Goal: Task Accomplishment & Management: Manage account settings

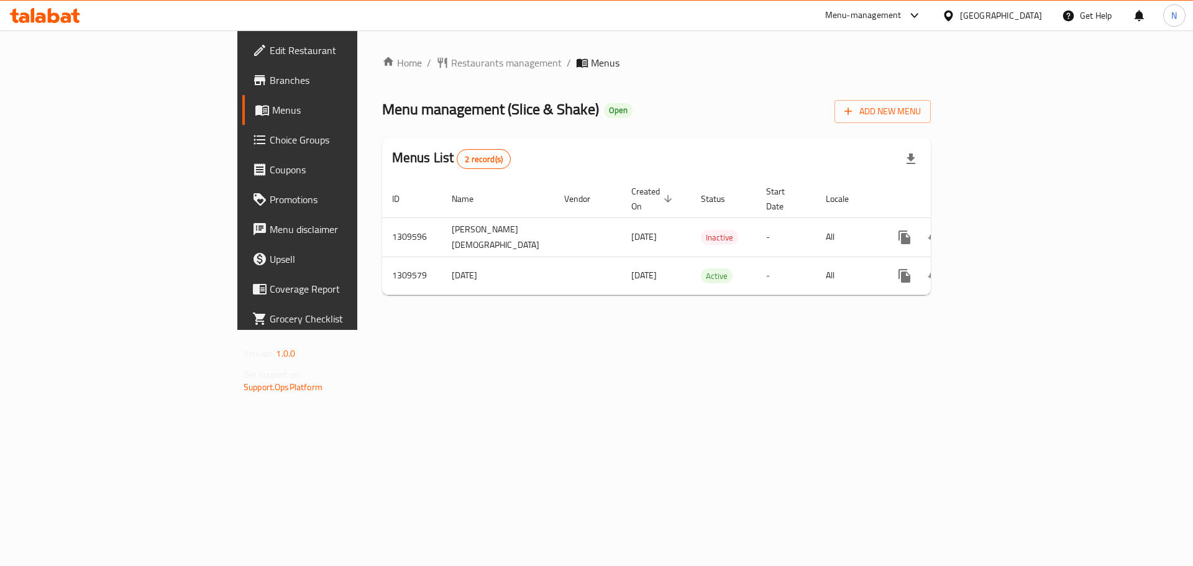
click at [955, 14] on icon at bounding box center [948, 15] width 13 height 13
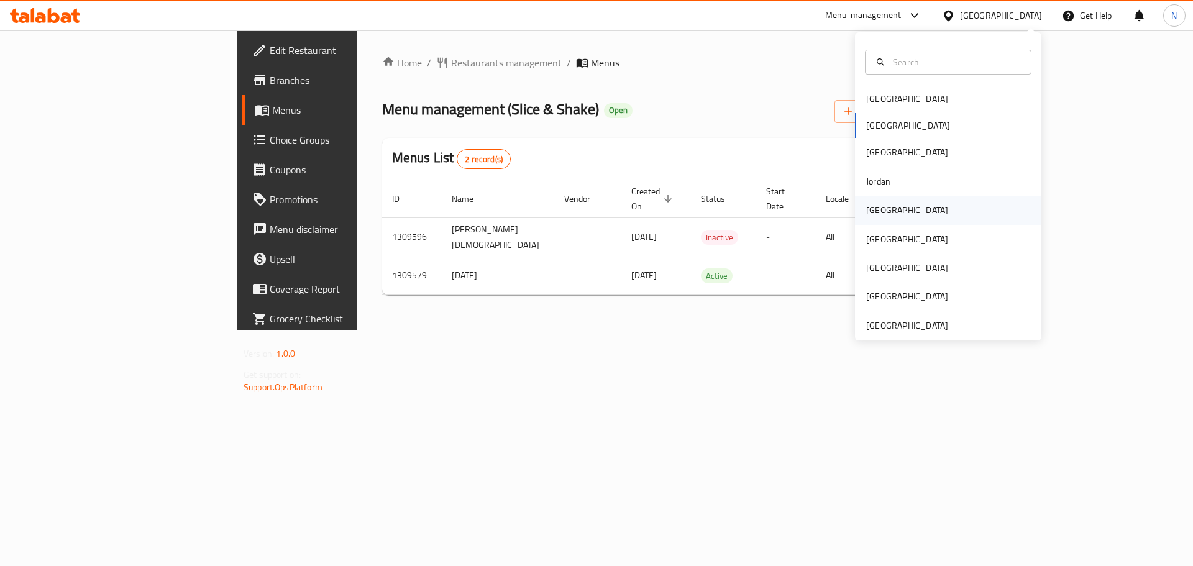
click at [889, 214] on div "[GEOGRAPHIC_DATA]" at bounding box center [907, 210] width 102 height 29
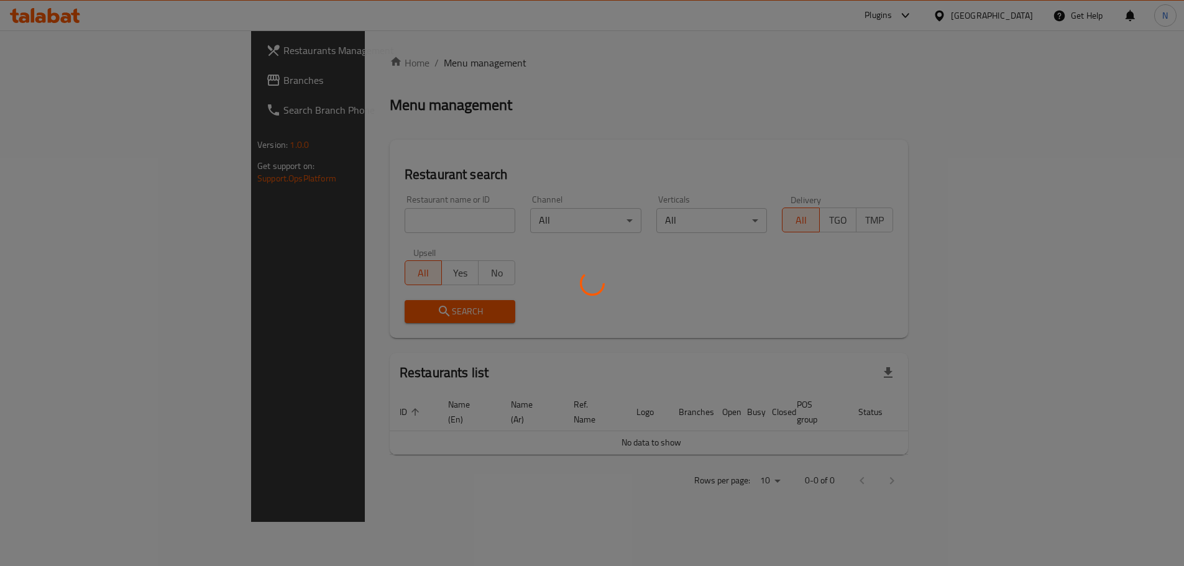
click at [30, 83] on div at bounding box center [592, 283] width 1184 height 566
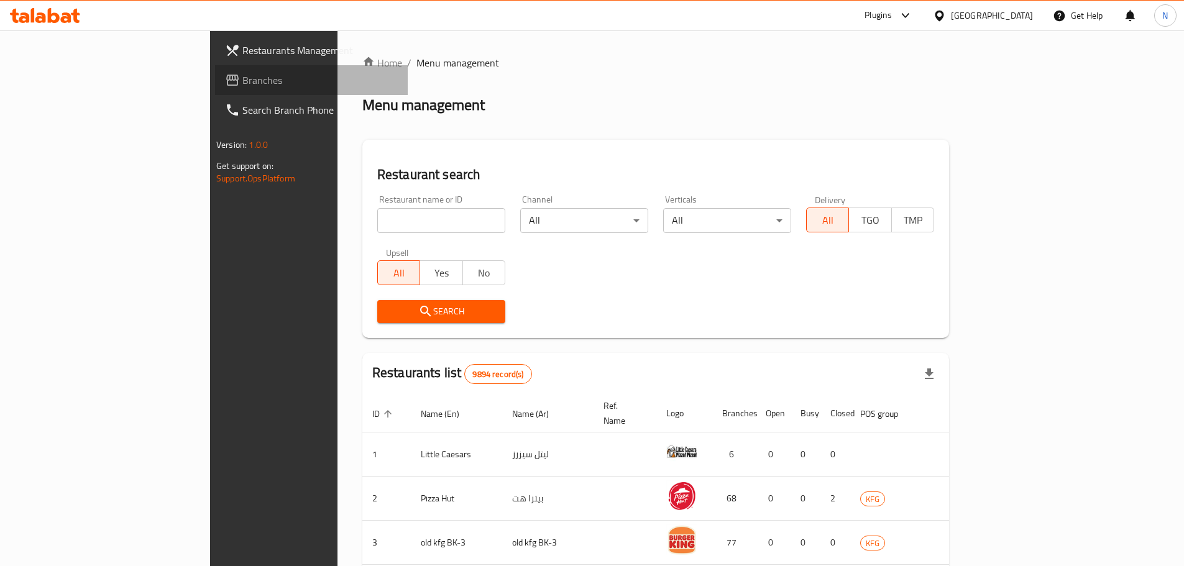
click at [215, 93] on link "Branches" at bounding box center [311, 80] width 193 height 30
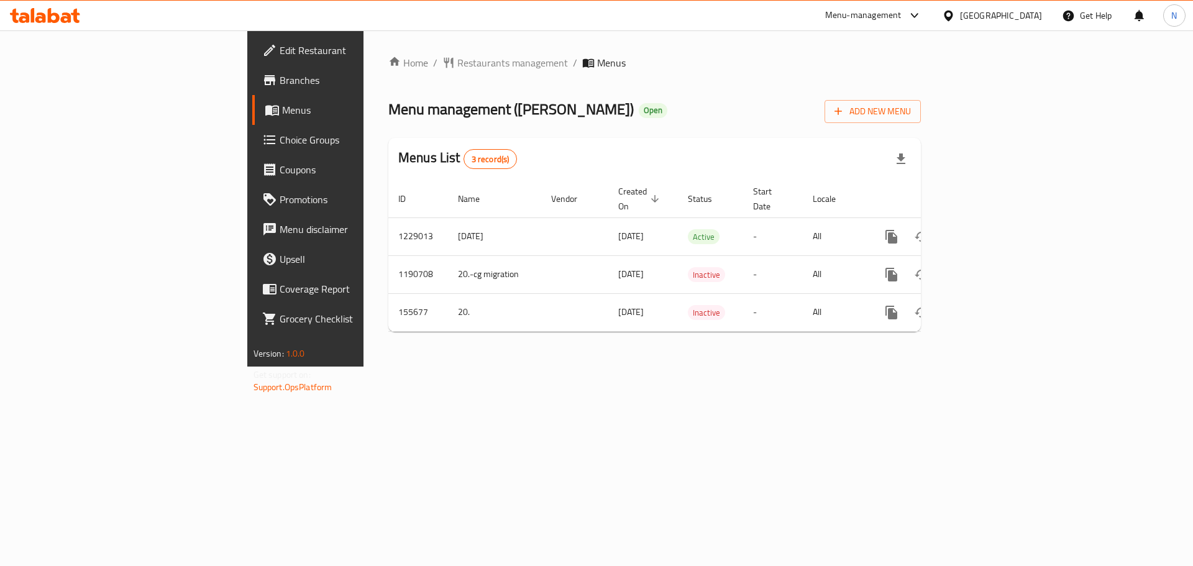
click at [280, 141] on span "Choice Groups" at bounding box center [358, 139] width 157 height 15
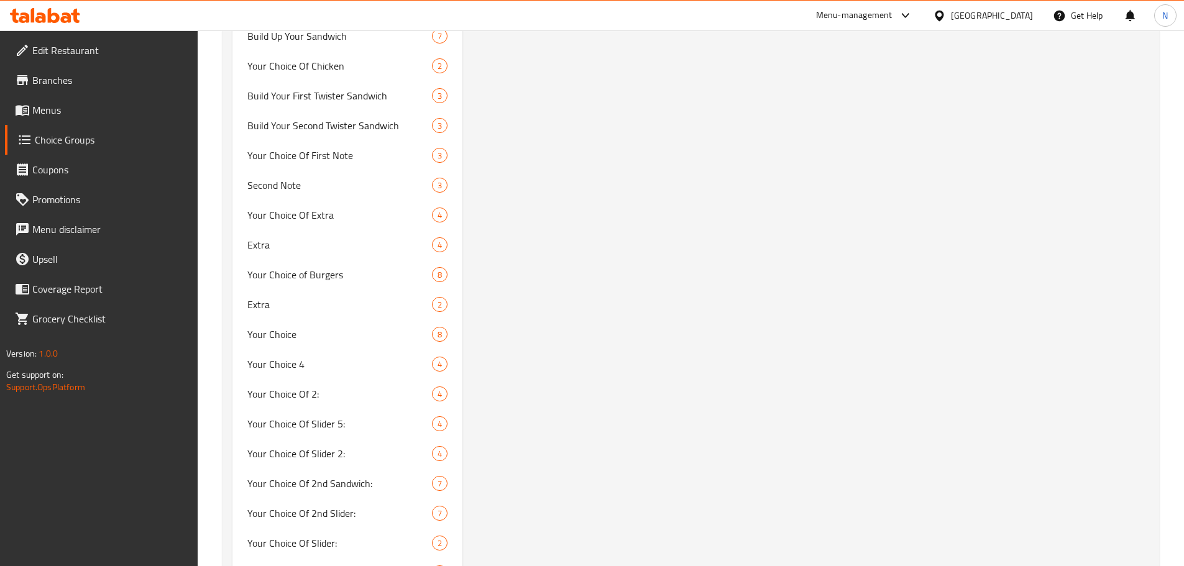
scroll to position [1181, 0]
click at [322, 334] on span "Your Choice" at bounding box center [321, 333] width 148 height 15
type input "Your Choice"
type input "اختيارك من"
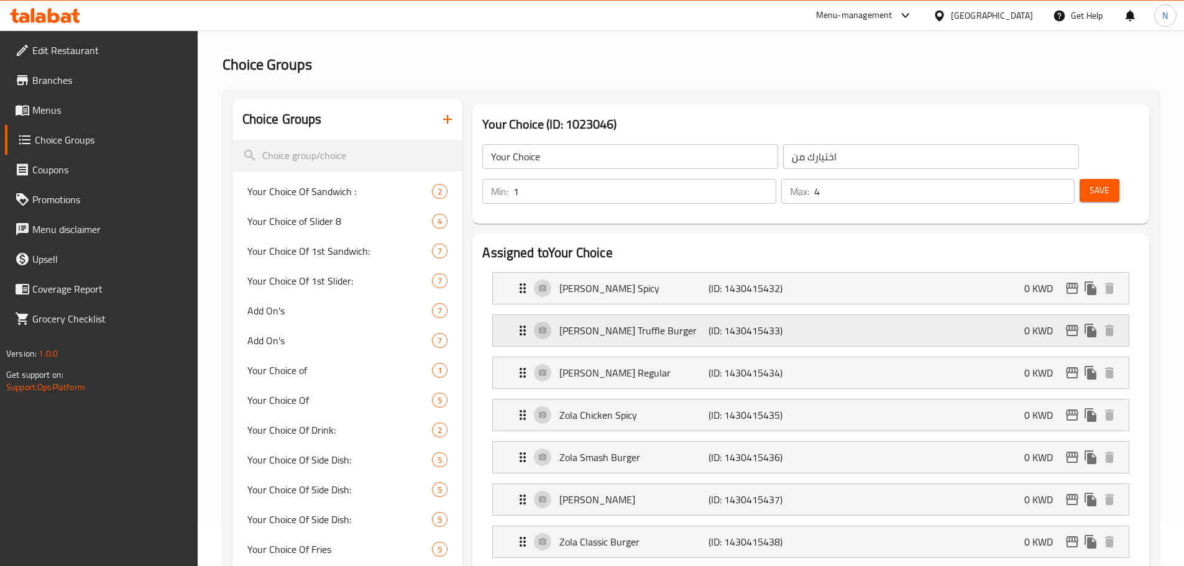
scroll to position [0, 0]
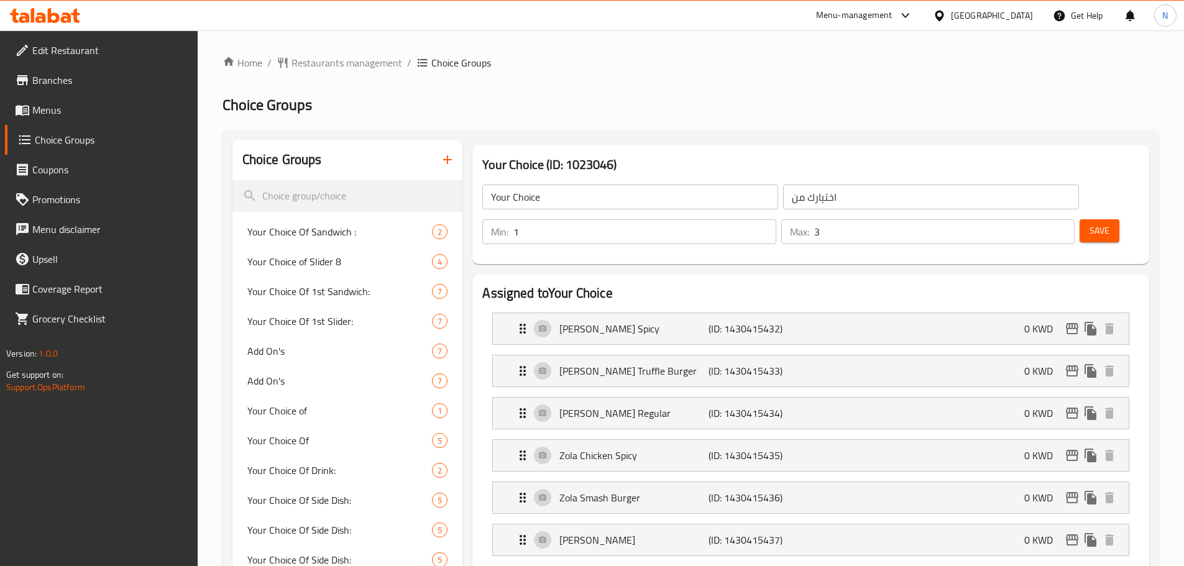
click at [1039, 219] on input "3" at bounding box center [944, 231] width 260 height 25
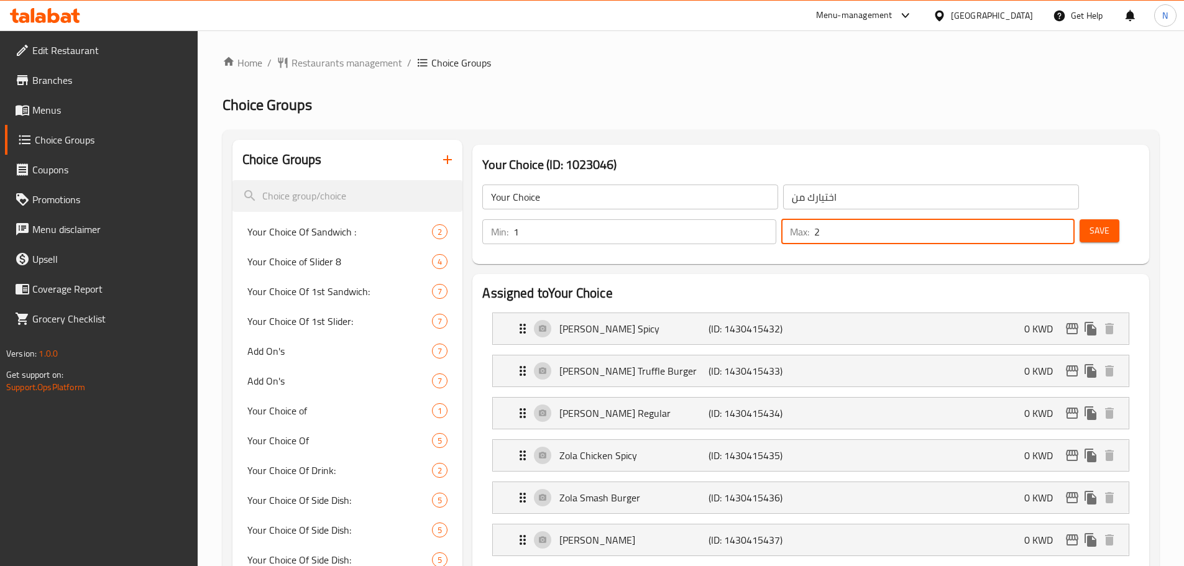
click at [1039, 219] on input "2" at bounding box center [944, 231] width 260 height 25
type input "1"
click at [1039, 219] on input "1" at bounding box center [944, 231] width 260 height 25
click at [1080, 219] on button "Save" at bounding box center [1100, 230] width 40 height 23
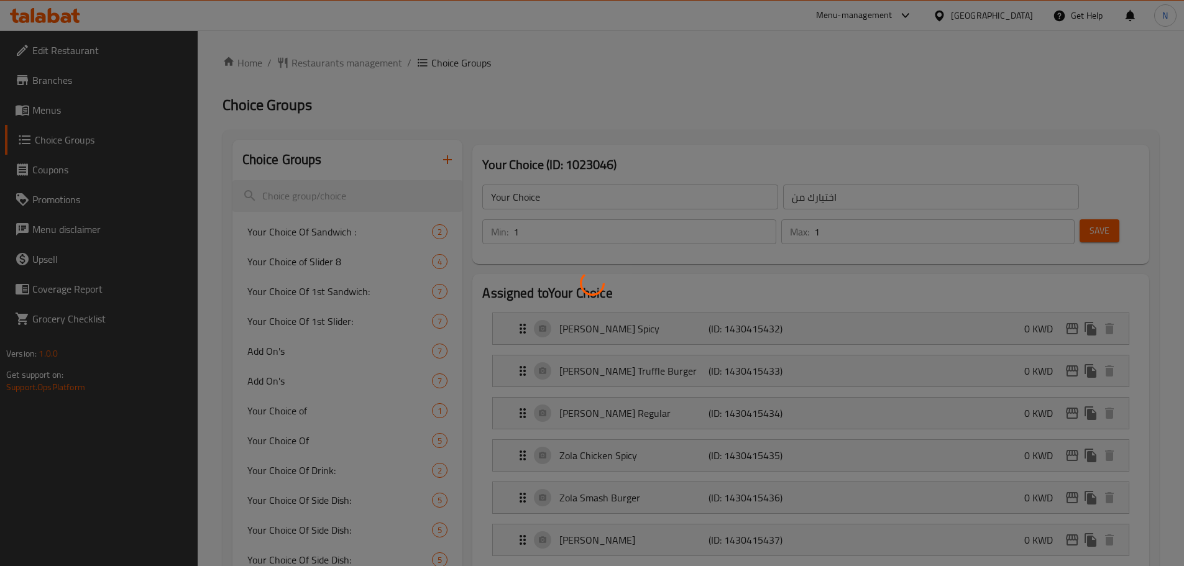
click at [1062, 196] on div at bounding box center [592, 283] width 1184 height 566
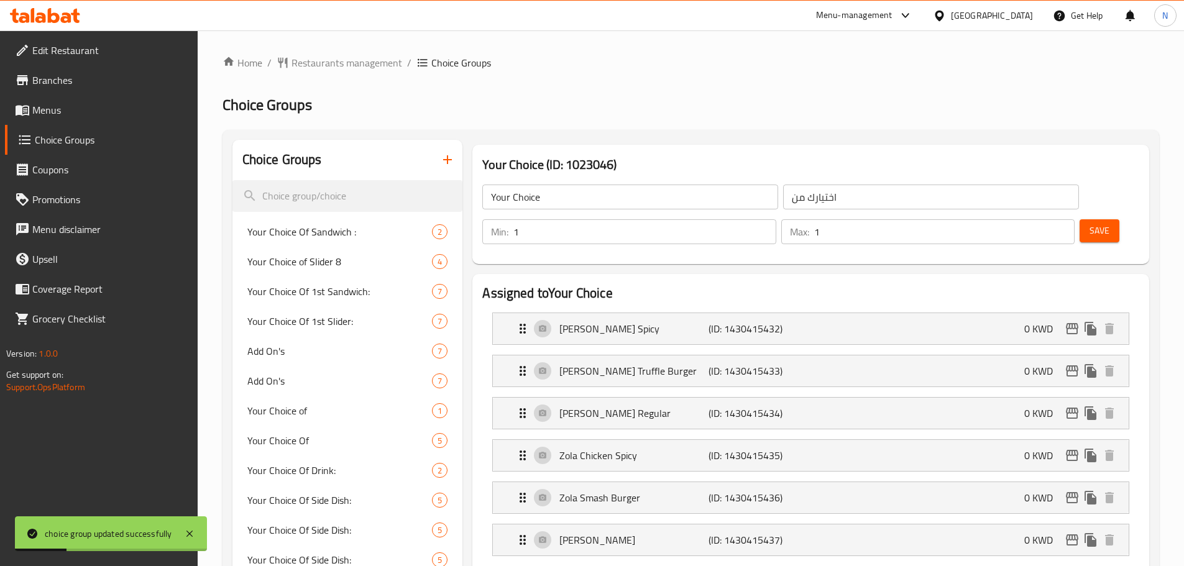
click at [64, 113] on span "Menus" at bounding box center [109, 110] width 155 height 15
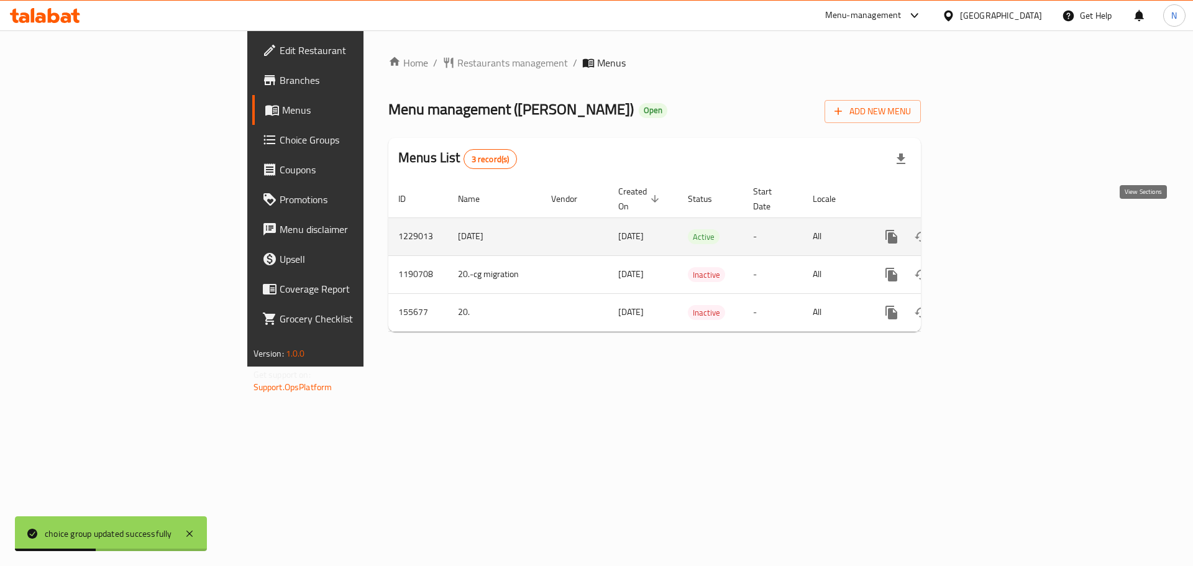
click at [989, 229] on icon "enhanced table" at bounding box center [981, 236] width 15 height 15
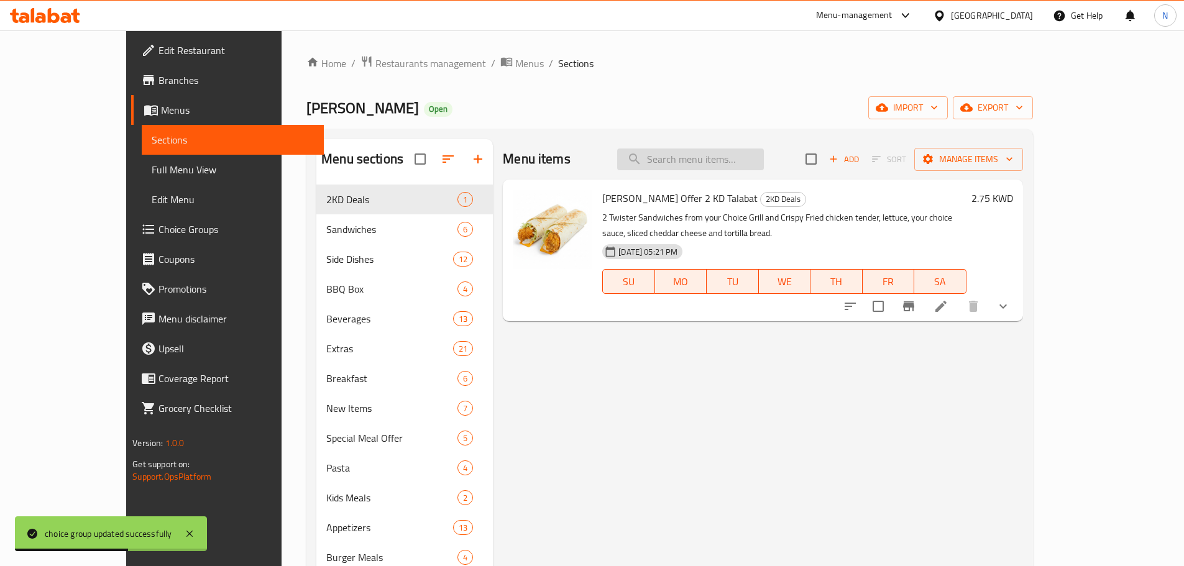
click at [764, 158] on input "search" at bounding box center [690, 160] width 147 height 22
paste input "4 Guys Burgers"
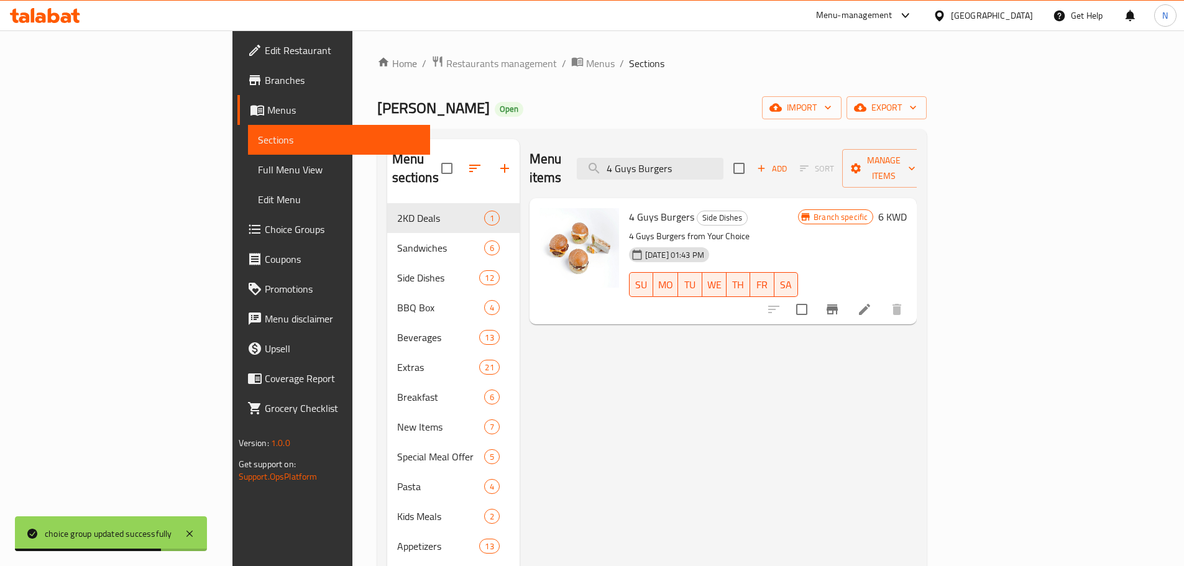
type input "4 Guys Burgers"
click at [882, 298] on li at bounding box center [864, 309] width 35 height 22
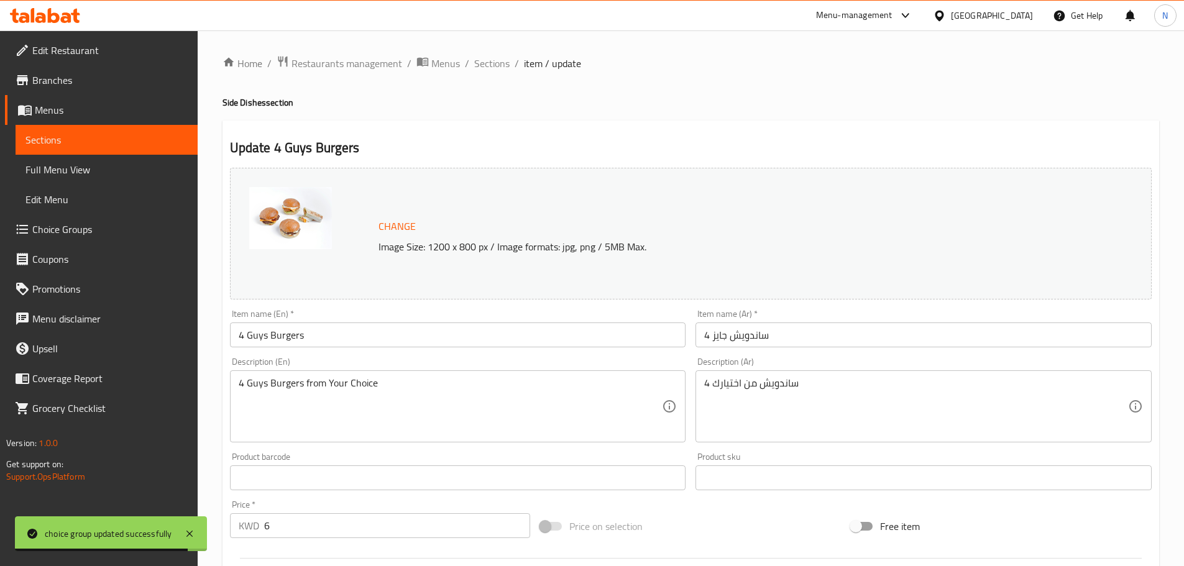
scroll to position [330, 0]
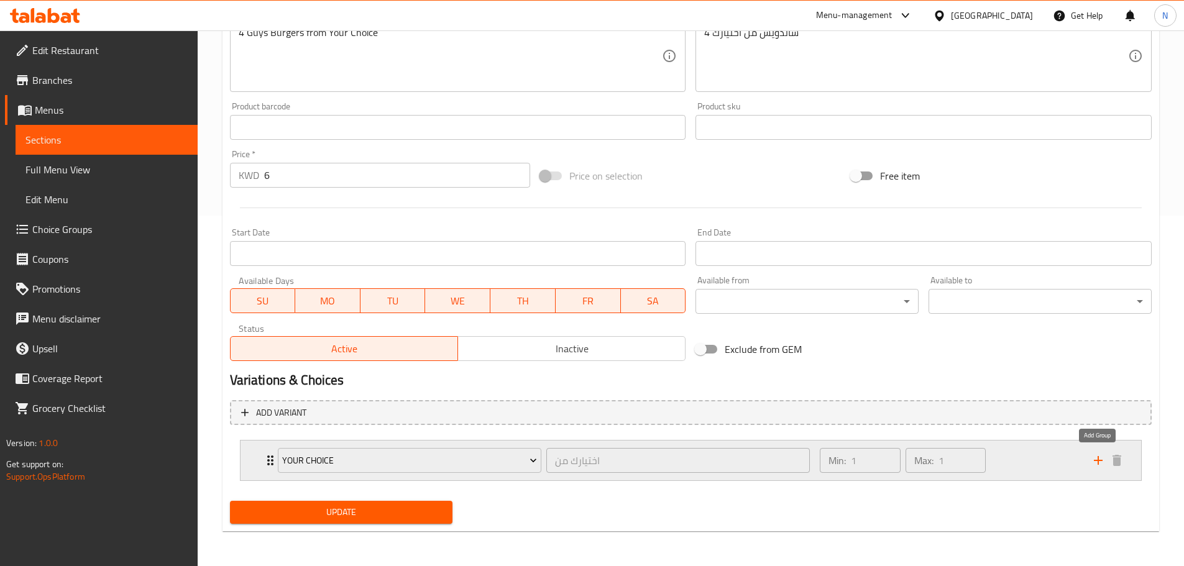
click at [1093, 457] on icon "add" at bounding box center [1098, 460] width 15 height 15
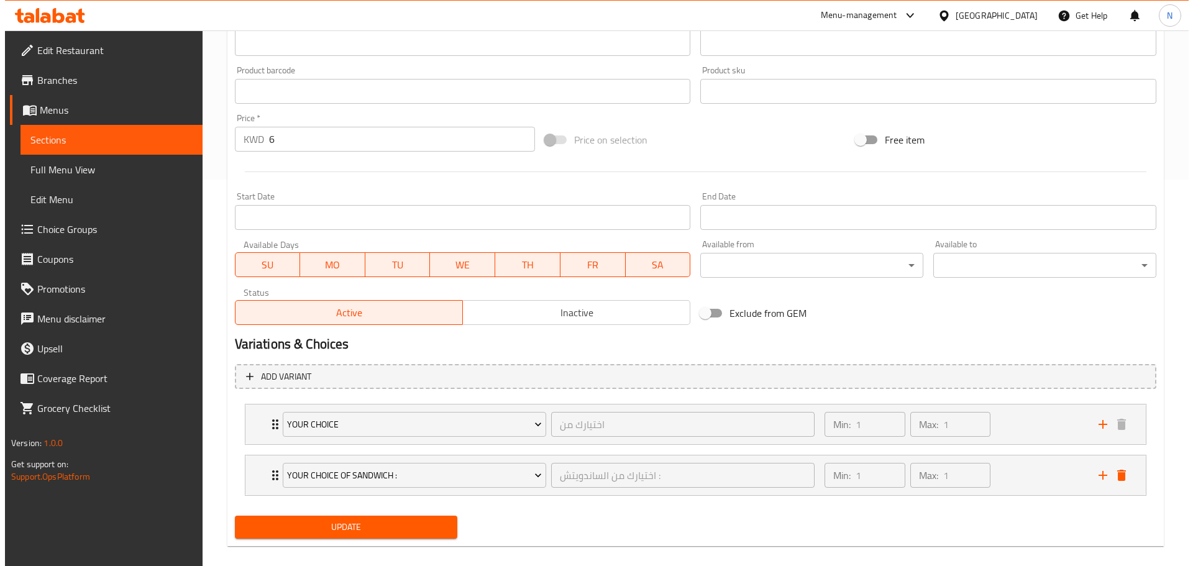
scroll to position [402, 0]
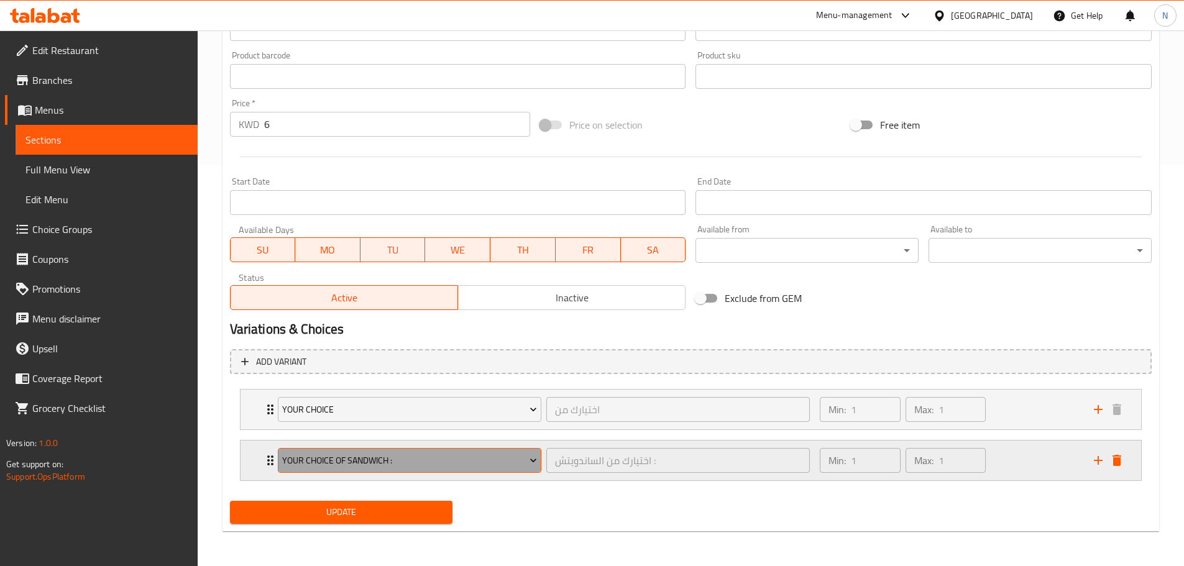
click at [477, 463] on span "Your Choice Of Sandwich :" at bounding box center [409, 461] width 255 height 16
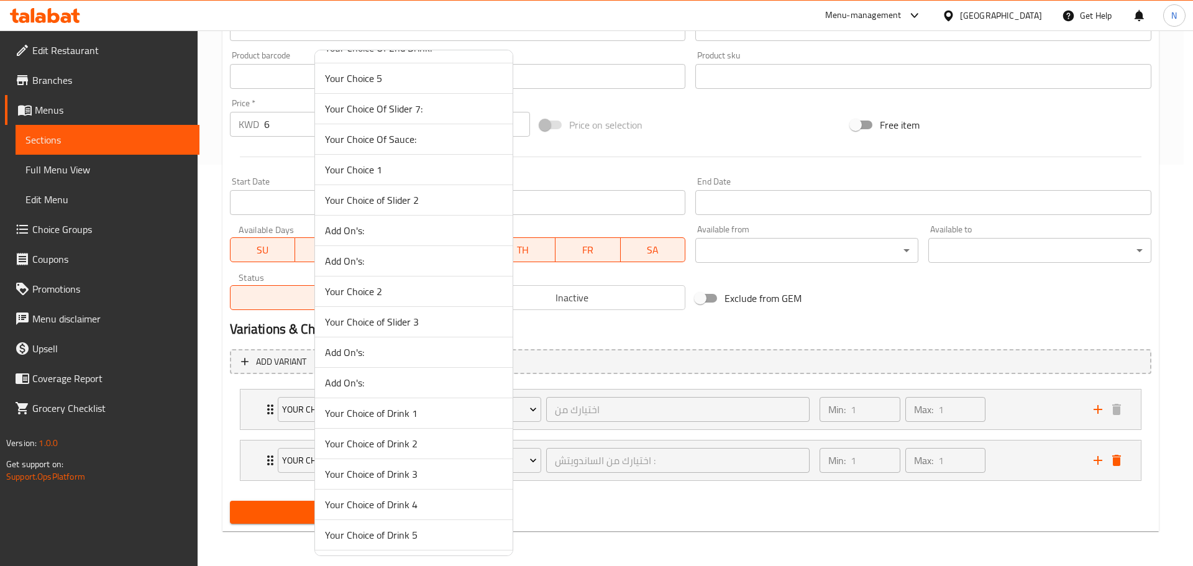
scroll to position [2915, 0]
click at [374, 478] on span "Your Choice" at bounding box center [414, 474] width 178 height 15
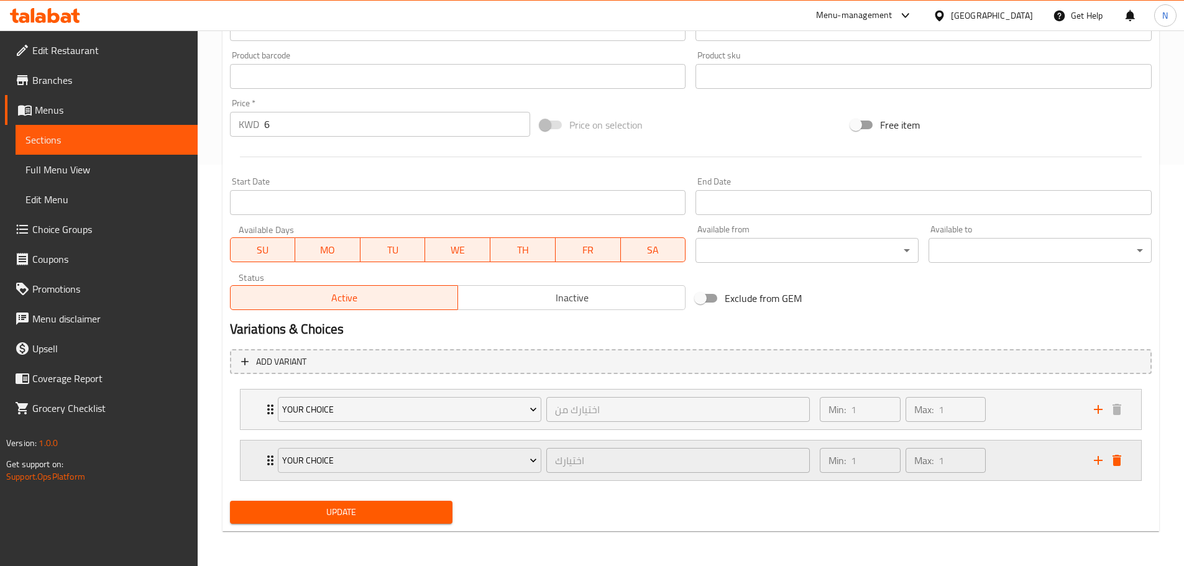
click at [1013, 467] on div "Min: 1 ​ Max: 1 ​" at bounding box center [948, 461] width 273 height 40
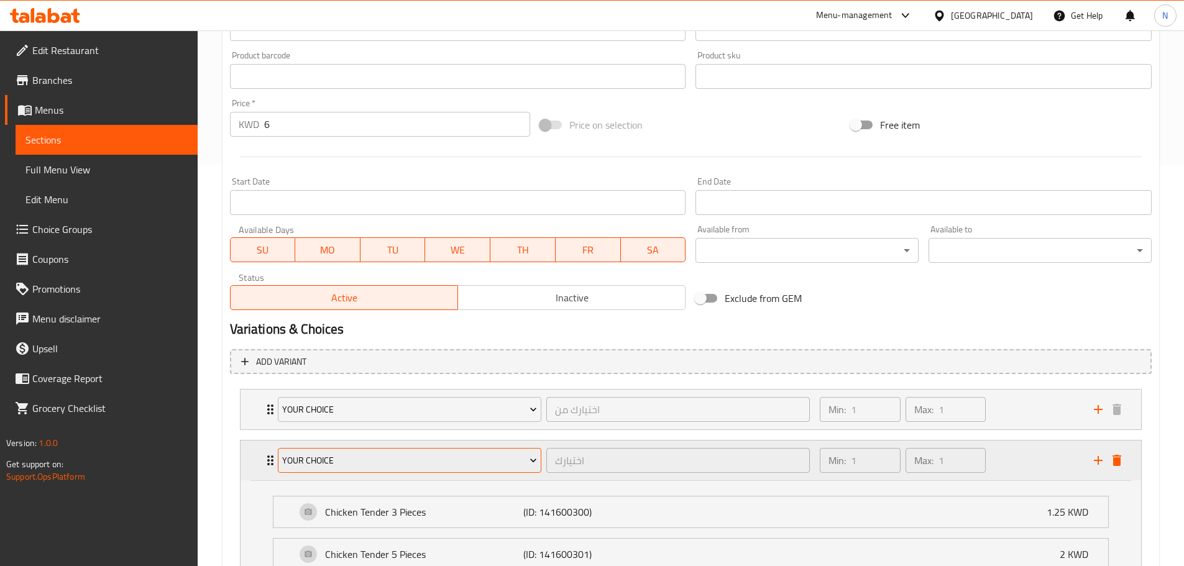
click at [538, 459] on icon "Expand" at bounding box center [533, 460] width 12 height 12
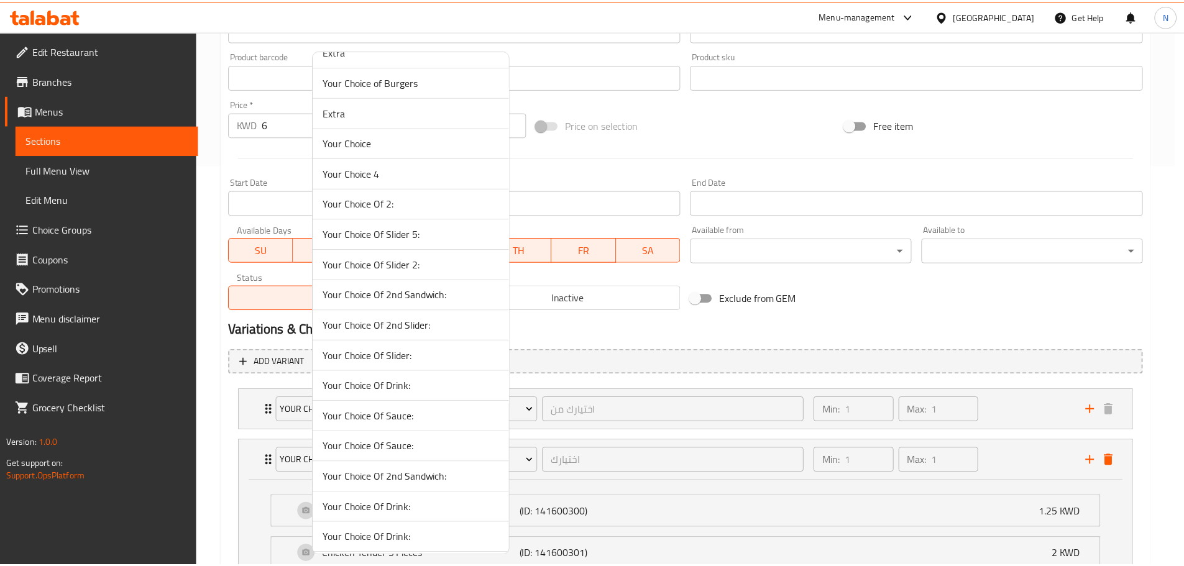
scroll to position [1237, 0]
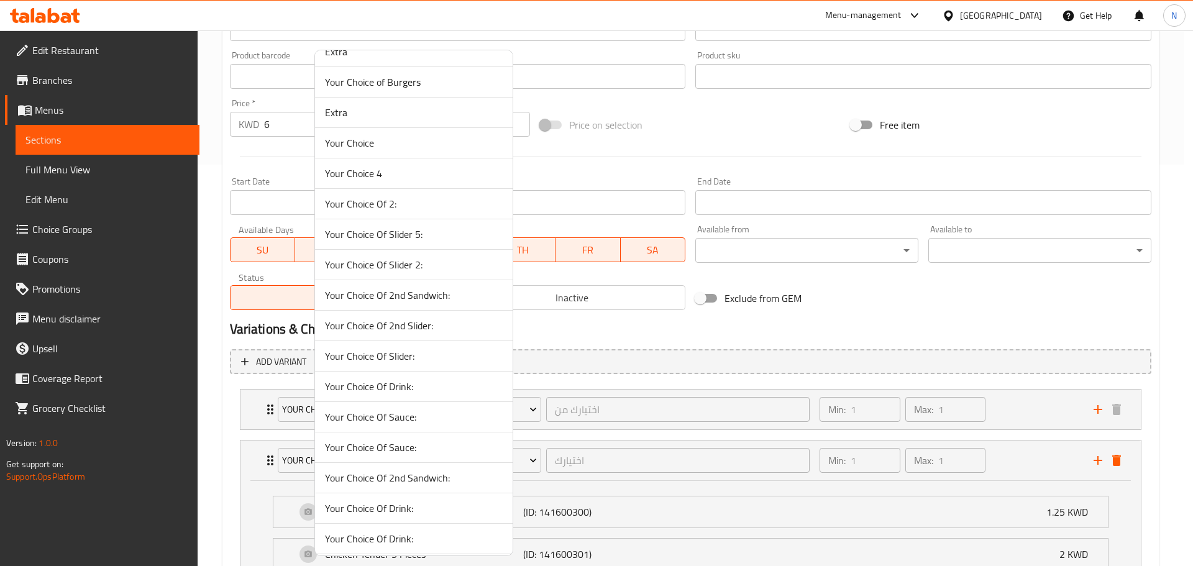
click at [362, 145] on span "Your Choice" at bounding box center [414, 142] width 178 height 15
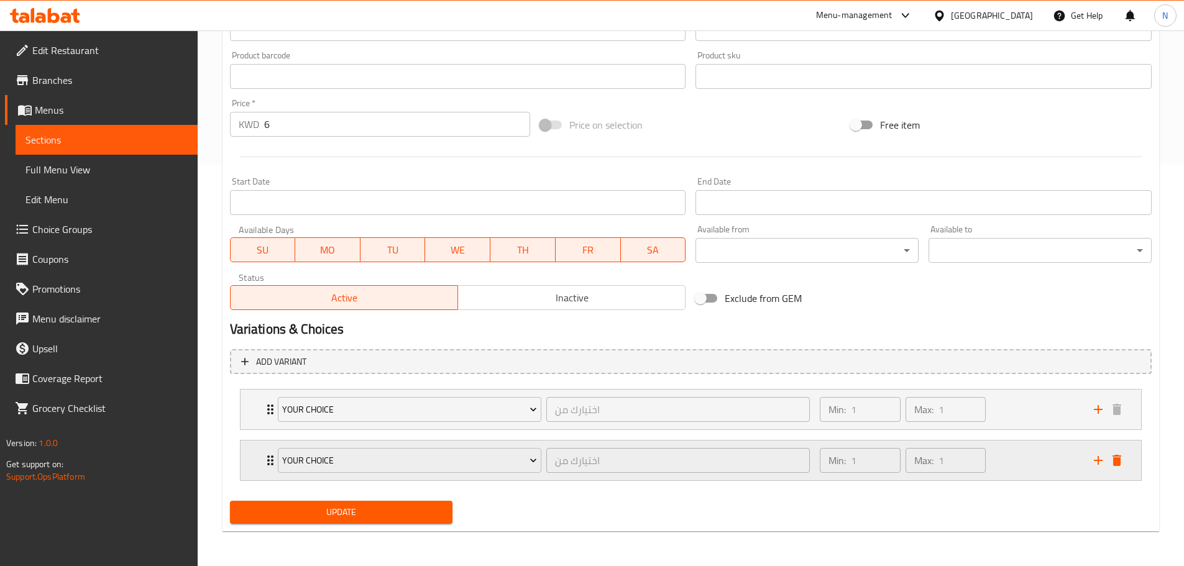
click at [1044, 469] on div "Min: 1 ​ Max: 1 ​" at bounding box center [948, 461] width 273 height 40
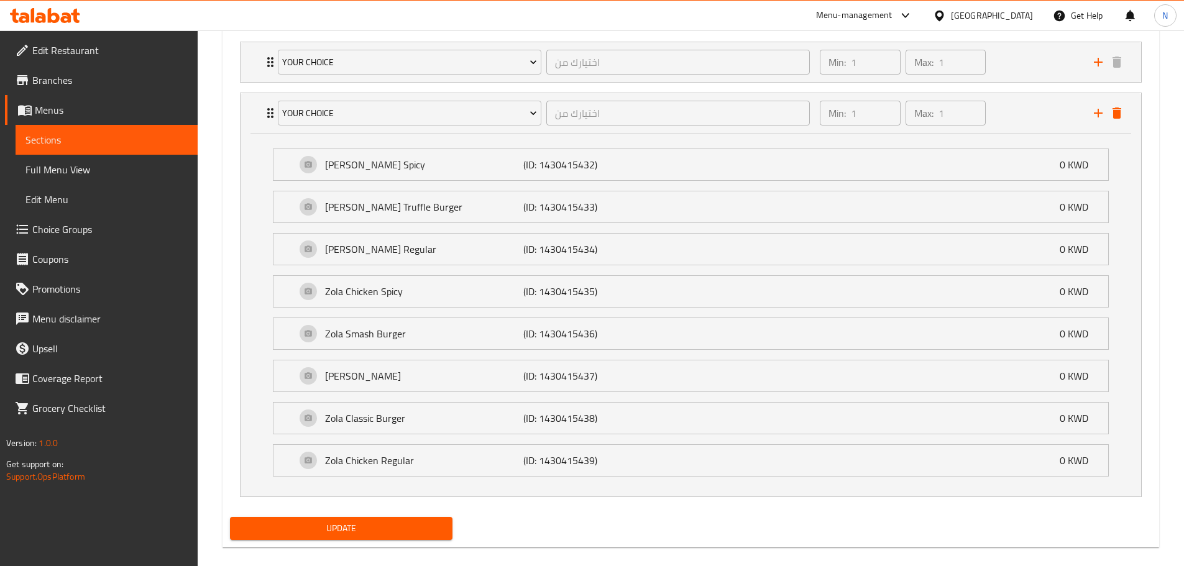
scroll to position [765, 0]
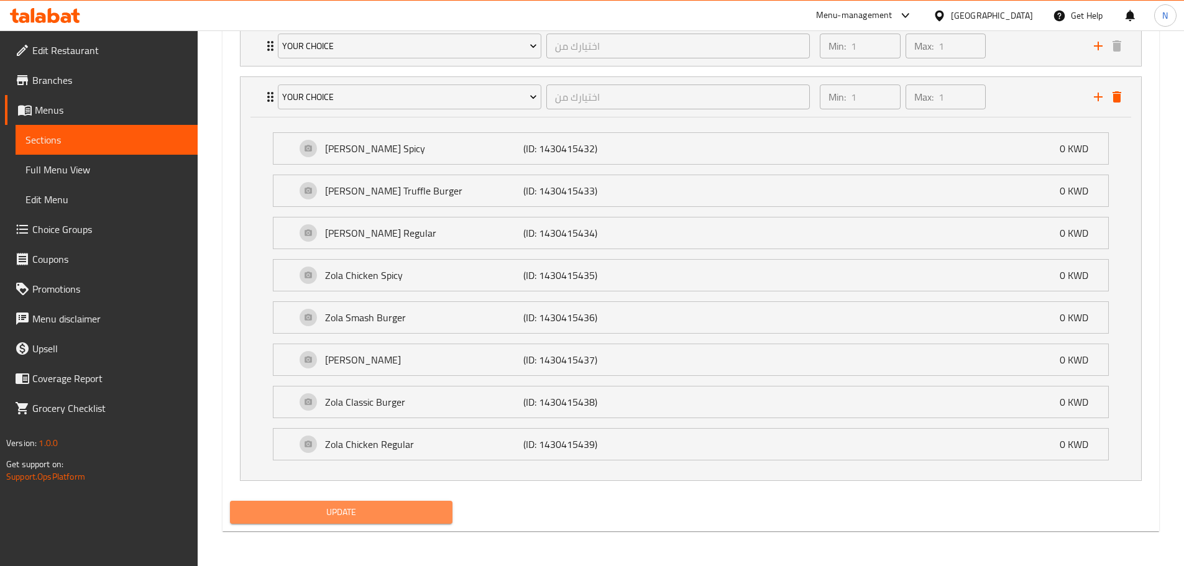
click at [380, 511] on span "Update" at bounding box center [341, 513] width 203 height 16
click at [424, 512] on span "Update" at bounding box center [341, 513] width 203 height 16
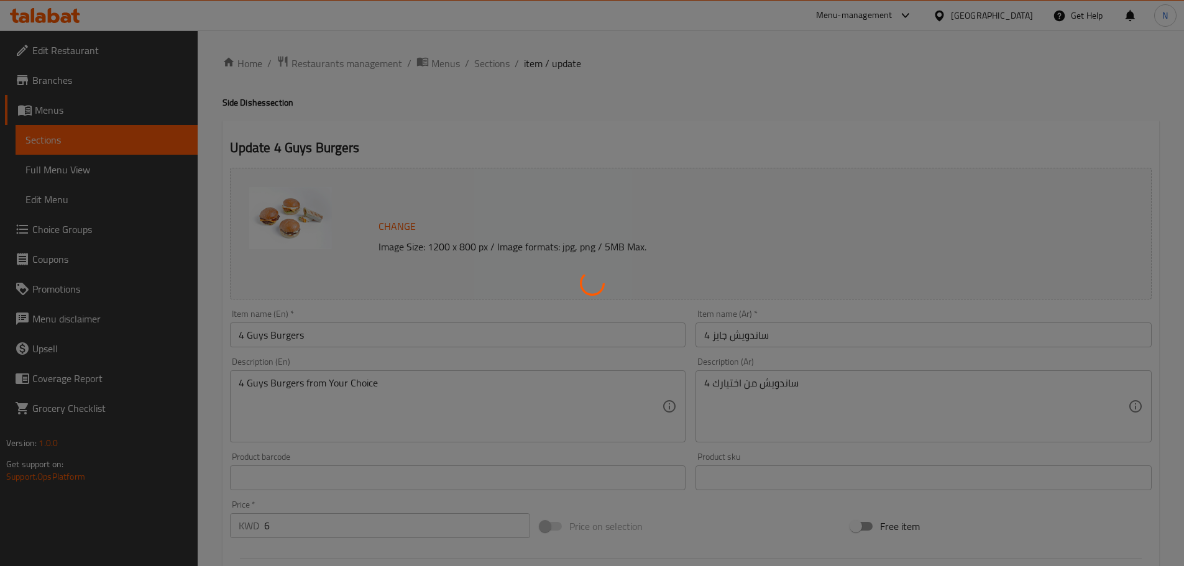
type input "اختيارك من"
type input "1"
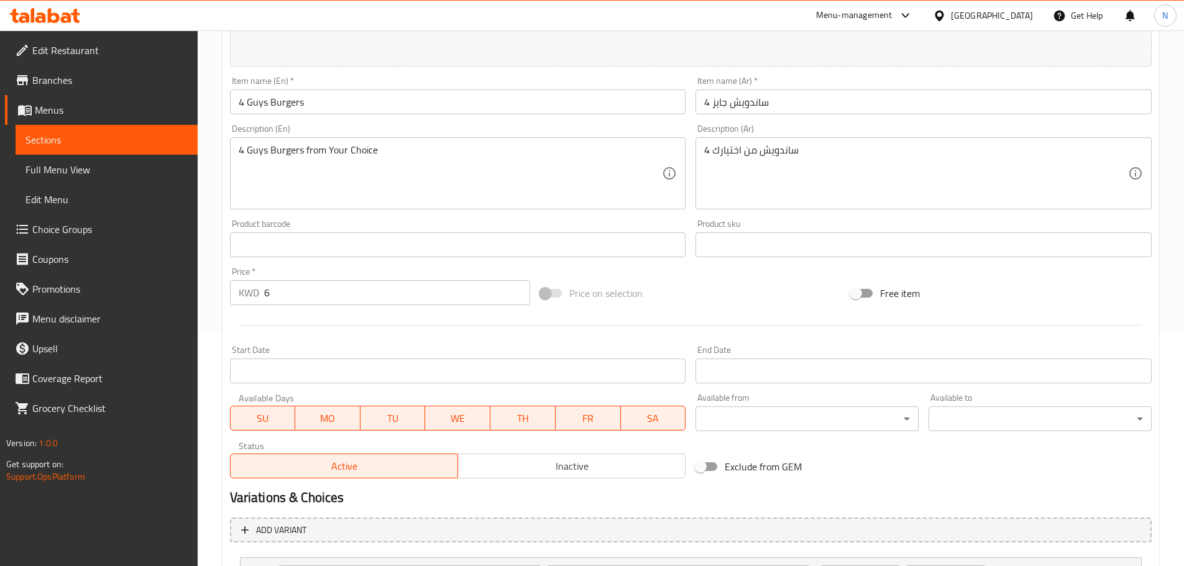
scroll to position [351, 0]
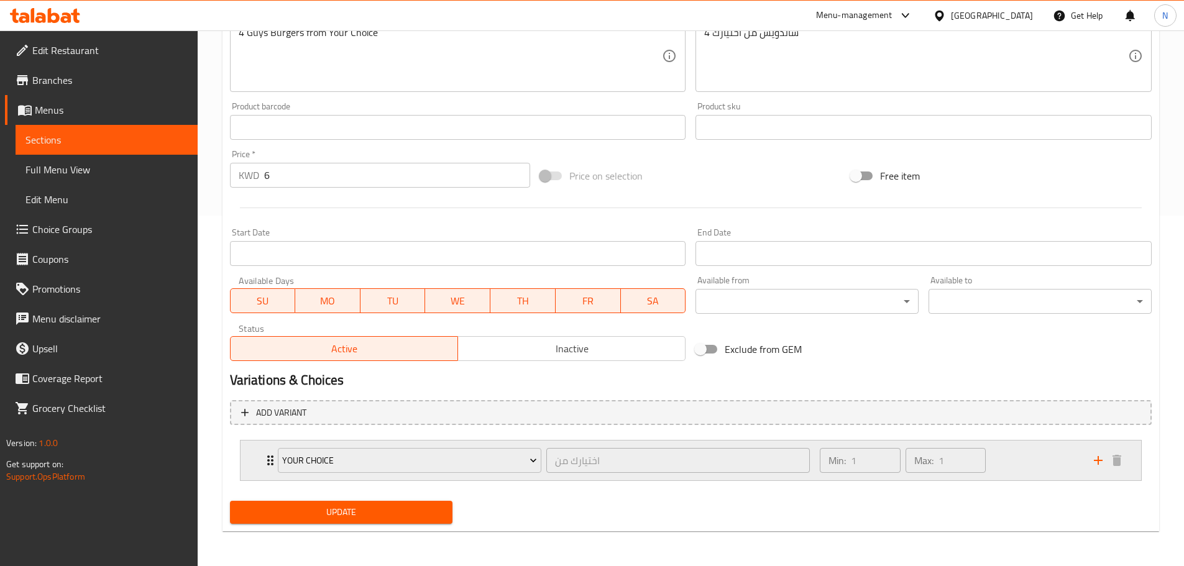
drag, startPoint x: 1099, startPoint y: 458, endPoint x: 897, endPoint y: 461, distance: 202.0
click at [1099, 458] on icon "add" at bounding box center [1098, 460] width 9 height 9
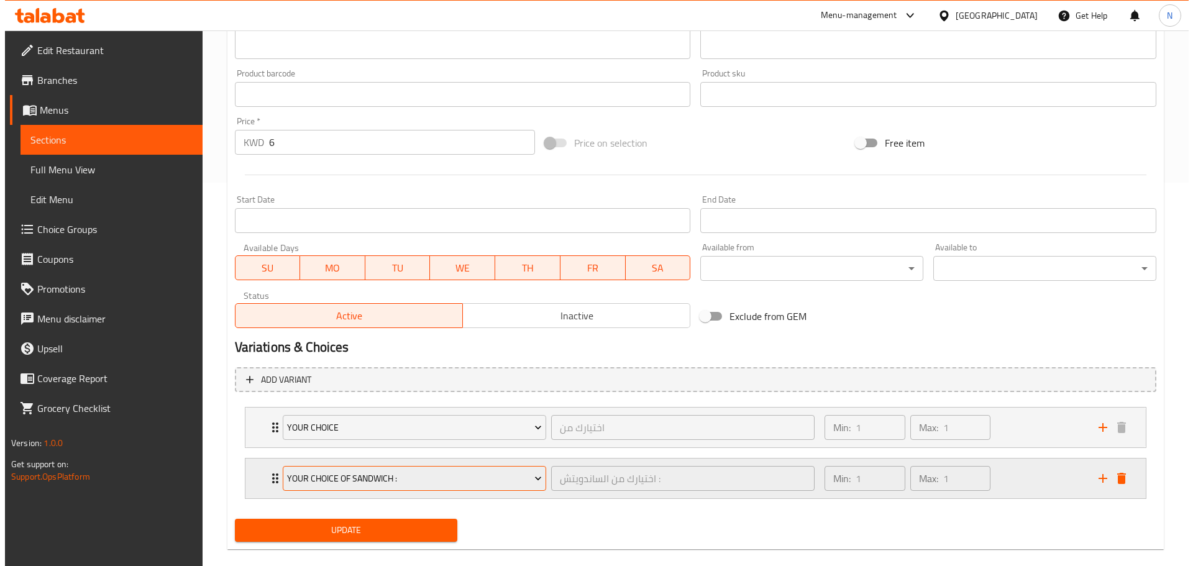
scroll to position [402, 0]
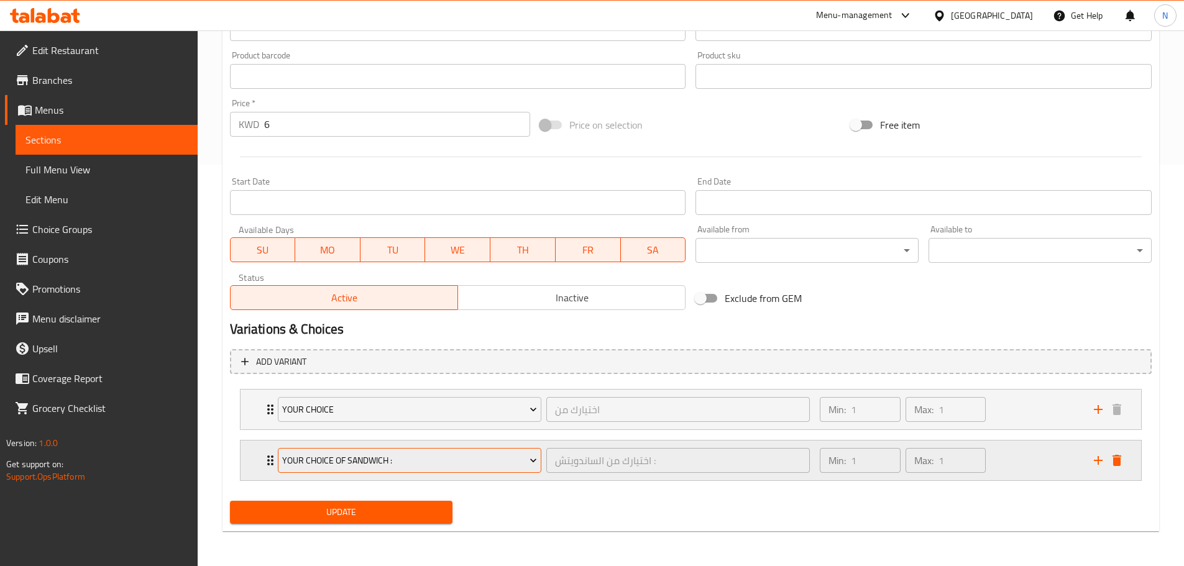
click at [505, 459] on span "Your Choice Of Sandwich :" at bounding box center [409, 461] width 255 height 16
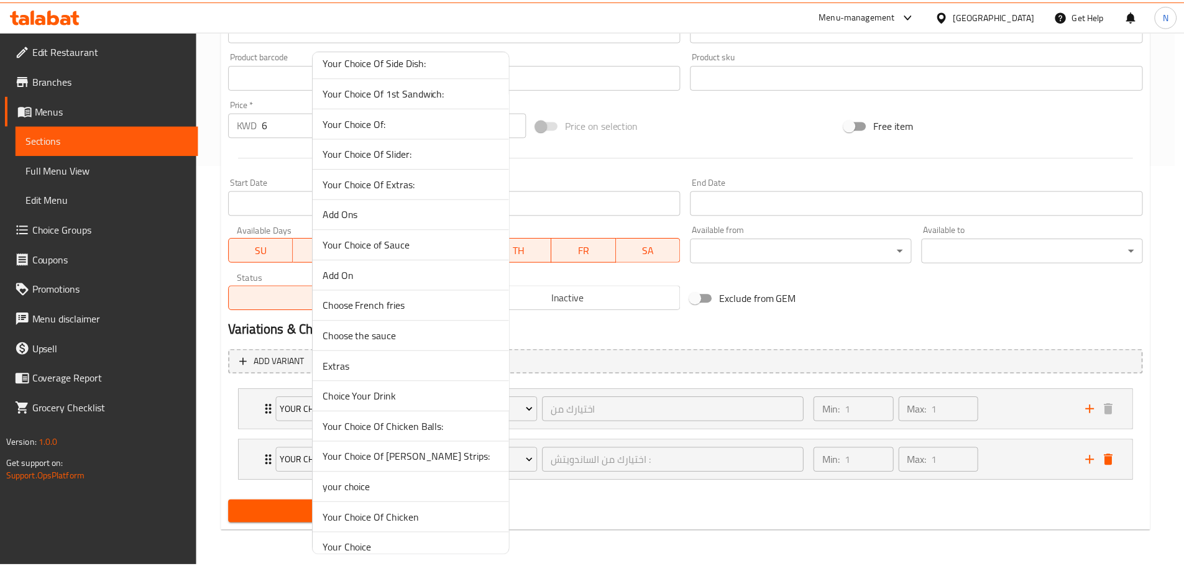
scroll to position [497, 0]
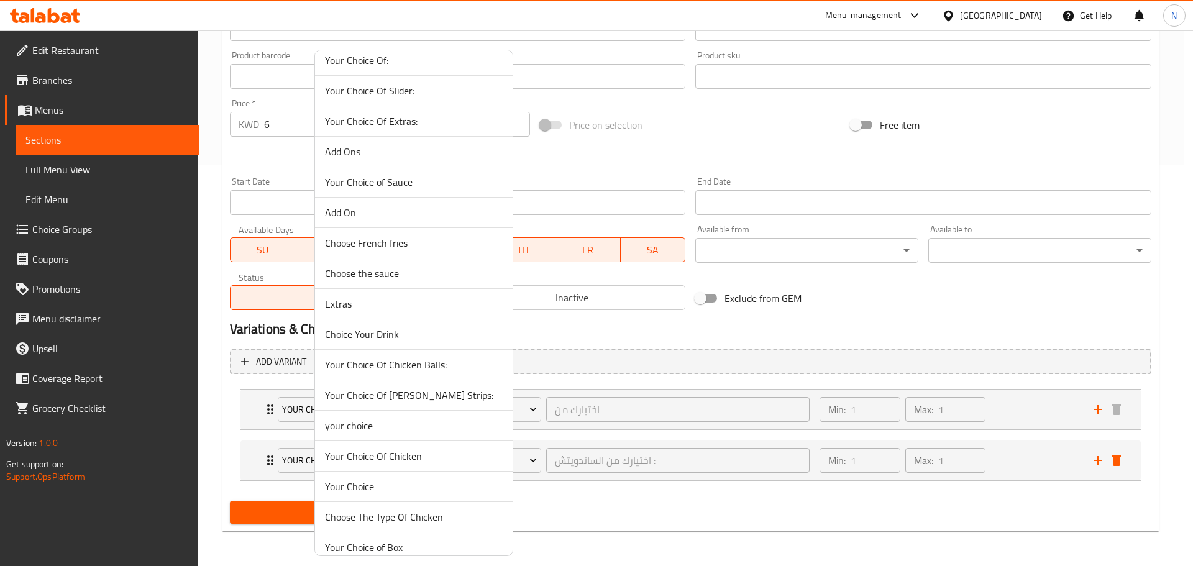
click at [367, 496] on li "Your Choice" at bounding box center [414, 487] width 198 height 30
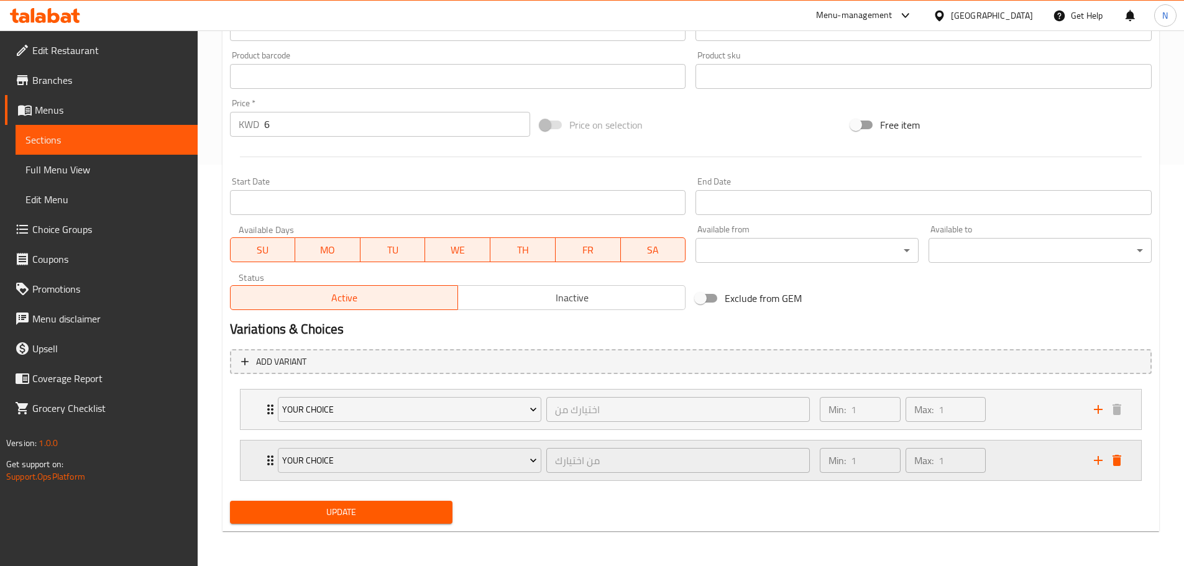
click at [1022, 466] on div "Min: 1 ​ Max: 1 ​" at bounding box center [948, 461] width 273 height 40
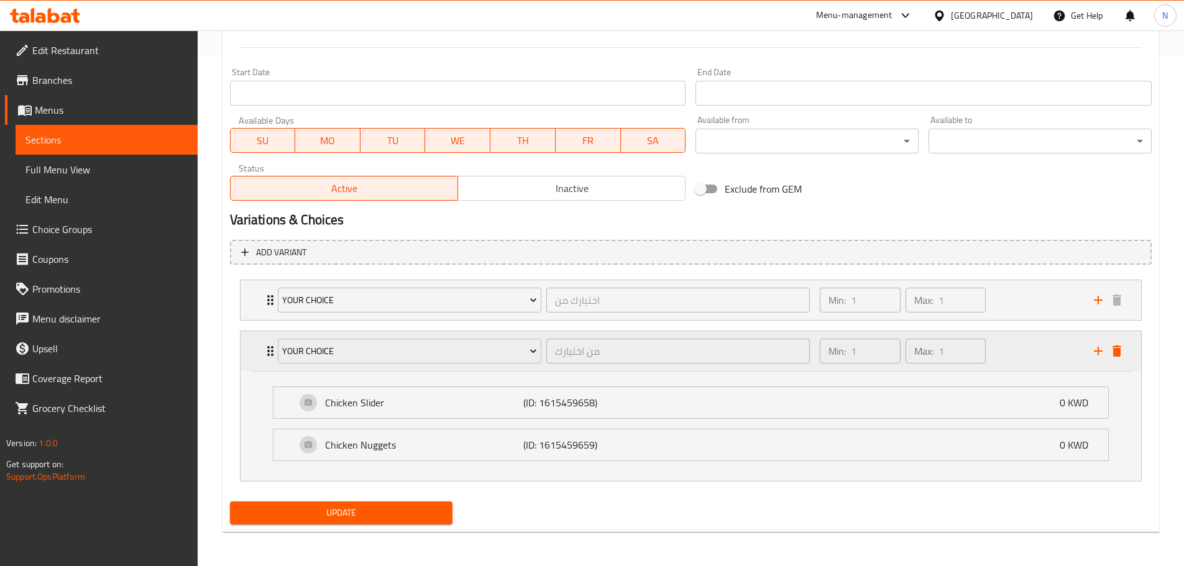
scroll to position [512, 0]
click at [435, 364] on div "Your Choice" at bounding box center [409, 351] width 269 height 30
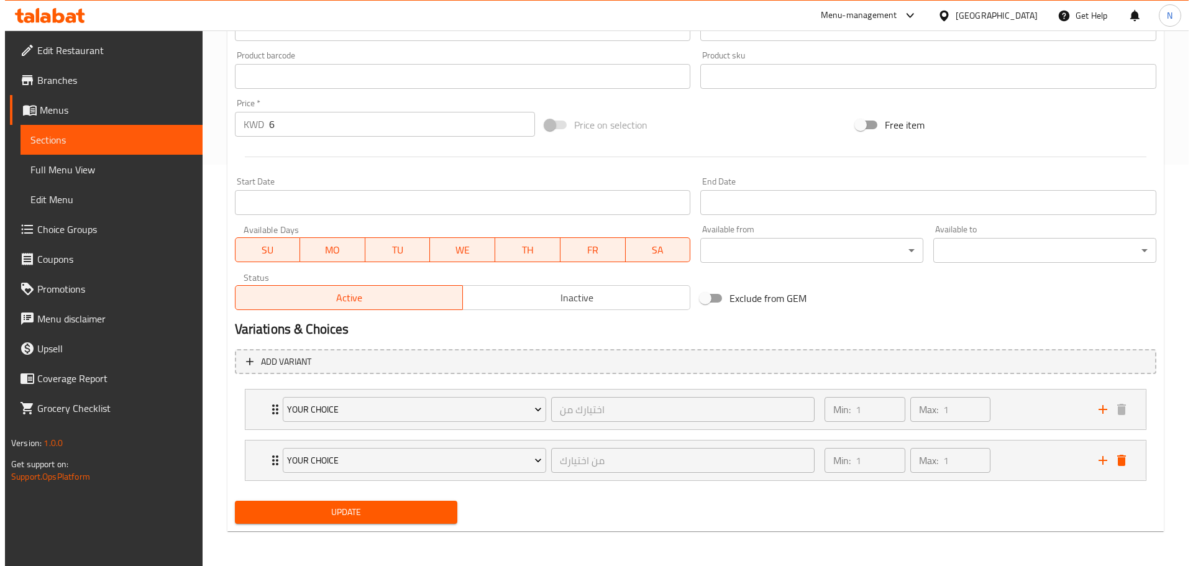
scroll to position [402, 0]
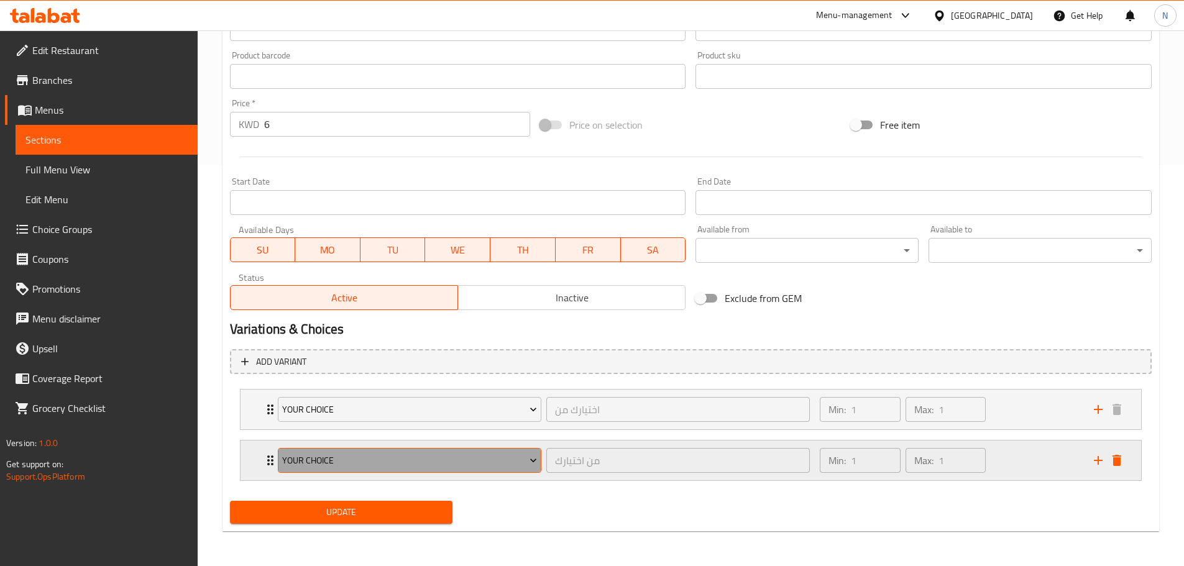
click at [426, 456] on span "Your Choice" at bounding box center [409, 461] width 255 height 16
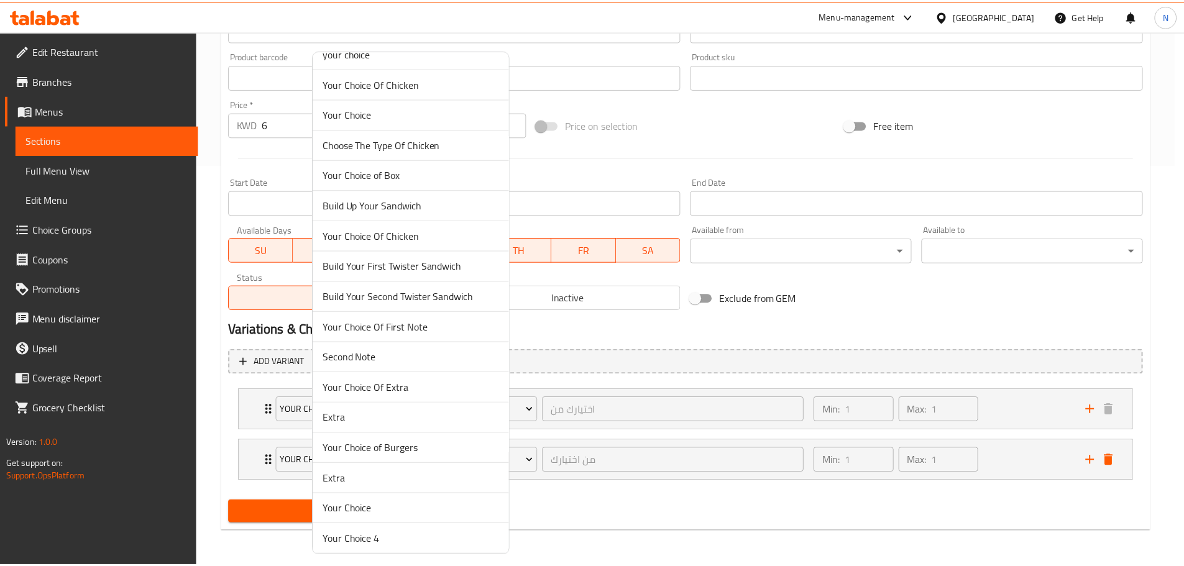
scroll to position [932, 0]
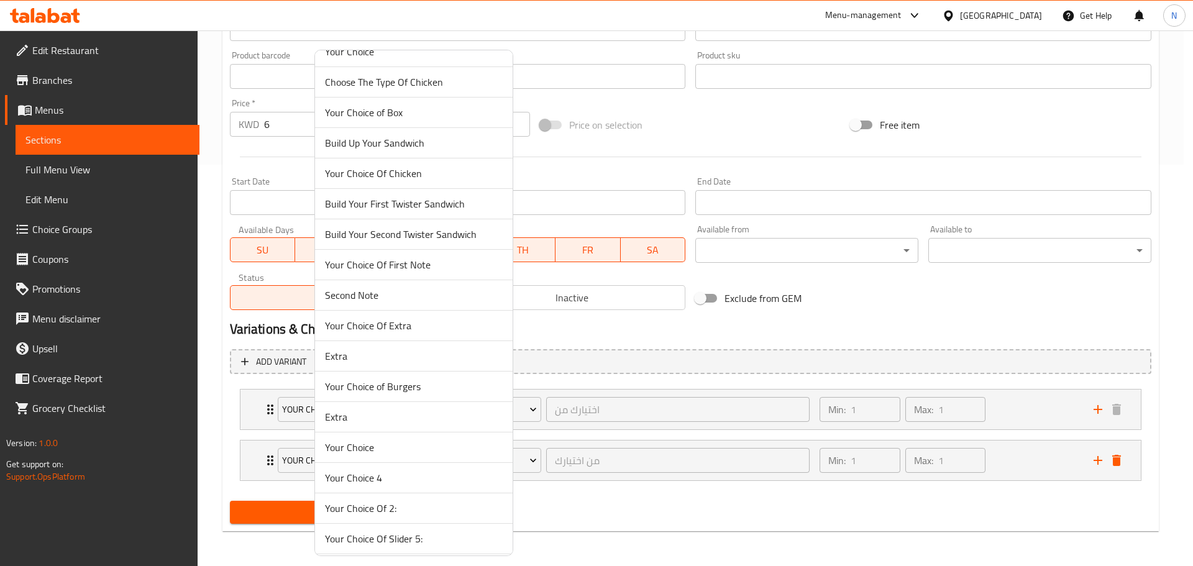
click at [375, 445] on span "Your Choice" at bounding box center [414, 447] width 178 height 15
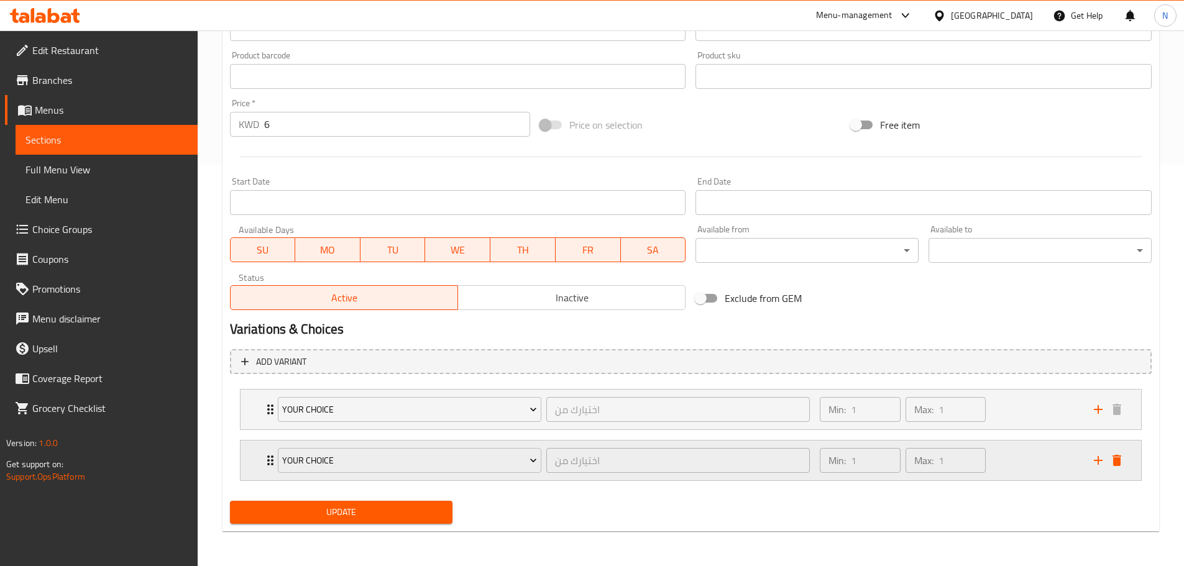
click at [995, 467] on div "Min: 1 ​ Max: 1 ​" at bounding box center [948, 461] width 273 height 40
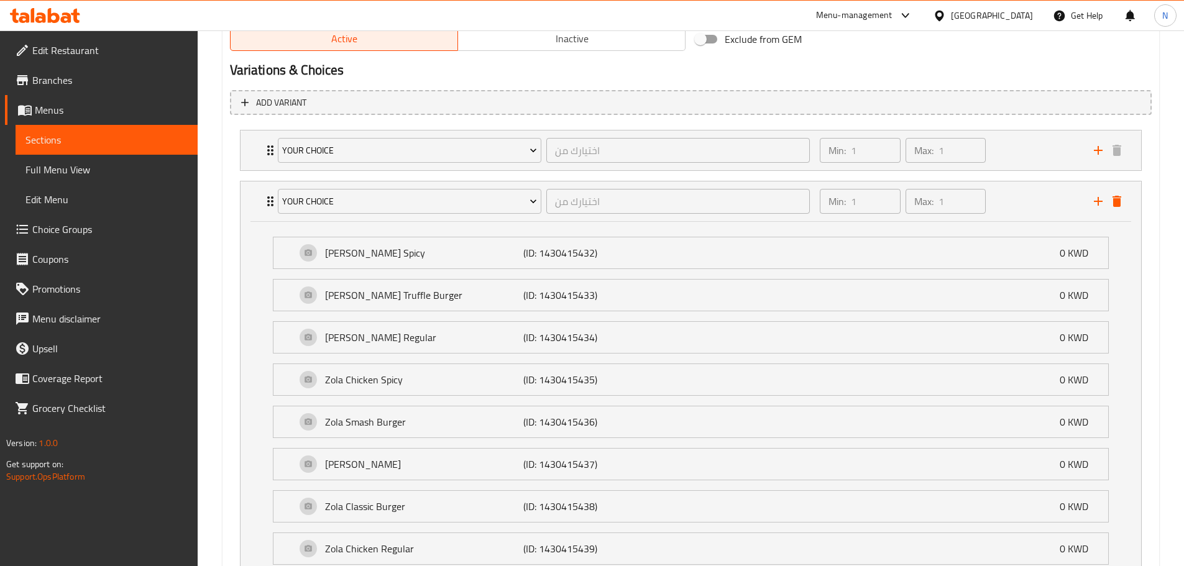
scroll to position [765, 0]
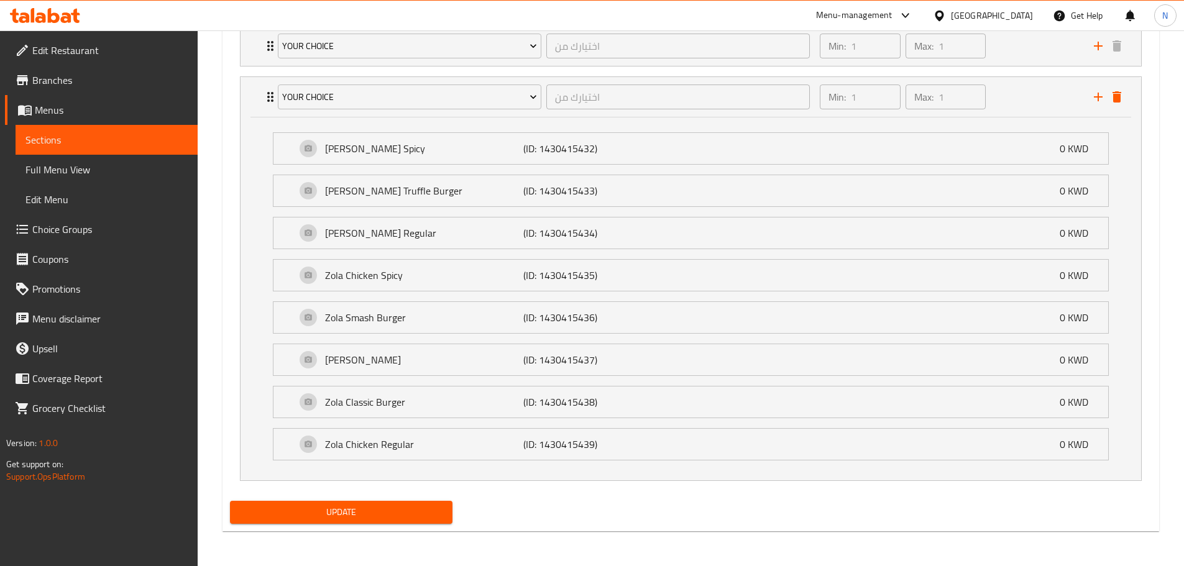
click at [303, 516] on span "Update" at bounding box center [341, 513] width 203 height 16
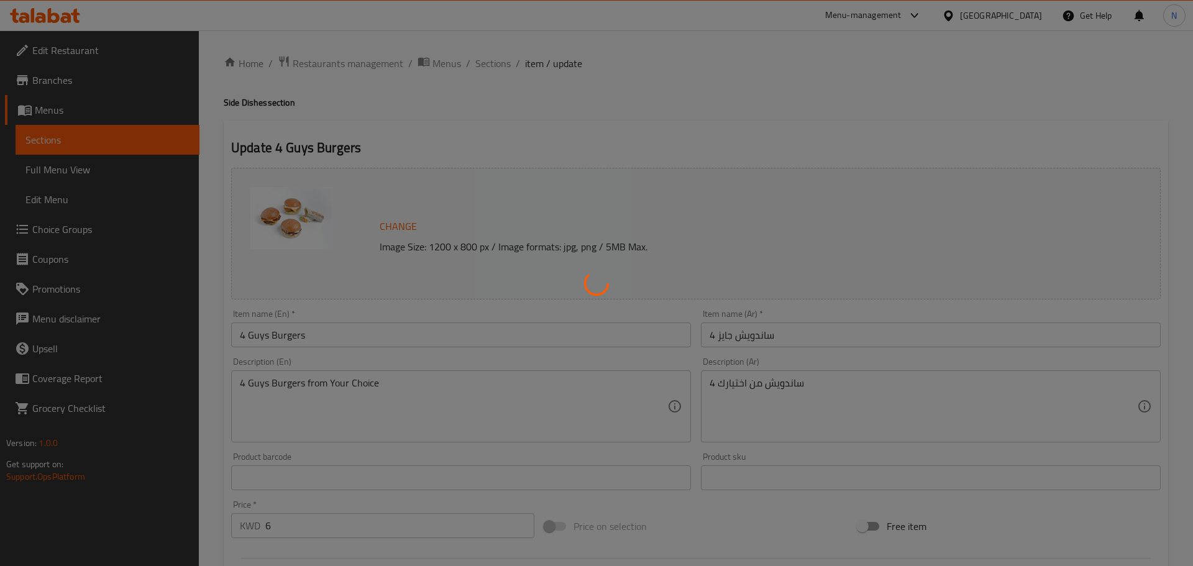
type input "اختيارك من"
type input "1"
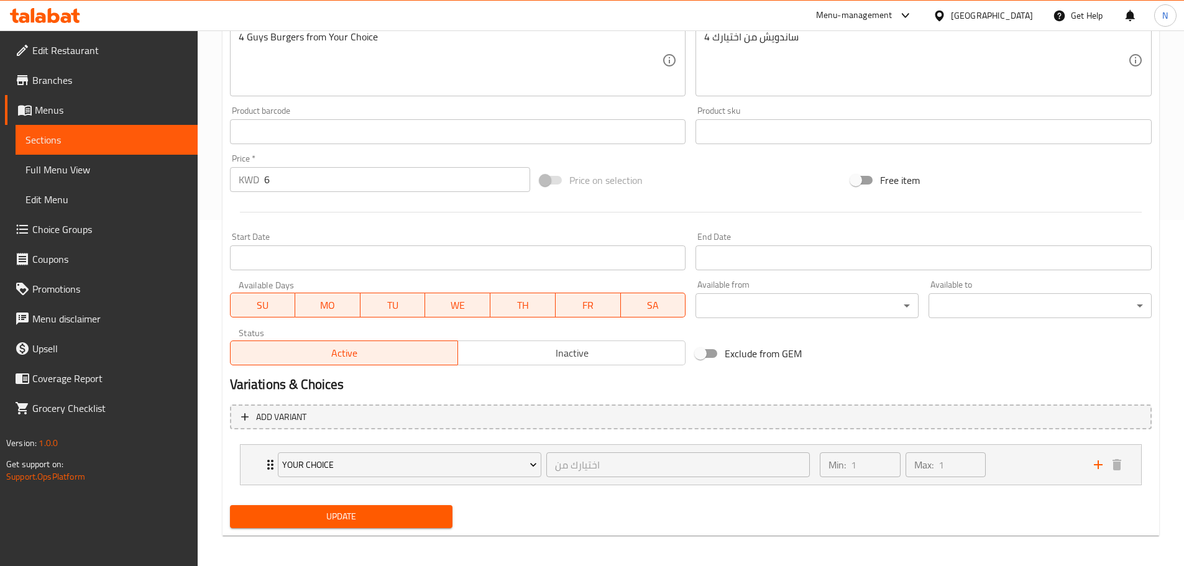
scroll to position [351, 0]
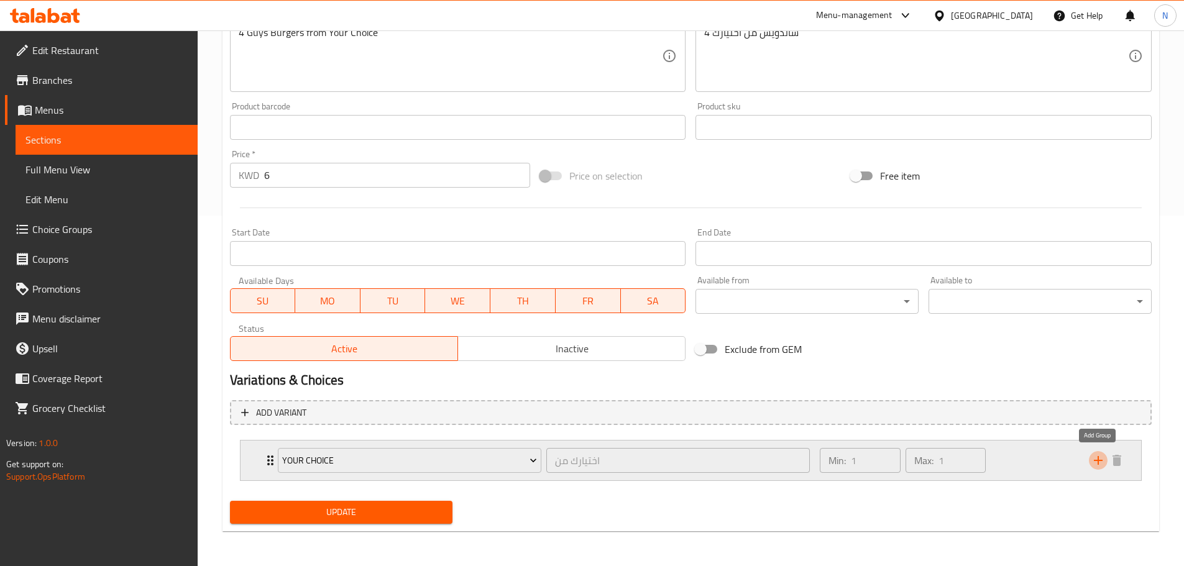
click at [1100, 460] on icon "add" at bounding box center [1098, 460] width 15 height 15
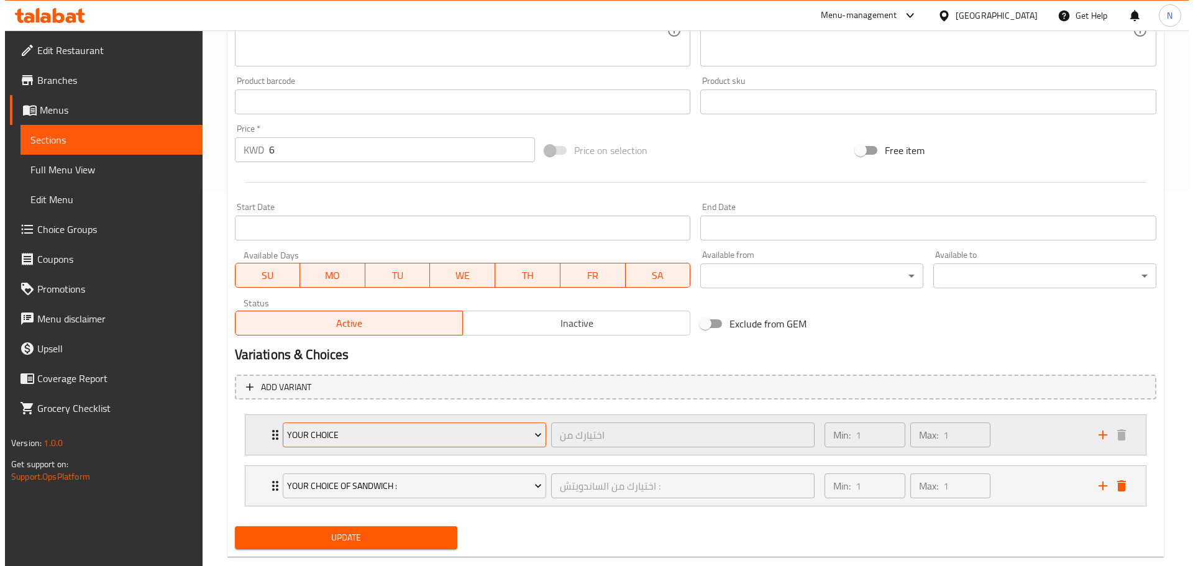
scroll to position [402, 0]
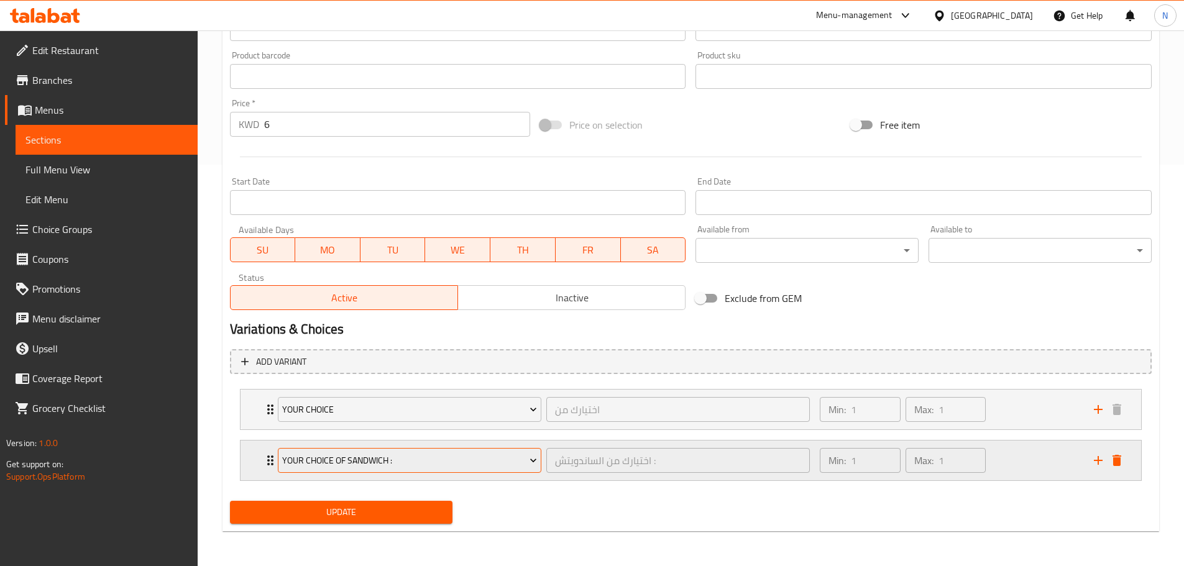
click at [391, 454] on span "Your Choice Of Sandwich :" at bounding box center [409, 461] width 255 height 16
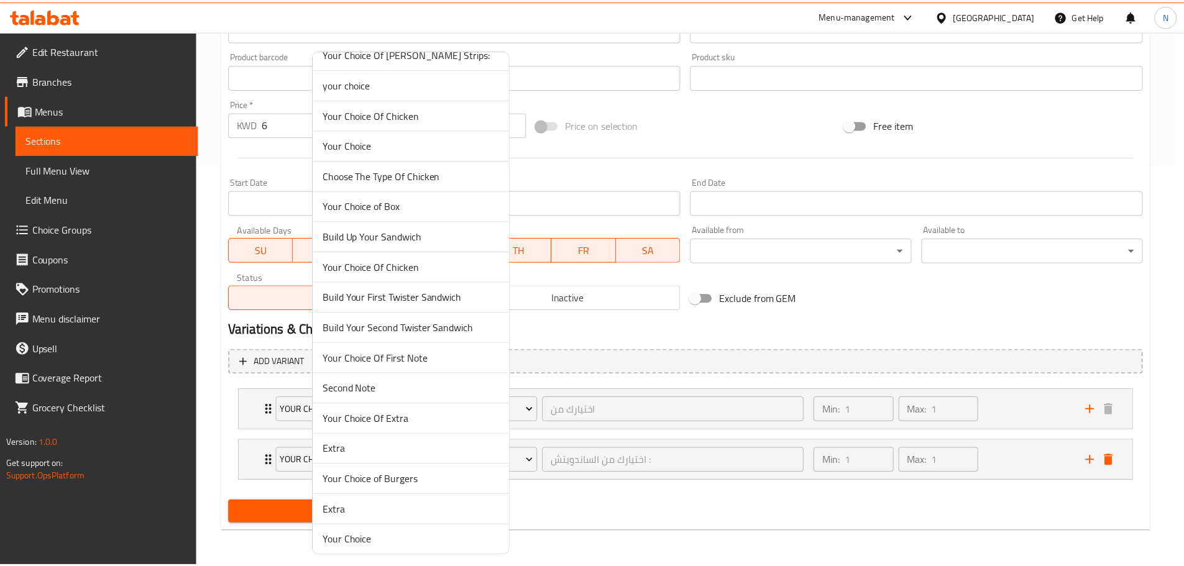
scroll to position [932, 0]
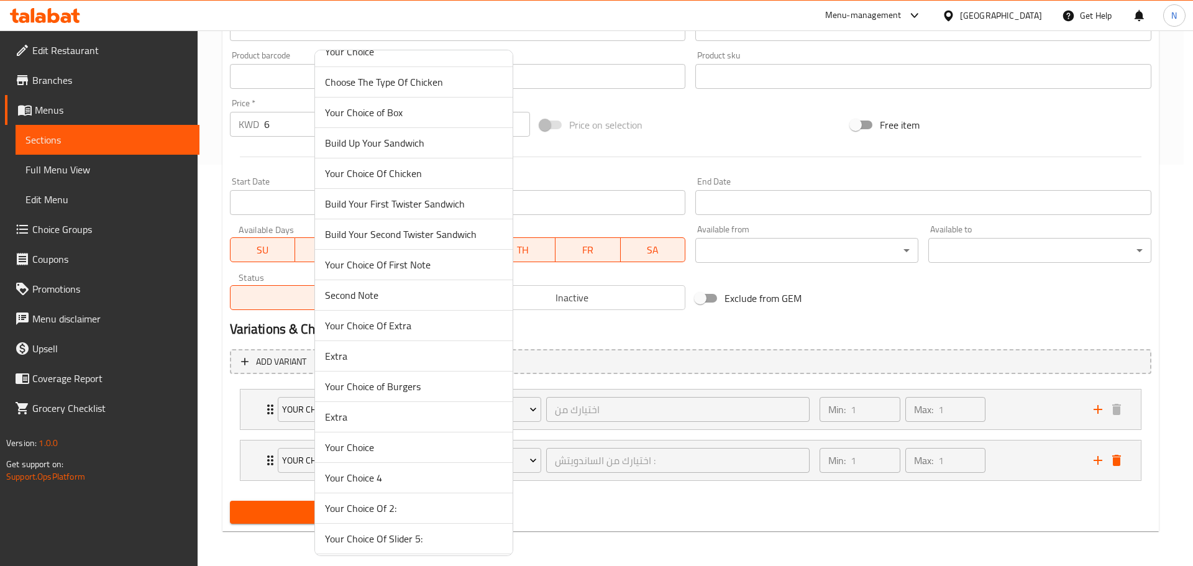
click at [363, 454] on span "Your Choice" at bounding box center [414, 447] width 178 height 15
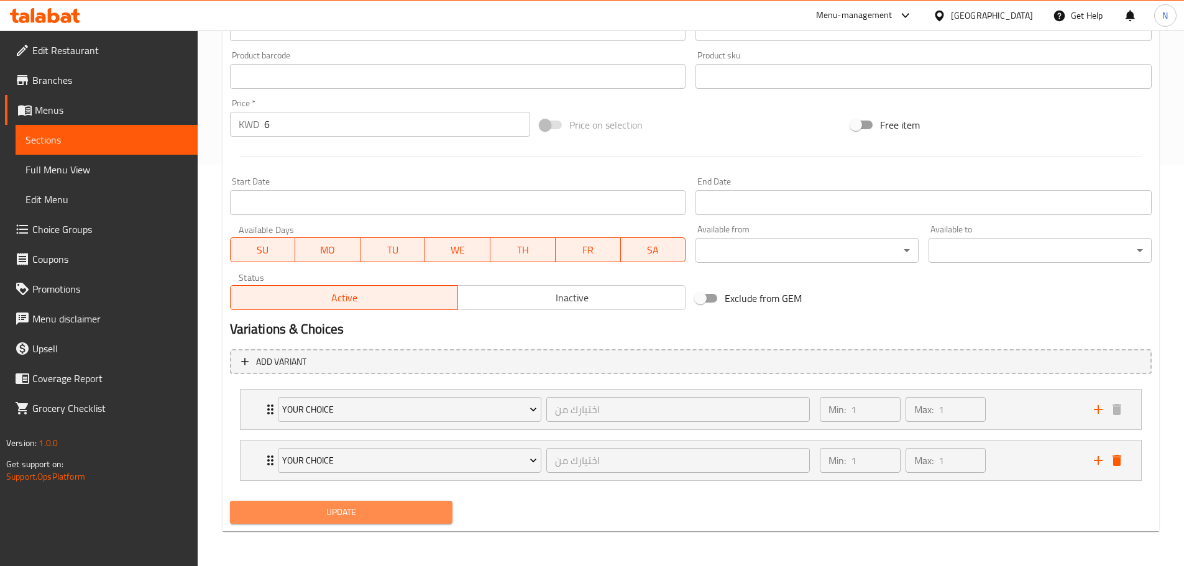
click at [356, 512] on span "Update" at bounding box center [341, 513] width 203 height 16
click at [392, 517] on span "Update" at bounding box center [341, 513] width 203 height 16
click at [1056, 472] on div "Min: 1 ​ Max: 1 ​" at bounding box center [948, 461] width 273 height 40
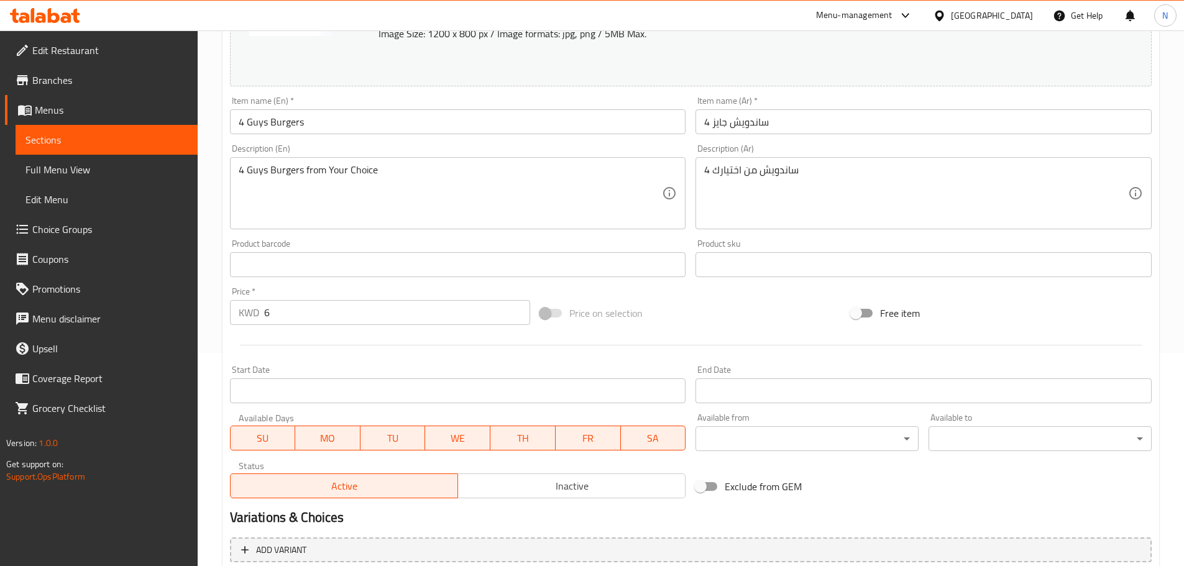
scroll to position [91, 0]
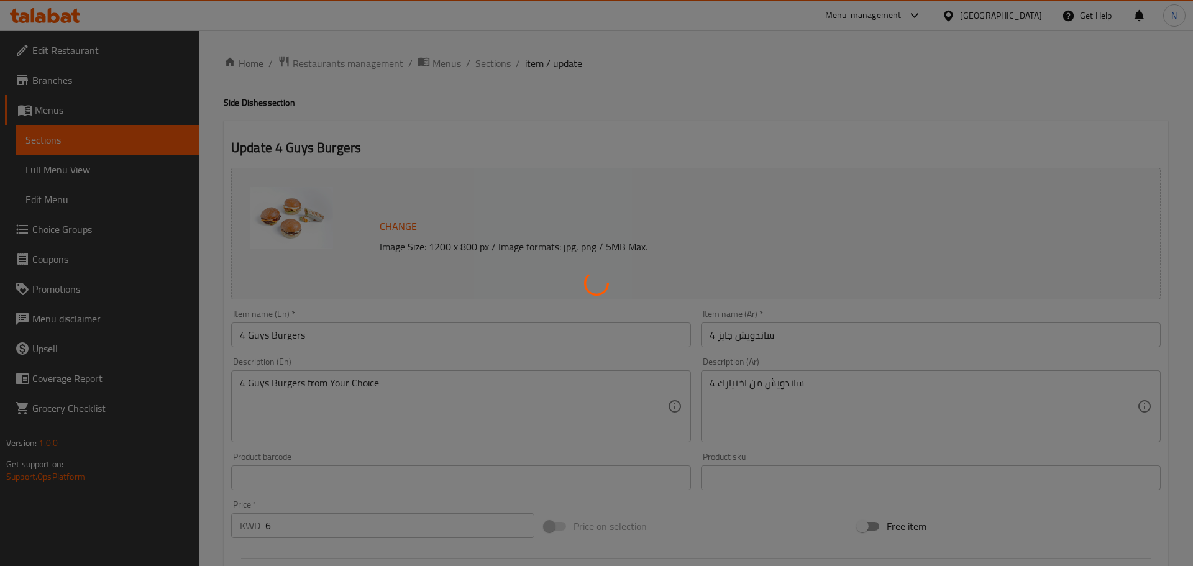
type input "اختيارك من"
type input "1"
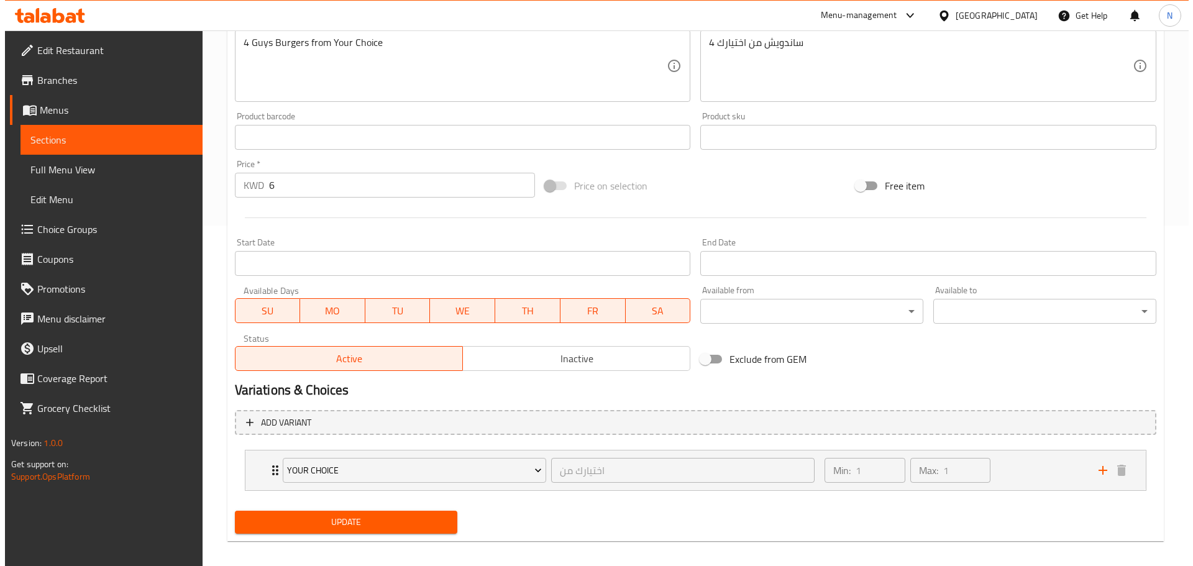
scroll to position [351, 0]
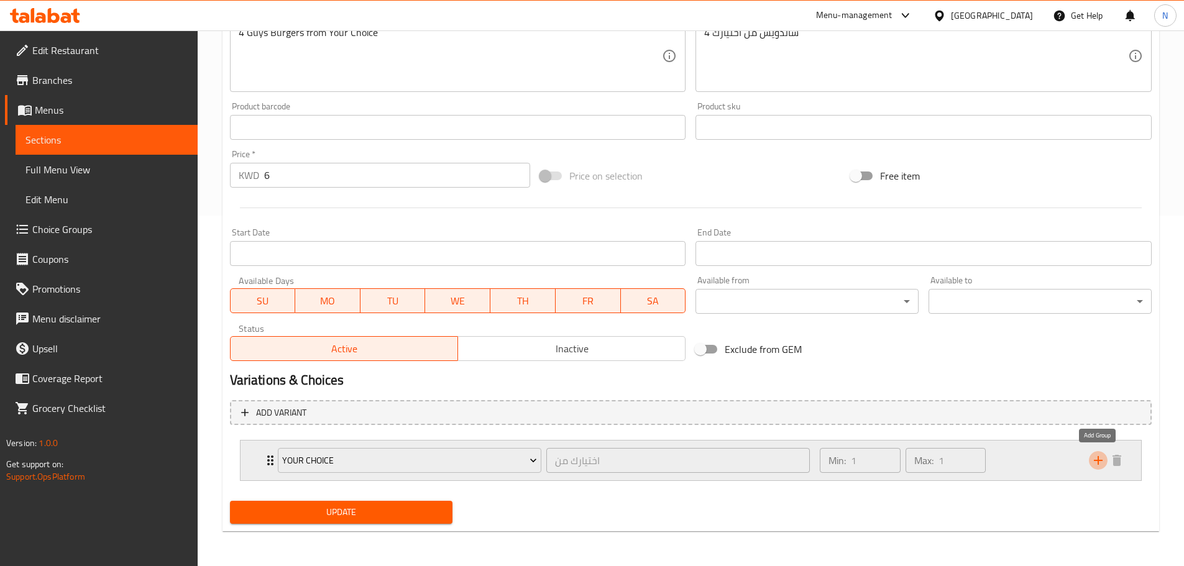
click at [1097, 457] on icon "add" at bounding box center [1098, 460] width 15 height 15
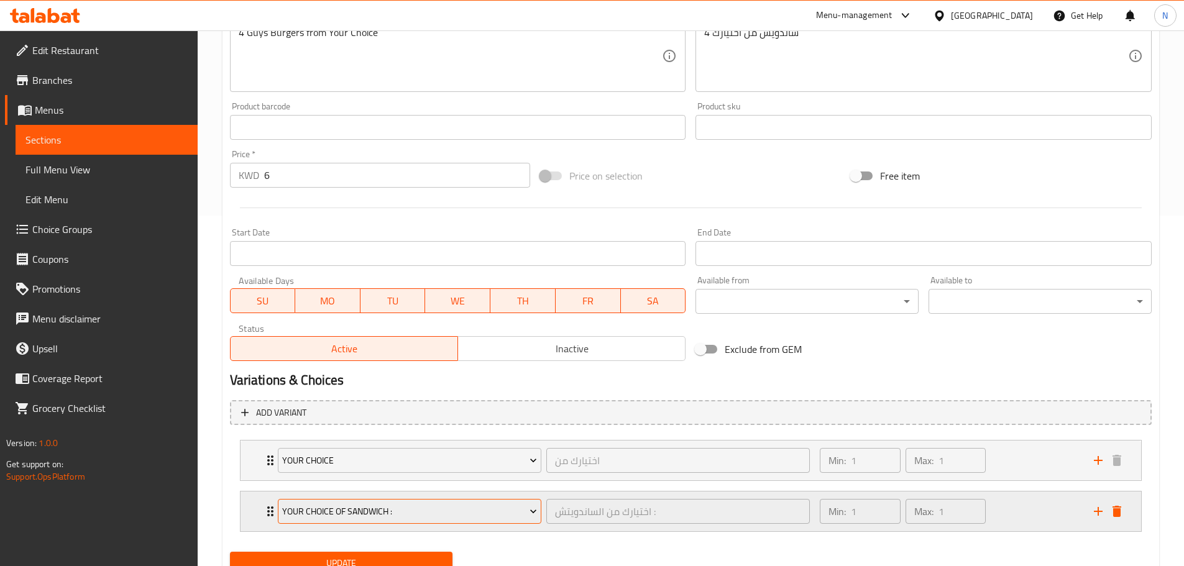
click at [375, 510] on span "Your Choice Of Sandwich :" at bounding box center [409, 512] width 255 height 16
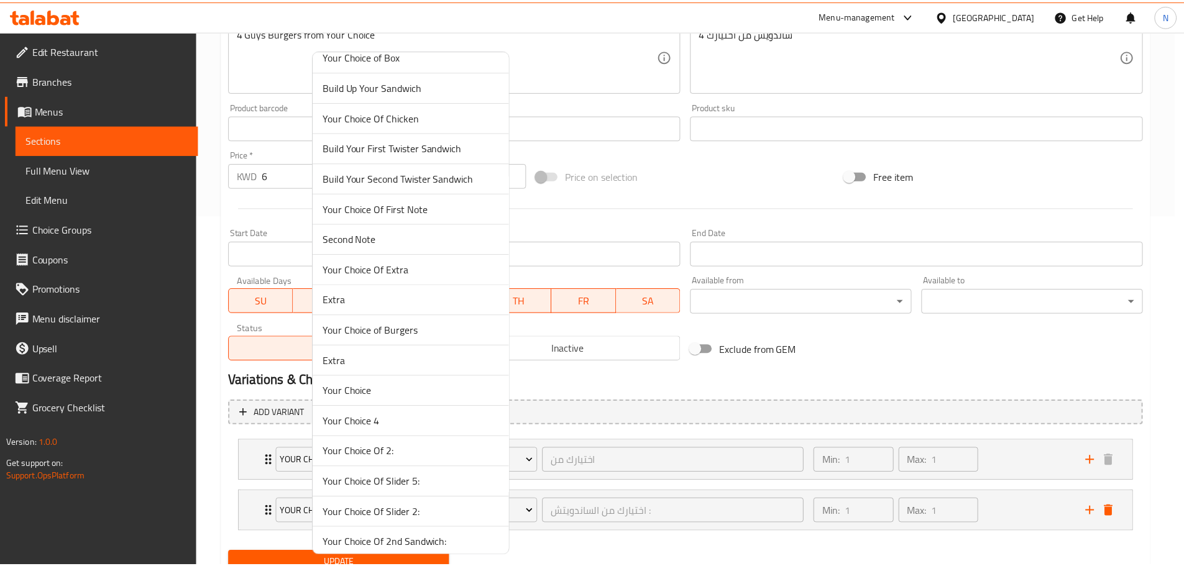
scroll to position [994, 0]
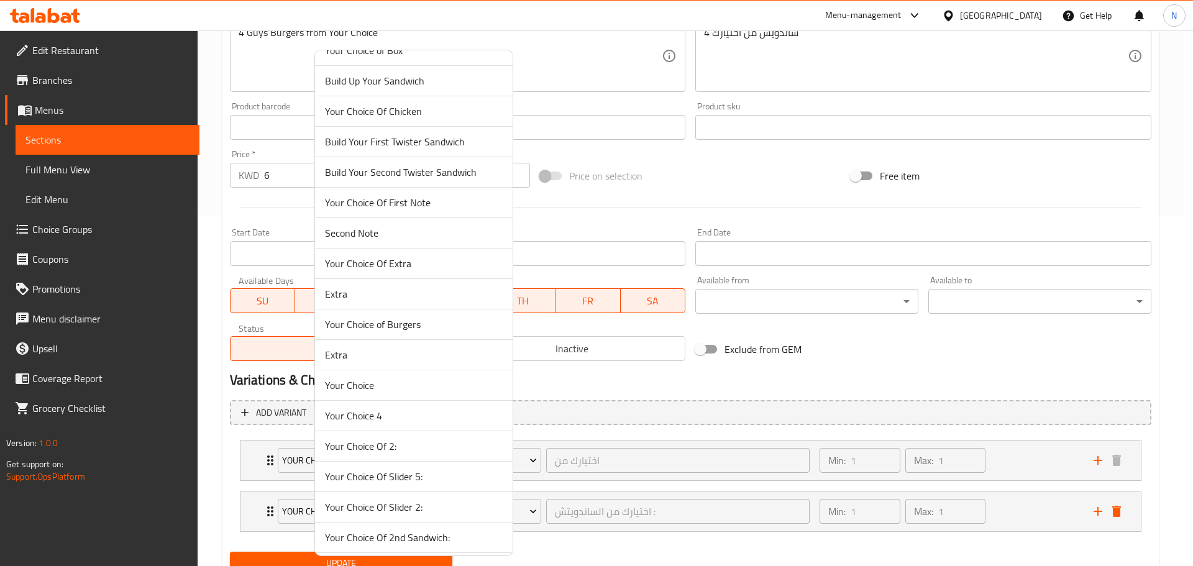
click at [383, 397] on li "Your Choice" at bounding box center [414, 385] width 198 height 30
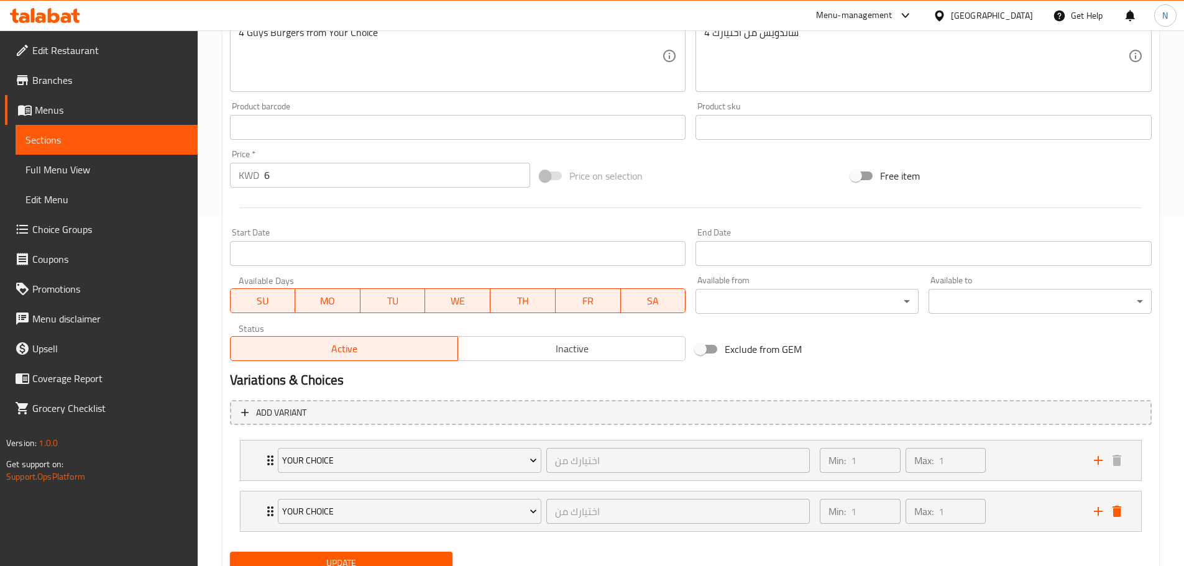
click at [283, 551] on div "Update" at bounding box center [341, 563] width 233 height 33
click at [286, 554] on button "Update" at bounding box center [341, 563] width 223 height 23
click at [81, 231] on span "Choice Groups" at bounding box center [109, 229] width 155 height 15
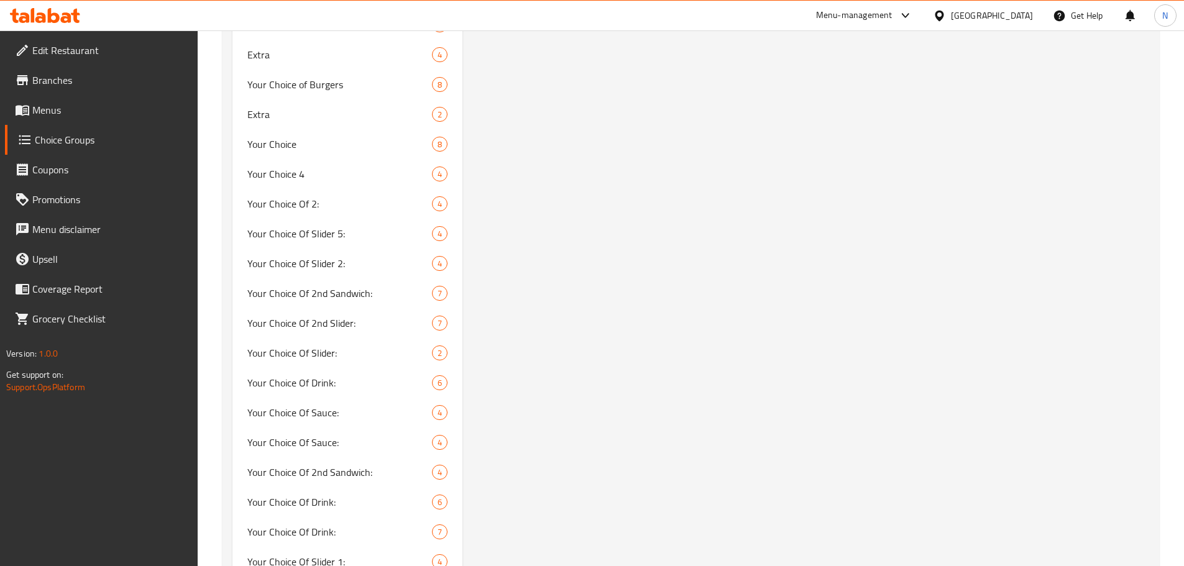
scroll to position [1355, 0]
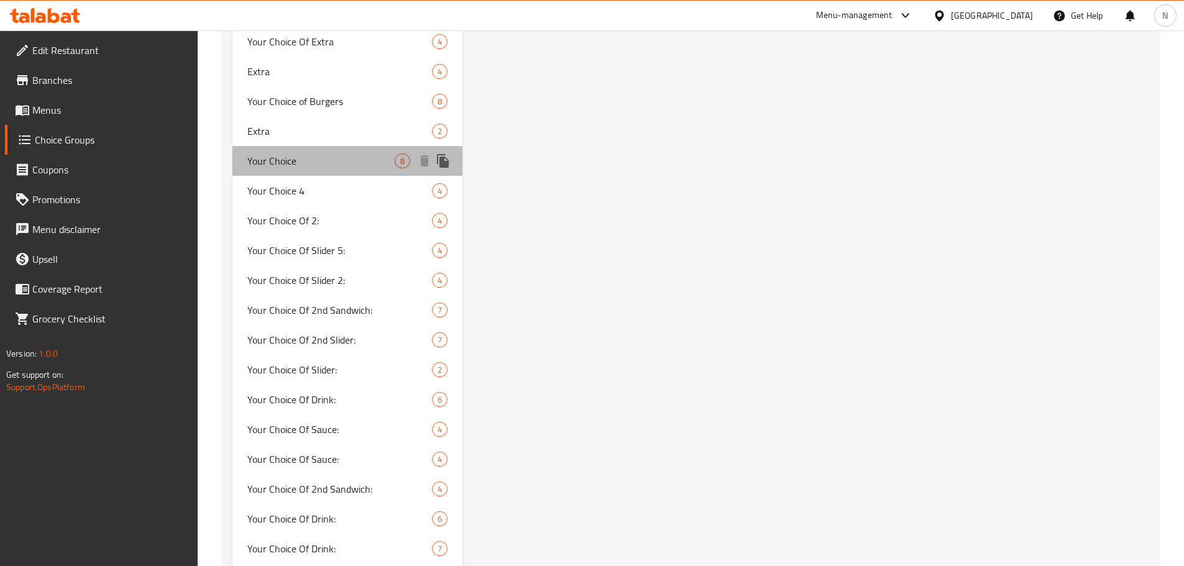
click at [300, 168] on span "Your Choice" at bounding box center [321, 161] width 148 height 15
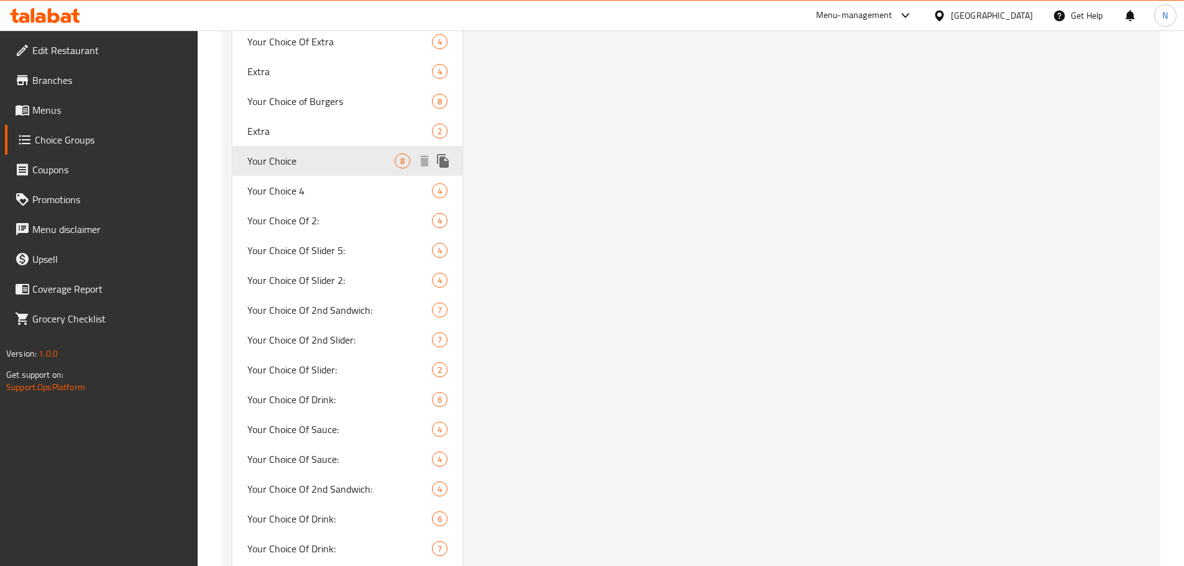
type input "Your Choice"
type input "اختيارك من"
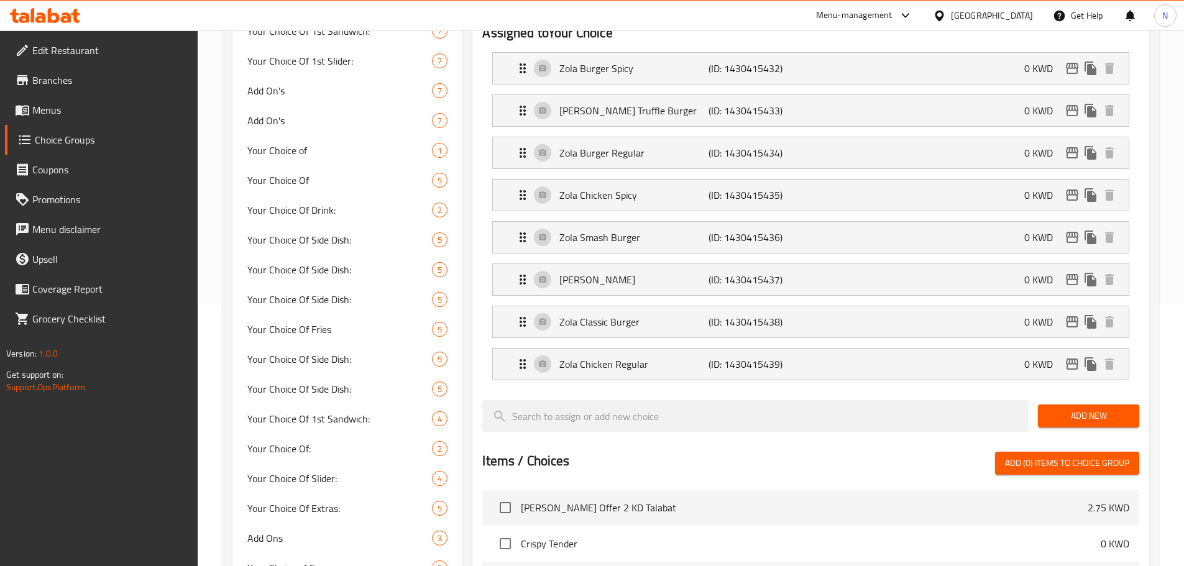
scroll to position [0, 0]
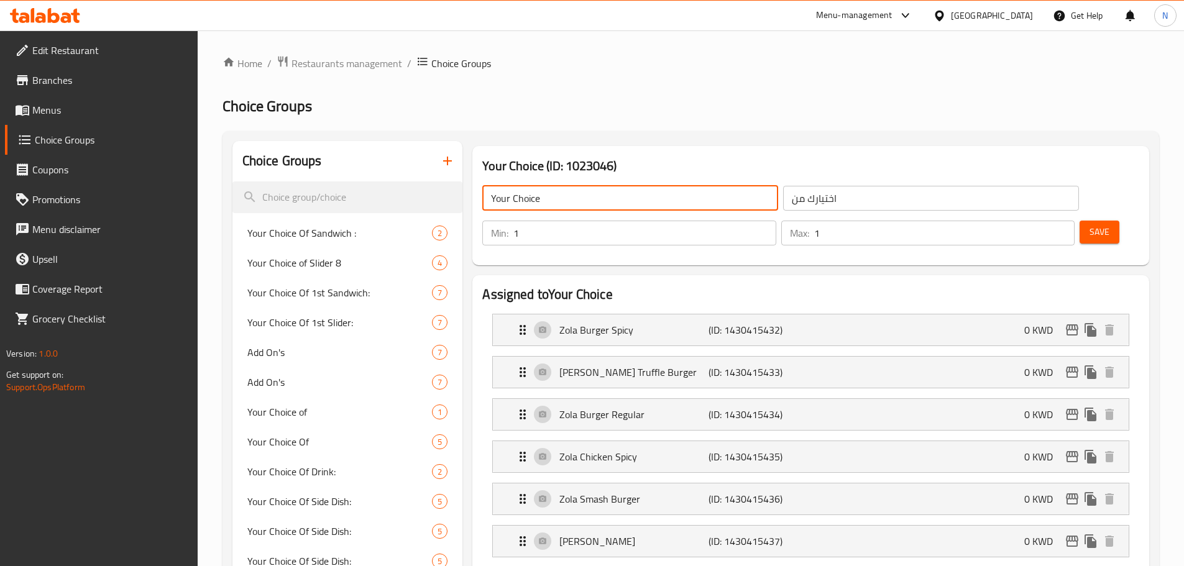
click at [627, 191] on input "Your Choice" at bounding box center [630, 198] width 296 height 25
paste input "Guys Burgers"
click at [584, 208] on input "Your Choice 1st Guys Burgers" at bounding box center [630, 198] width 296 height 25
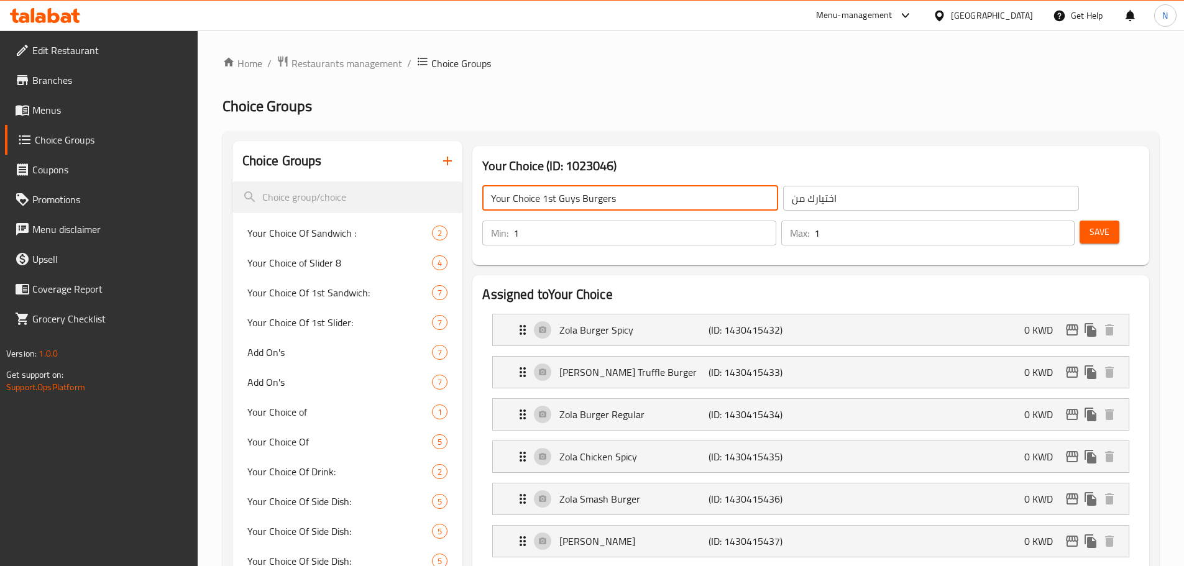
type input "Your Choice 1st Guys Burgers"
click at [783, 204] on input "اختيارك من" at bounding box center [931, 198] width 296 height 25
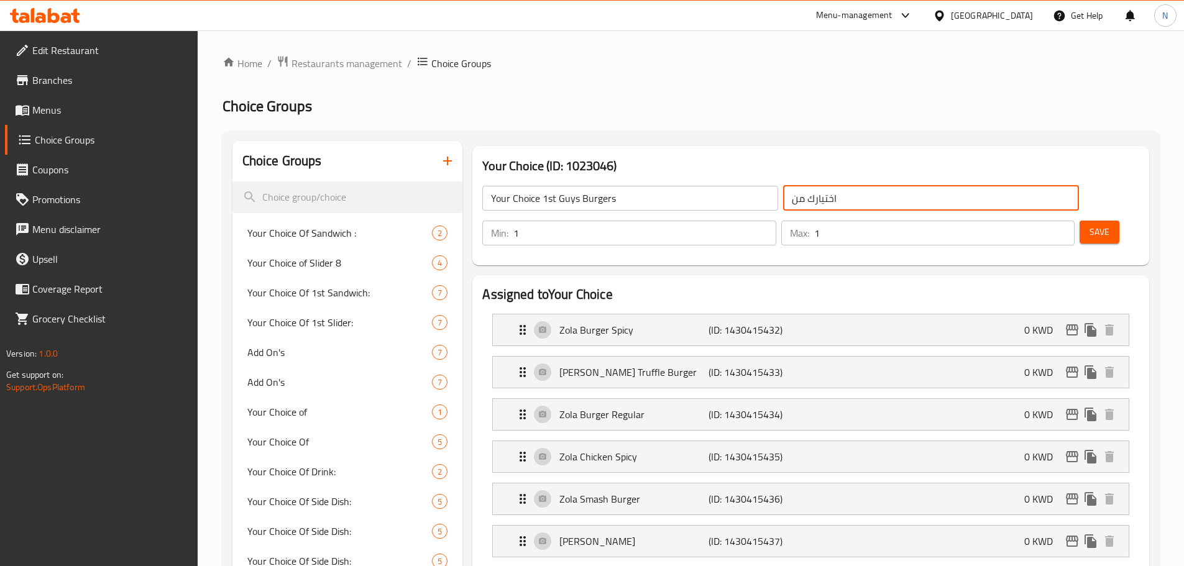
click at [783, 204] on input "اختيارك من" at bounding box center [931, 198] width 296 height 25
paste input "الأول من برجر الرجال"
drag, startPoint x: 752, startPoint y: 203, endPoint x: 659, endPoint y: 206, distance: 93.3
click at [659, 206] on div "Your Choice 1st Guys Burgers ​ اختيارك الأول من برجر الرجال ​" at bounding box center [780, 198] width 611 height 40
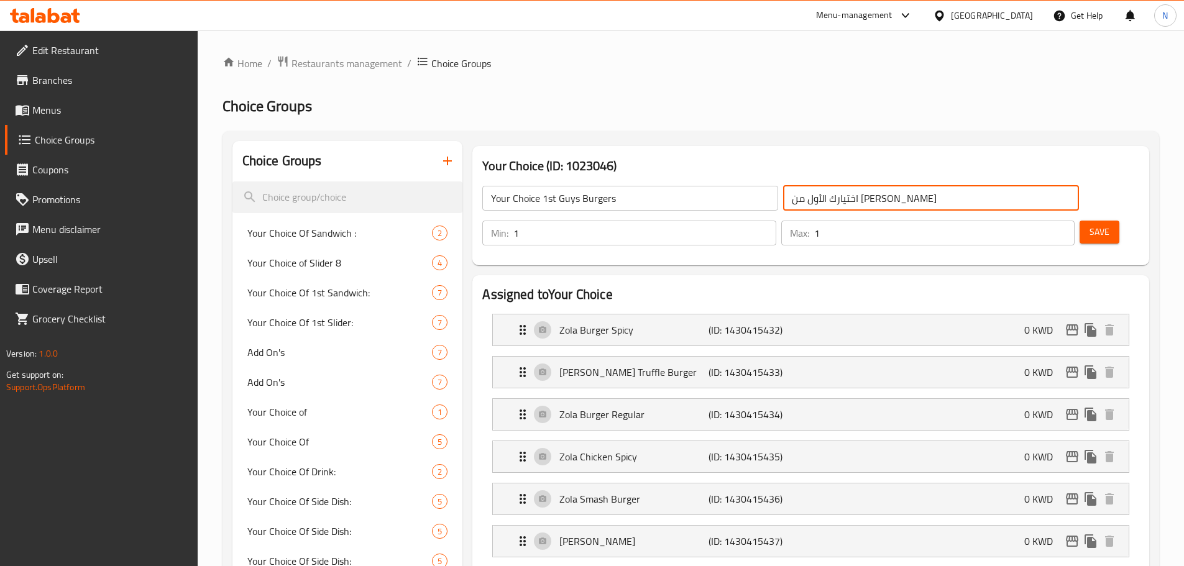
type input "اختيارك الأول من جايز برجر"
click at [1090, 224] on span "Save" at bounding box center [1100, 232] width 20 height 16
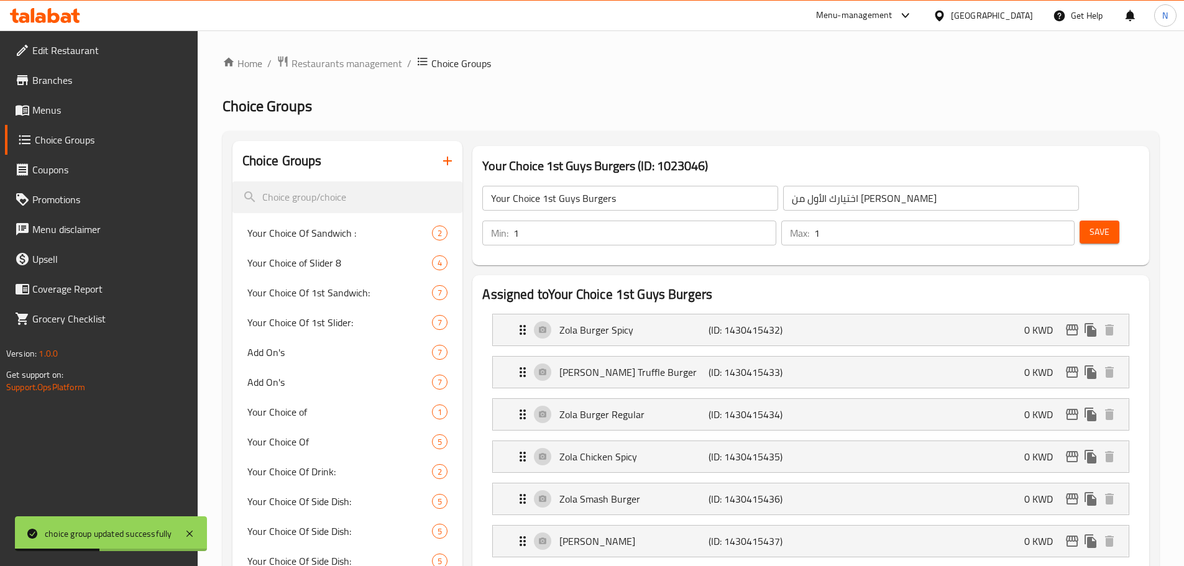
click at [619, 196] on input "Your Choice 1st Guys Burgers" at bounding box center [630, 198] width 296 height 25
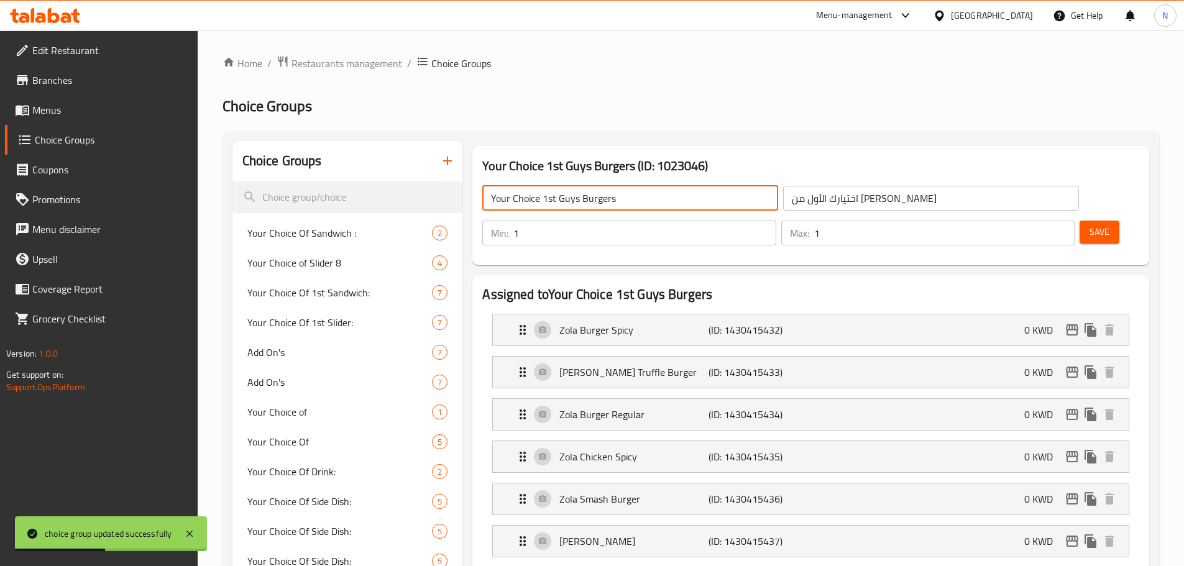
click at [619, 196] on input "Your Choice 1st Guys Burgers" at bounding box center [630, 198] width 296 height 25
click at [783, 186] on input "اختيارك الأول من جايز برجر" at bounding box center [931, 198] width 296 height 25
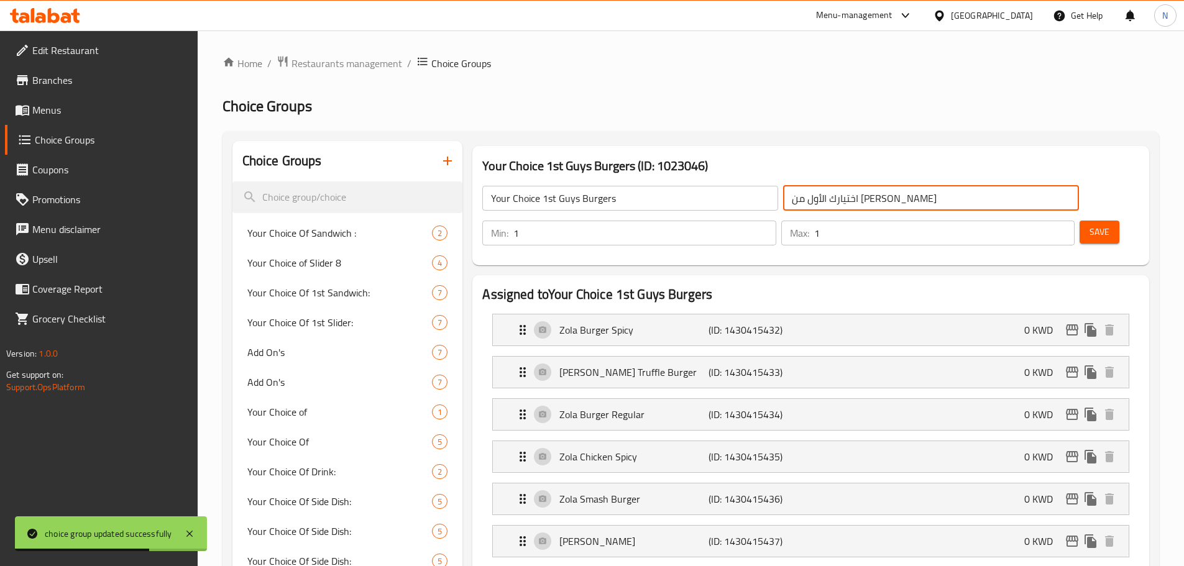
click at [783, 191] on input "اختيارك الأول من جايز برجر" at bounding box center [931, 198] width 296 height 25
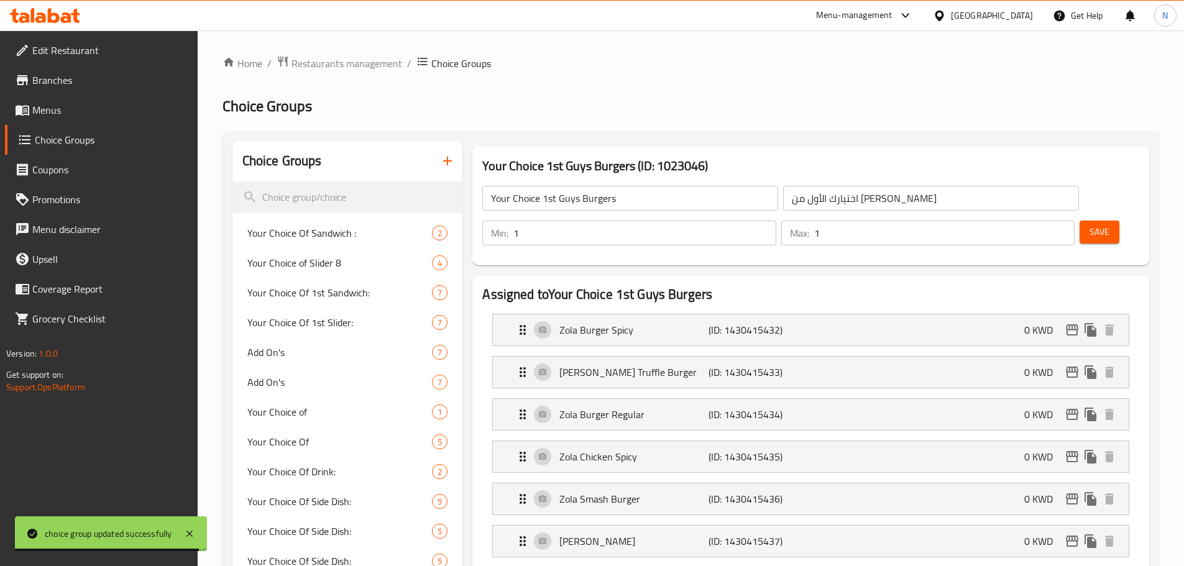
click at [439, 107] on h2 "Choice Groups" at bounding box center [691, 106] width 937 height 20
click at [611, 202] on input "Your Choice 1st Guys Burgers" at bounding box center [630, 198] width 296 height 25
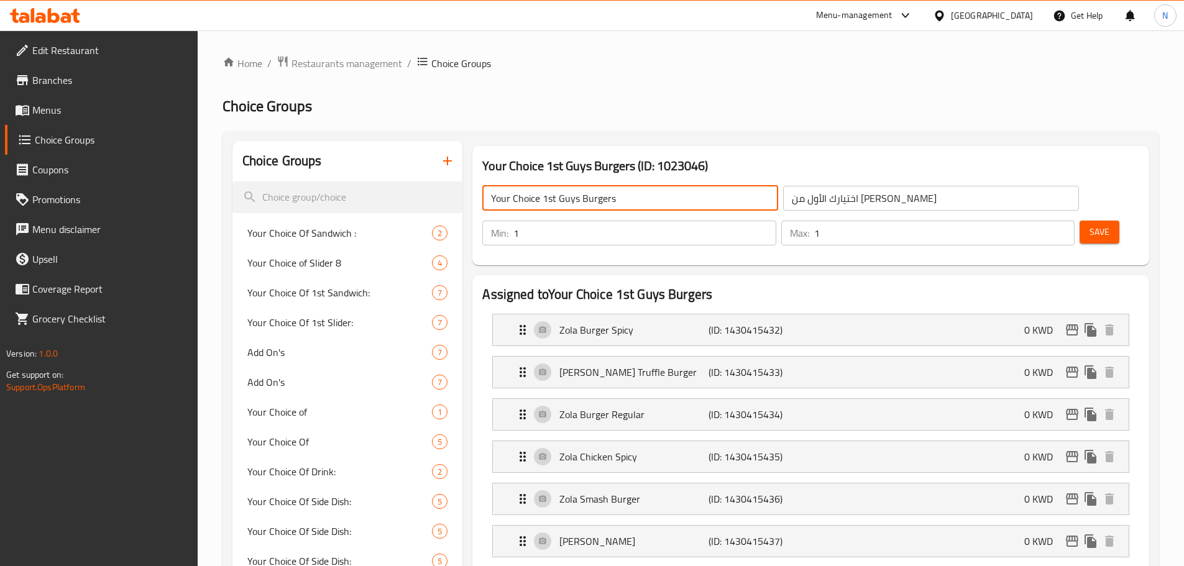
click at [611, 202] on input "Your Choice 1st Guys Burgers" at bounding box center [630, 198] width 296 height 25
click at [535, 107] on h2 "Choice Groups" at bounding box center [691, 106] width 937 height 20
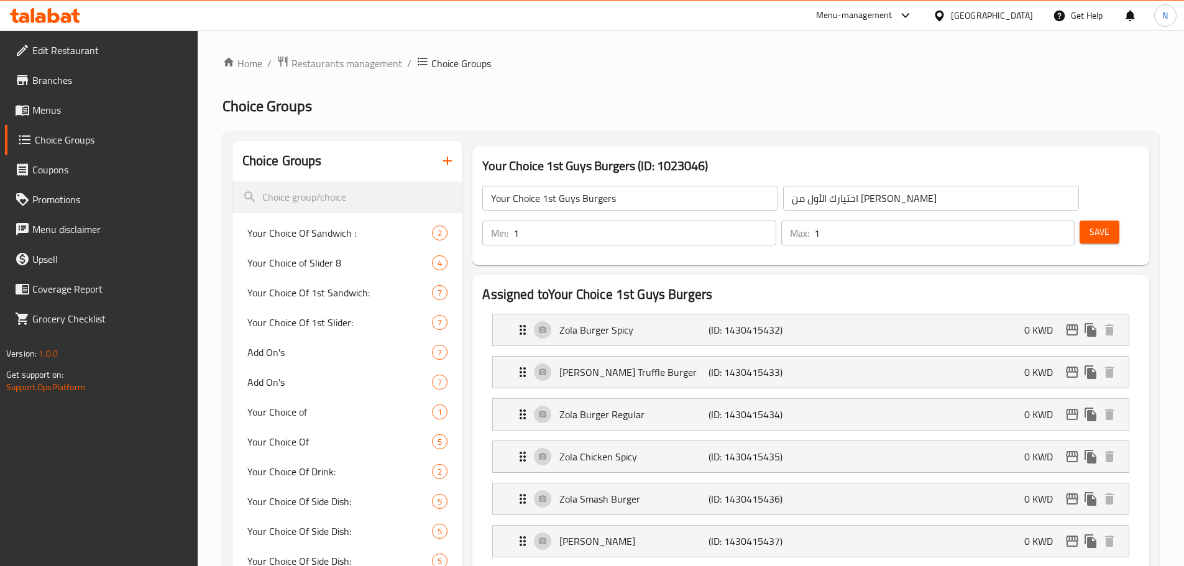
scroll to position [1233, 0]
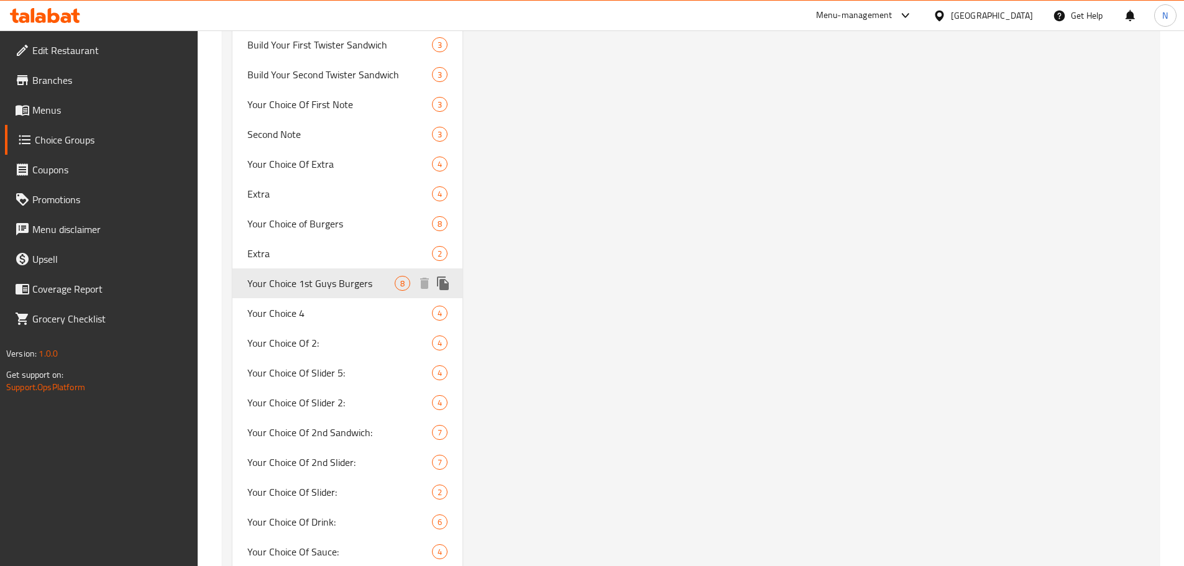
click at [443, 285] on icon "duplicate" at bounding box center [443, 284] width 12 height 14
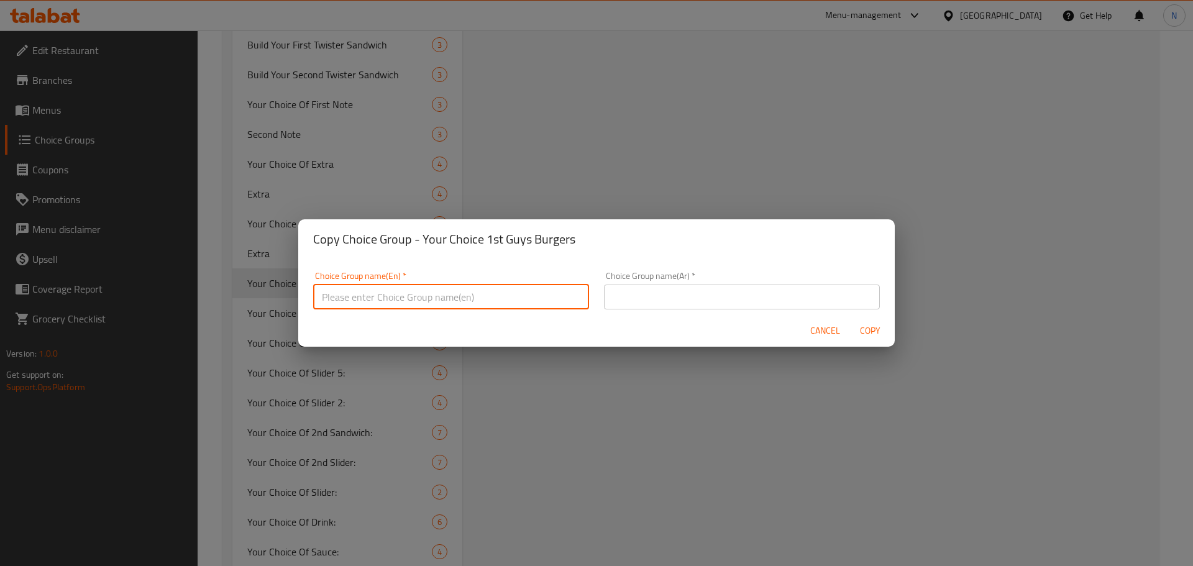
click at [412, 298] on input "text" at bounding box center [451, 297] width 276 height 25
paste input "Your Choice 1st Guys Burgers"
drag, startPoint x: 386, startPoint y: 296, endPoint x: 373, endPoint y: 292, distance: 13.8
click at [373, 292] on input "Your Choice 1st Guys Burgers" at bounding box center [451, 297] width 276 height 25
click at [370, 296] on input "Your Choice 2nd Guys Burgers" at bounding box center [451, 297] width 276 height 25
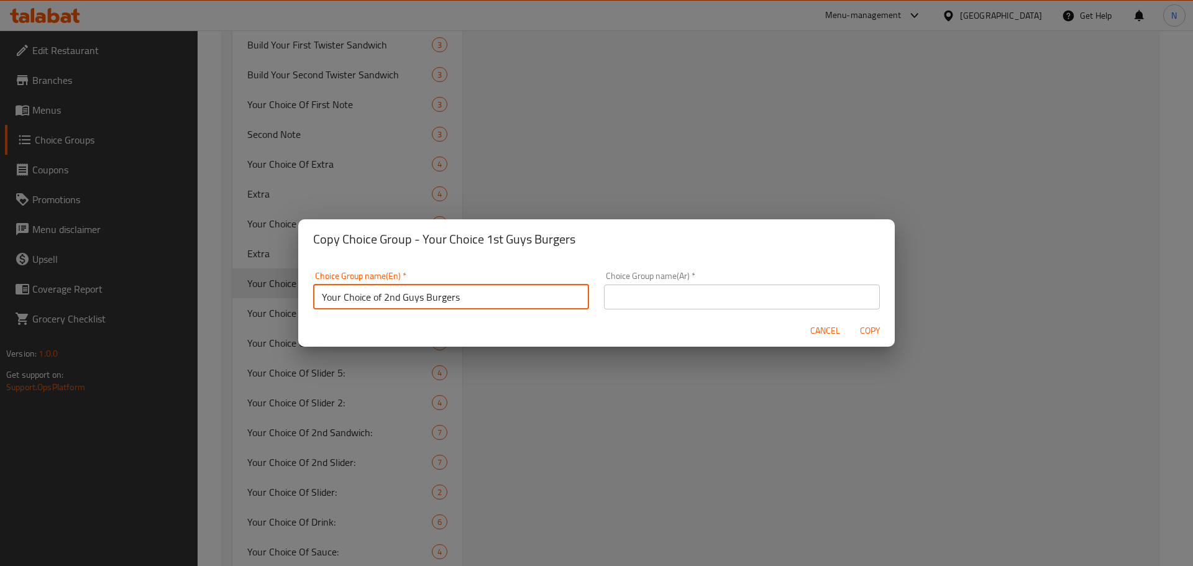
click at [374, 300] on input "Your Choice of 2nd Guys Burgers" at bounding box center [451, 297] width 276 height 25
type input "Your Choice Of 2nd Guys Burgers"
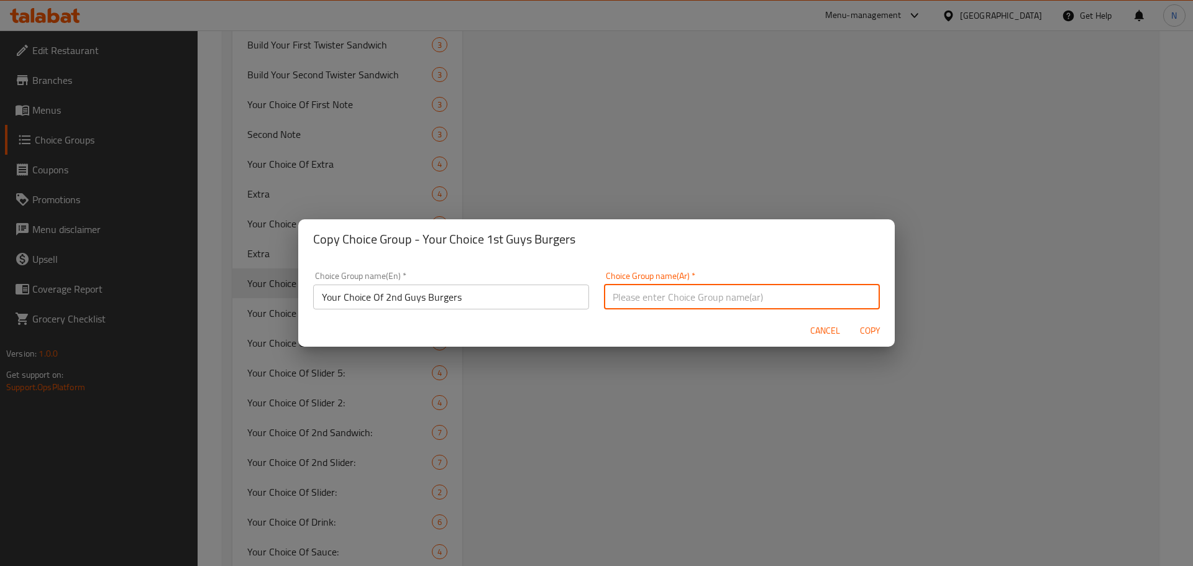
click at [657, 296] on input "text" at bounding box center [742, 297] width 276 height 25
paste input "اختيارك الأول من جايز برجر"
click at [673, 301] on input "اختيارك الأول من جايز برجر" at bounding box center [742, 297] width 276 height 25
type input "اختيارك الثانى من جايز برجر"
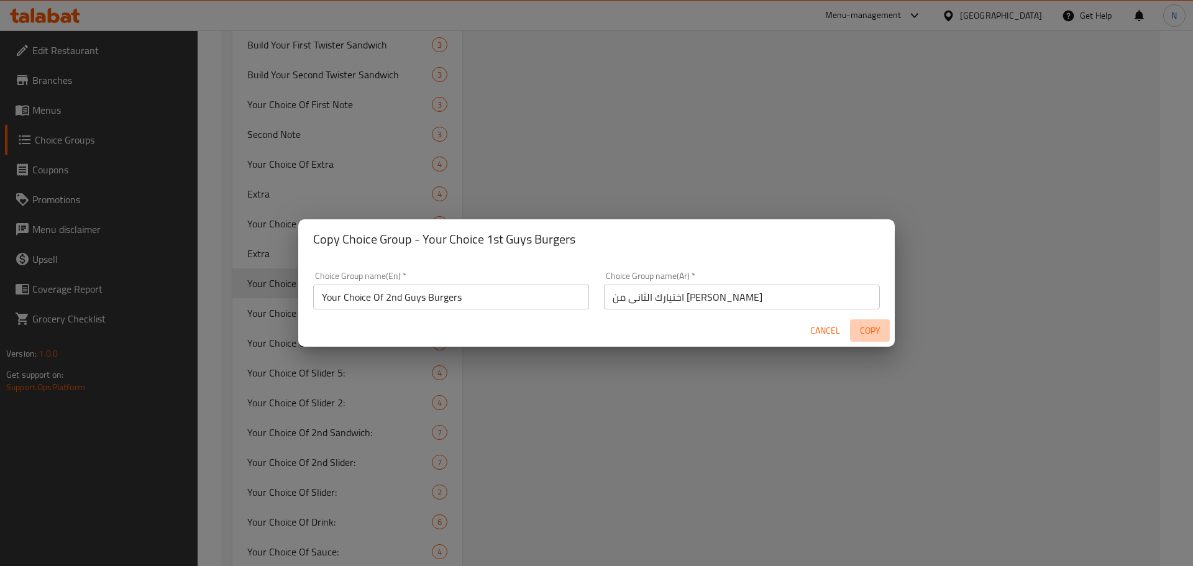
click at [870, 328] on span "Copy" at bounding box center [870, 331] width 30 height 16
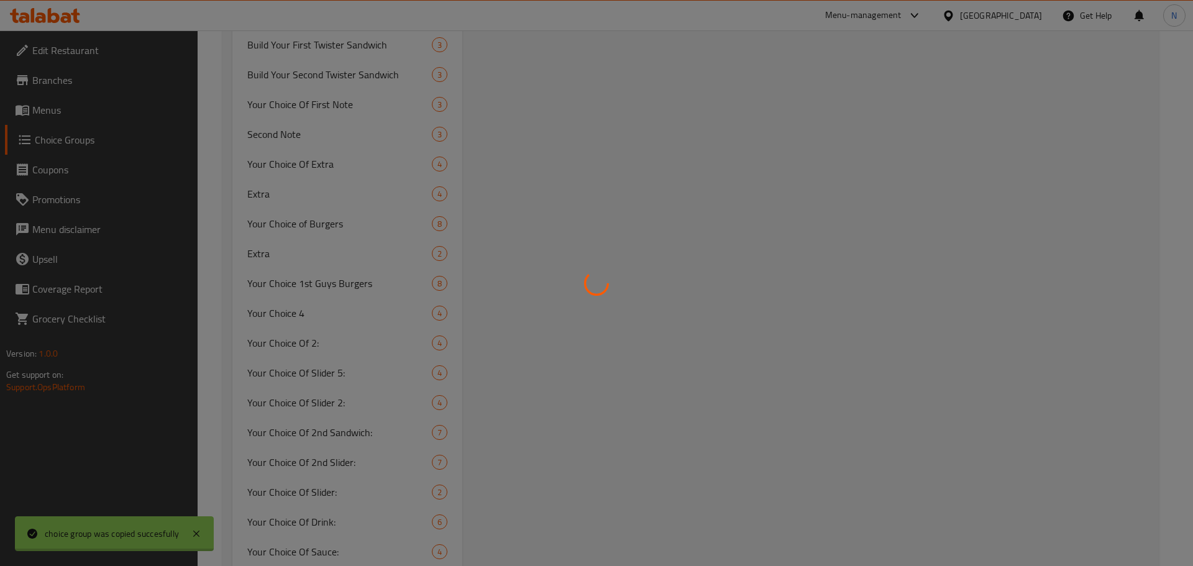
type input "Your Choice Of 2nd Guys Burgers"
type input "اختيارك الثانى من جايز برجر"
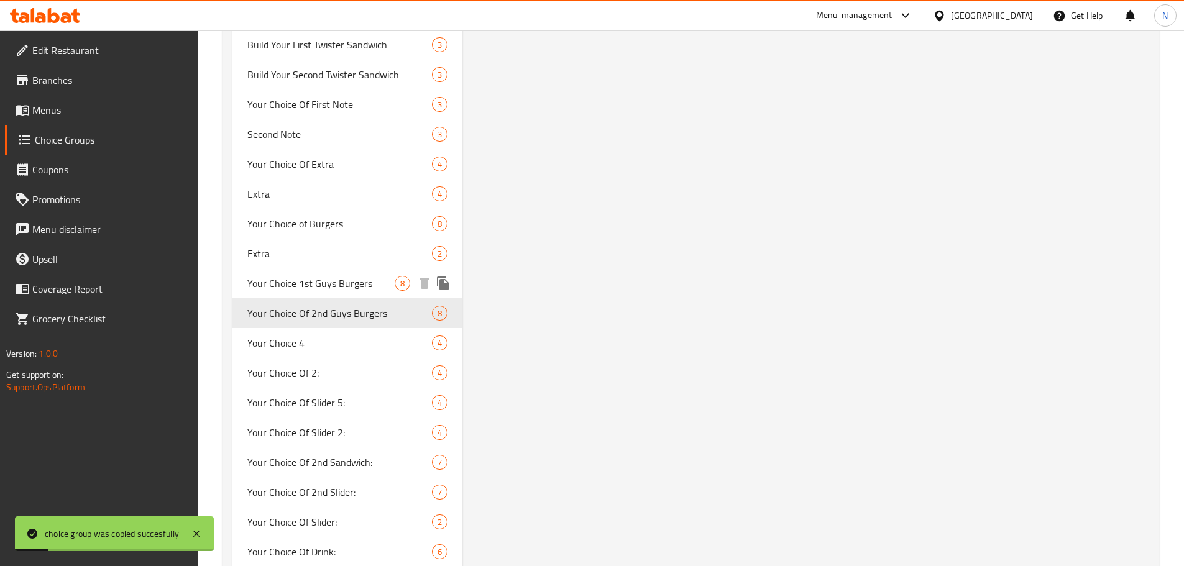
click at [282, 281] on span "Your Choice 1st Guys Burgers" at bounding box center [321, 283] width 148 height 15
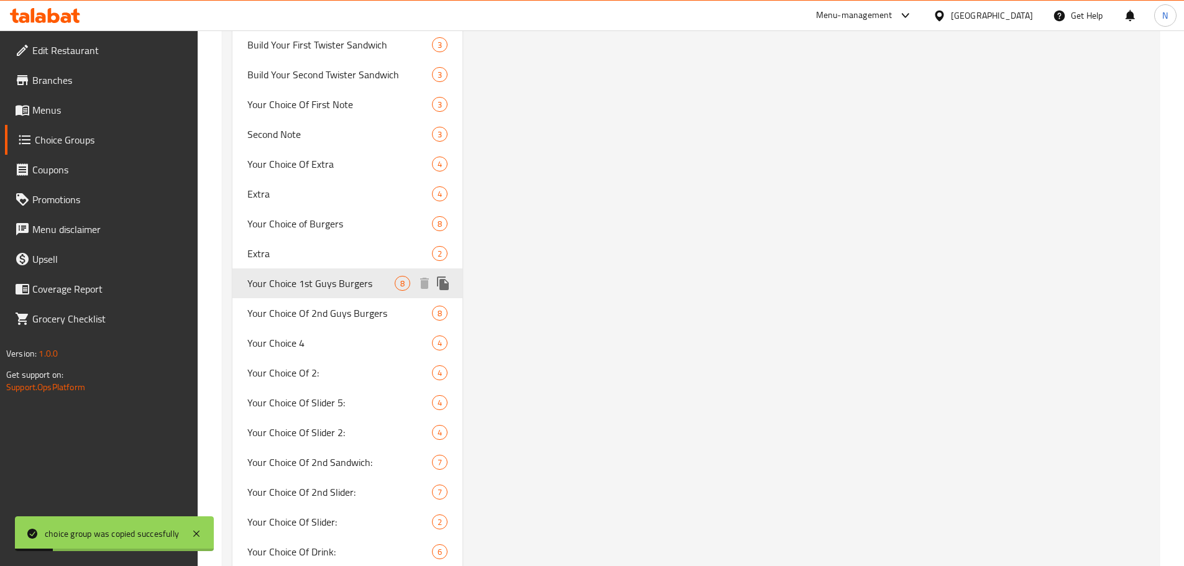
type input "Your Choice 1st Guys Burgers"
type input "اختيارك الأول من جايز برجر"
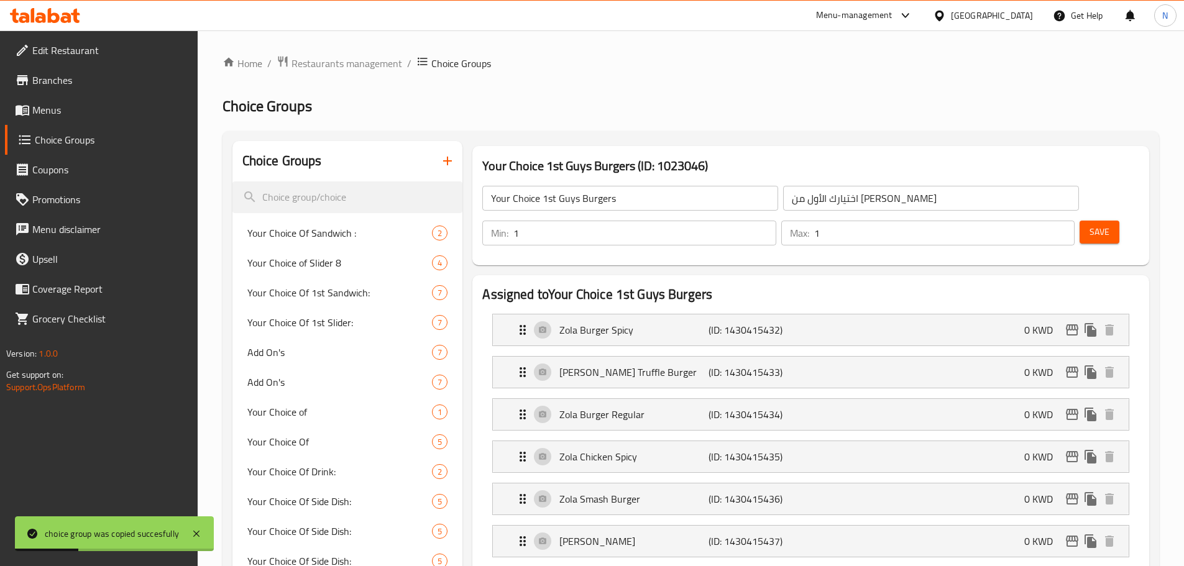
click at [541, 206] on input "Your Choice 1st Guys Burgers" at bounding box center [630, 198] width 296 height 25
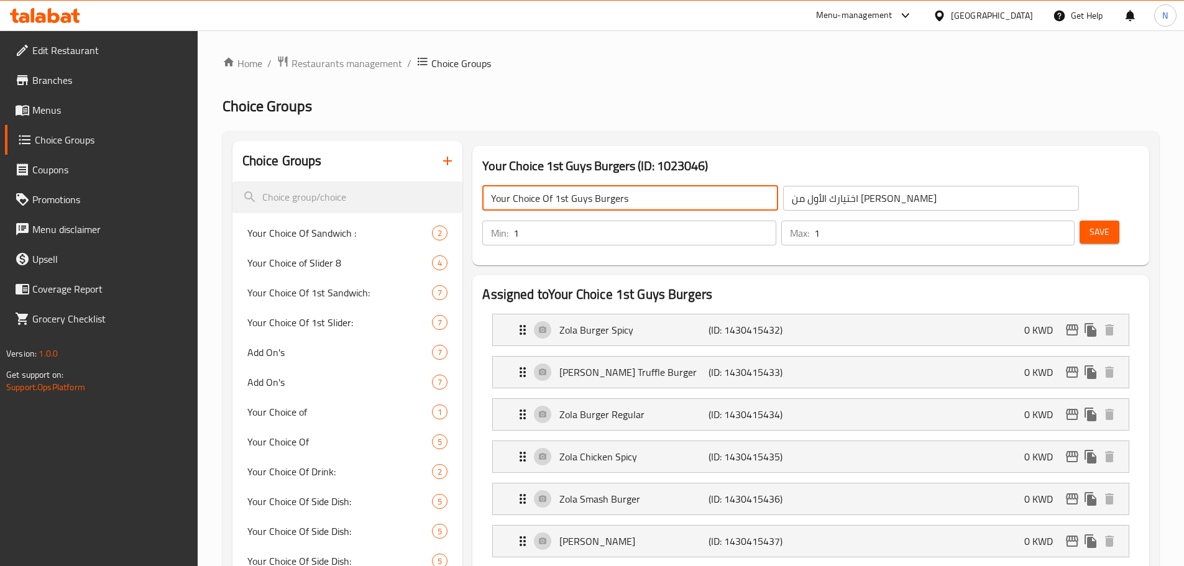
click at [1090, 224] on span "Save" at bounding box center [1100, 232] width 20 height 16
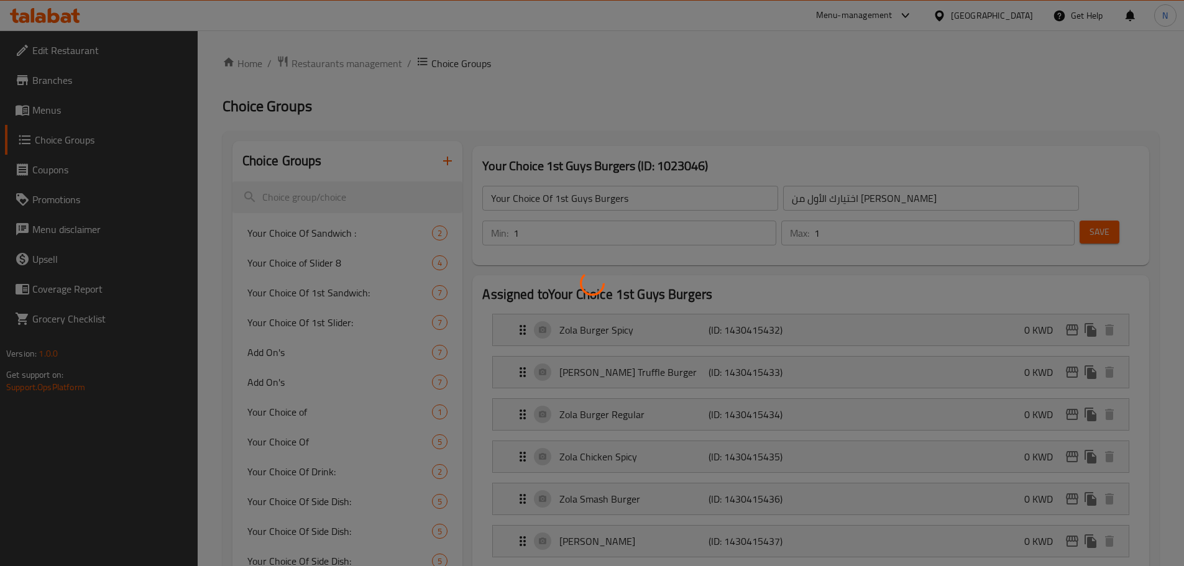
click at [1081, 194] on div at bounding box center [592, 283] width 1184 height 566
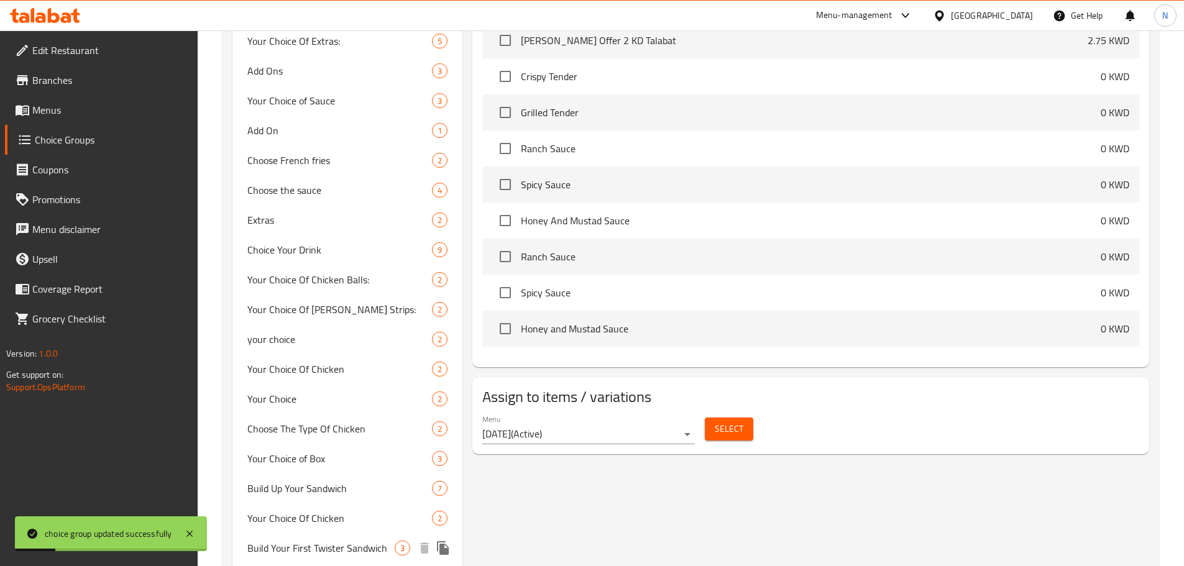
scroll to position [1367, 0]
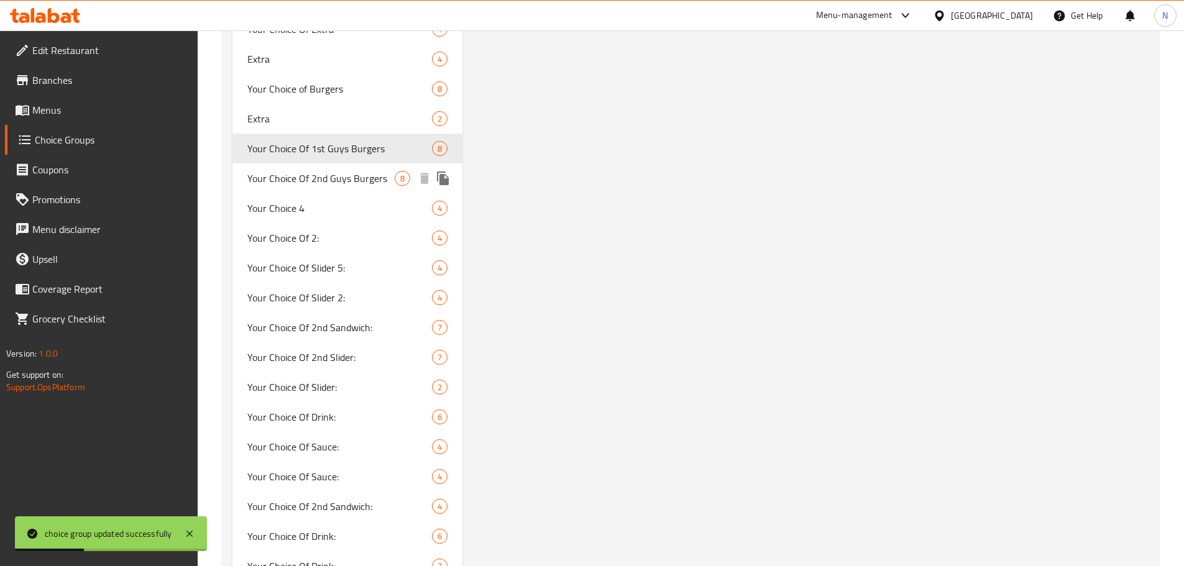
click at [339, 178] on span "Your Choice Of 2nd Guys Burgers" at bounding box center [321, 178] width 148 height 15
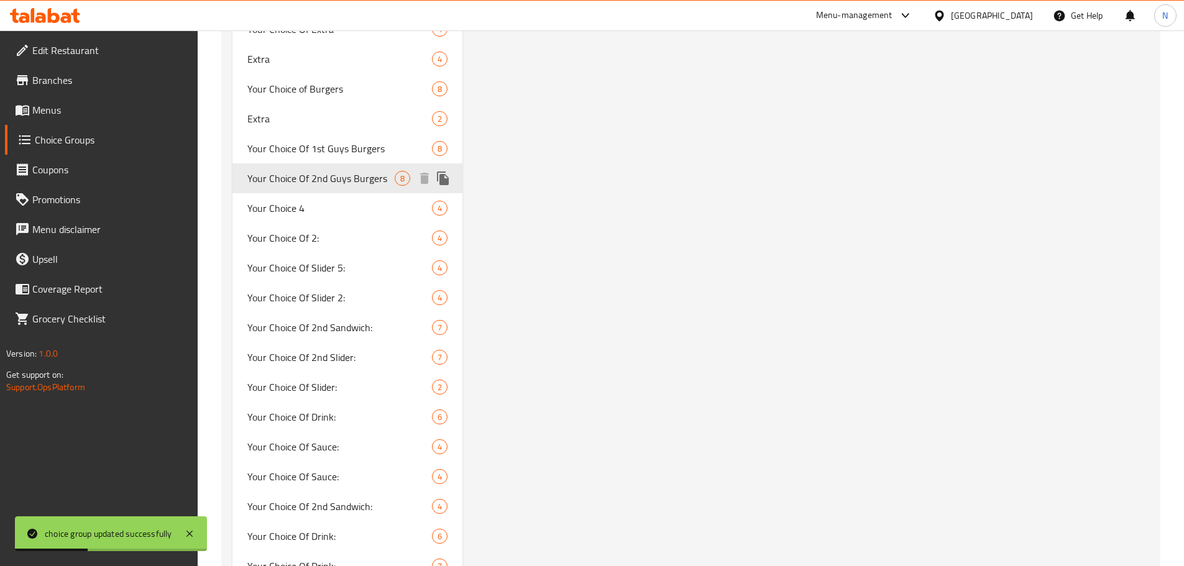
type input "Your Choice Of 2nd Guys Burgers"
type input "اختيارك الثانى من جايز برجر"
click at [449, 181] on icon "duplicate" at bounding box center [443, 178] width 15 height 15
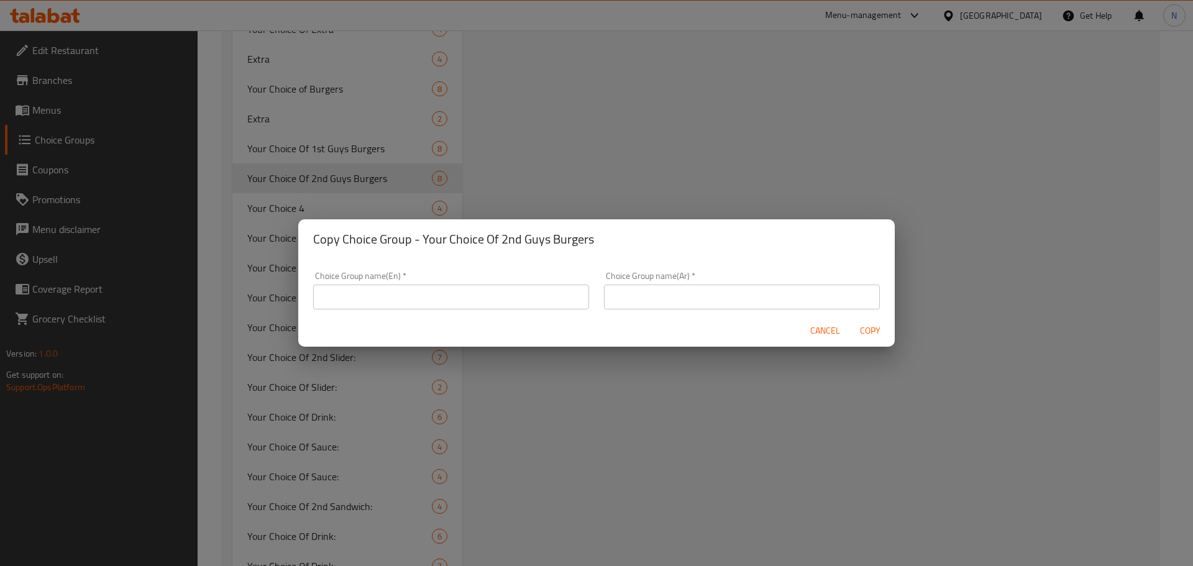
click at [445, 283] on div "Choice Group name(En)   * Choice Group name(En) *" at bounding box center [451, 291] width 276 height 38
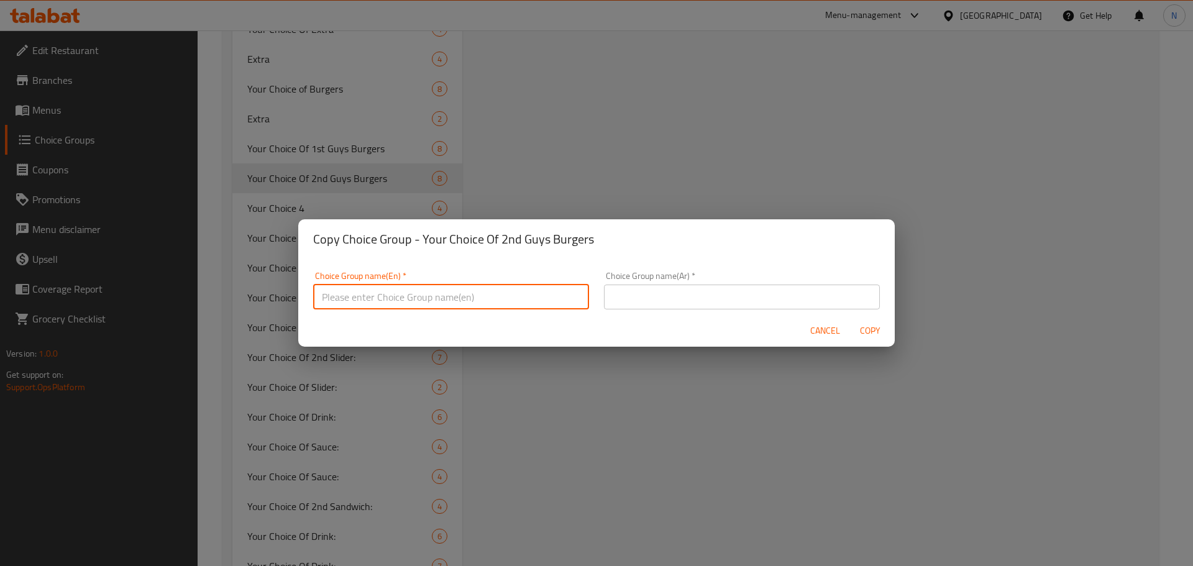
click at [448, 293] on input "text" at bounding box center [451, 297] width 276 height 25
paste input "Your Choice Of 1st Guys Burgers"
click at [391, 298] on input "Your Choice Of 1st Guys Burgers" at bounding box center [451, 297] width 276 height 25
click at [395, 296] on input "Your Choice Of 3 rd Guys Burgers" at bounding box center [451, 297] width 276 height 25
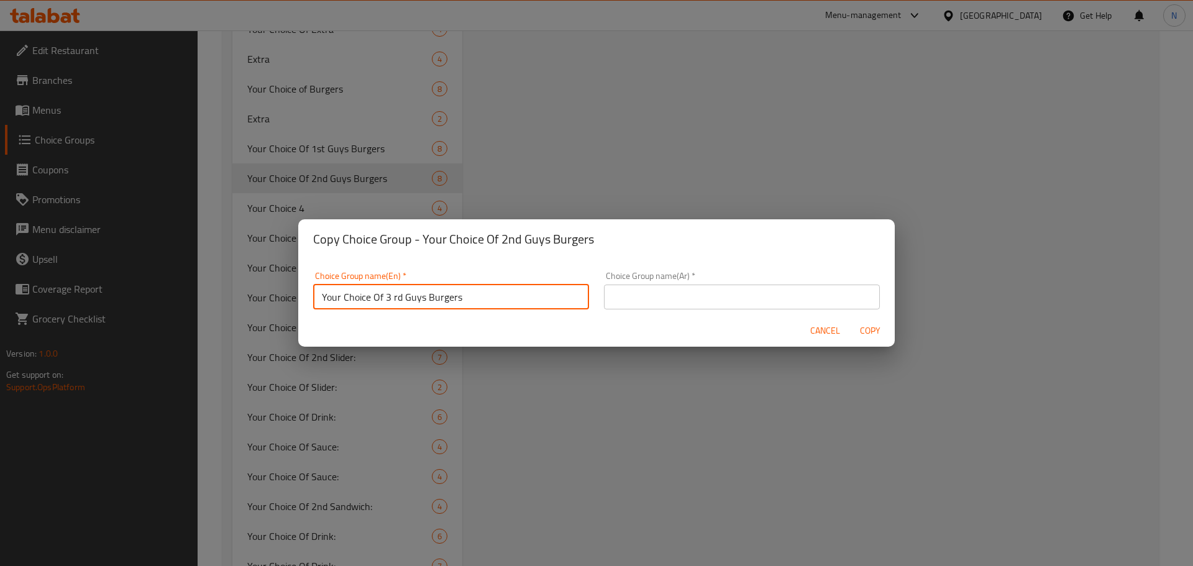
click at [395, 296] on input "Your Choice Of 3 rd Guys Burgers" at bounding box center [451, 297] width 276 height 25
click at [394, 300] on input "Your Choice Of 3 Rd Guys Burgers" at bounding box center [451, 297] width 276 height 25
click at [395, 300] on input "Your Choice Of 3Rd Guys Burgers" at bounding box center [451, 297] width 276 height 25
click at [502, 297] on input "Your Choice Of 3rd Guys Burgers" at bounding box center [451, 297] width 276 height 25
type input "Your Choice Of 3rd Guys Burgers"
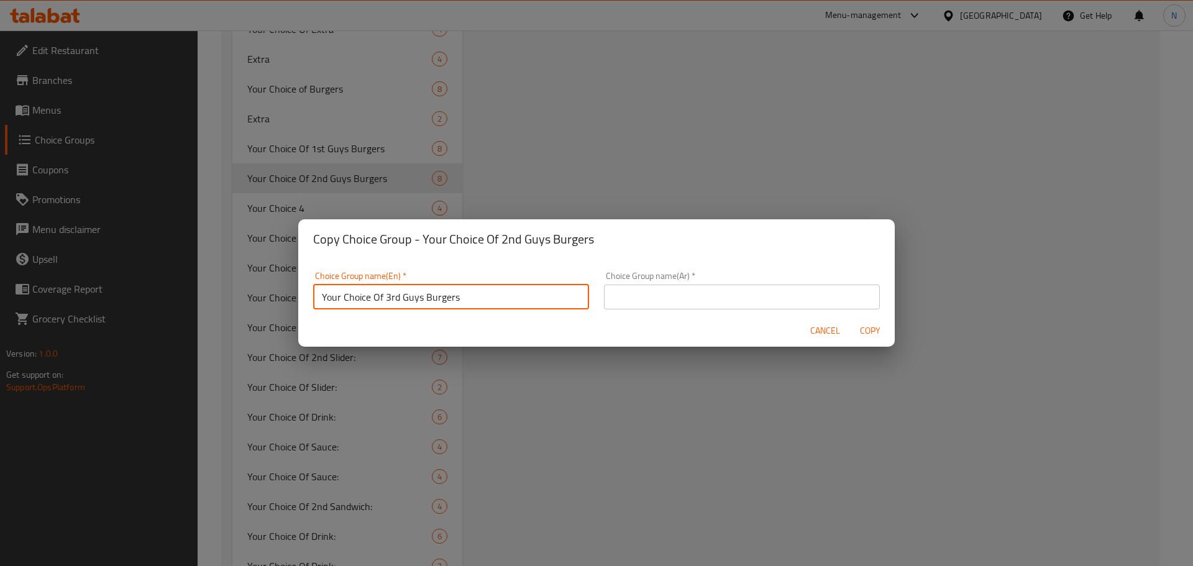
click at [719, 298] on input "text" at bounding box center [742, 297] width 276 height 25
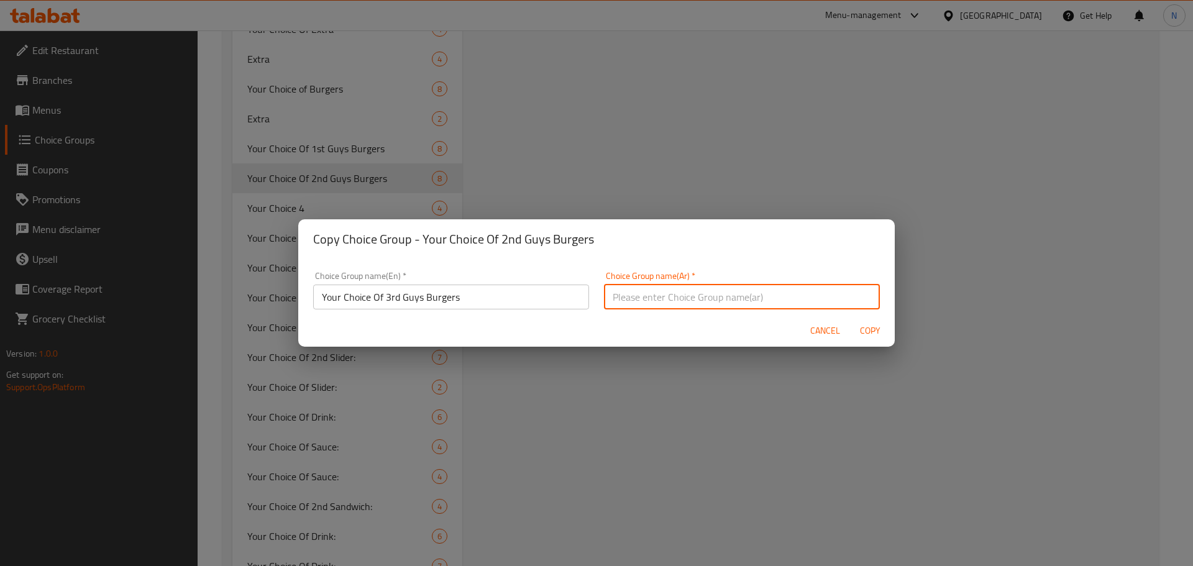
paste input "اختيارك الأول من جايز برجر"
click at [670, 295] on input "اختيارك الأول من جايز برجر" at bounding box center [742, 297] width 276 height 25
type input "اختيارك الثالث من جايز برجر"
click at [876, 334] on span "Copy" at bounding box center [870, 331] width 30 height 16
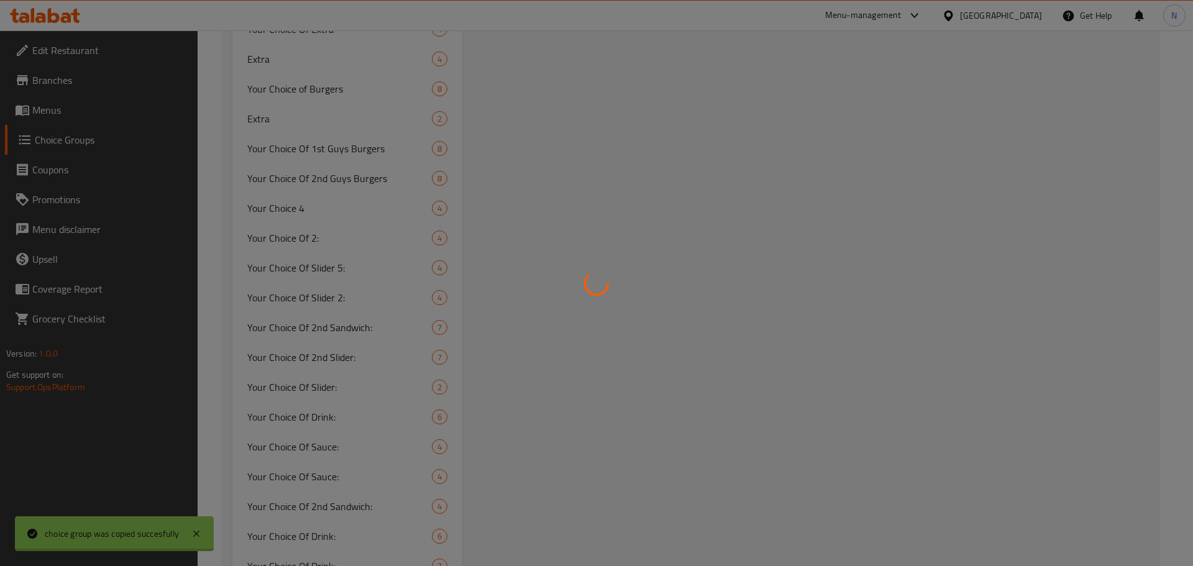
type input "Your Choice Of 3rd Guys Burgers"
type input "اختيارك الثالث من جايز برجر"
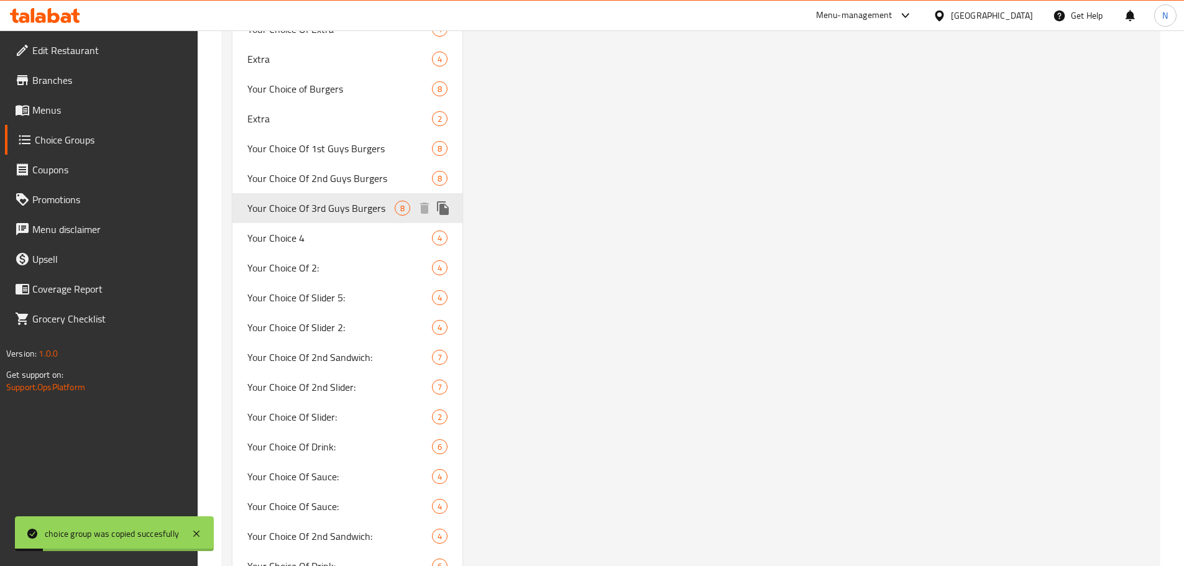
click at [452, 209] on button "duplicate" at bounding box center [443, 208] width 19 height 19
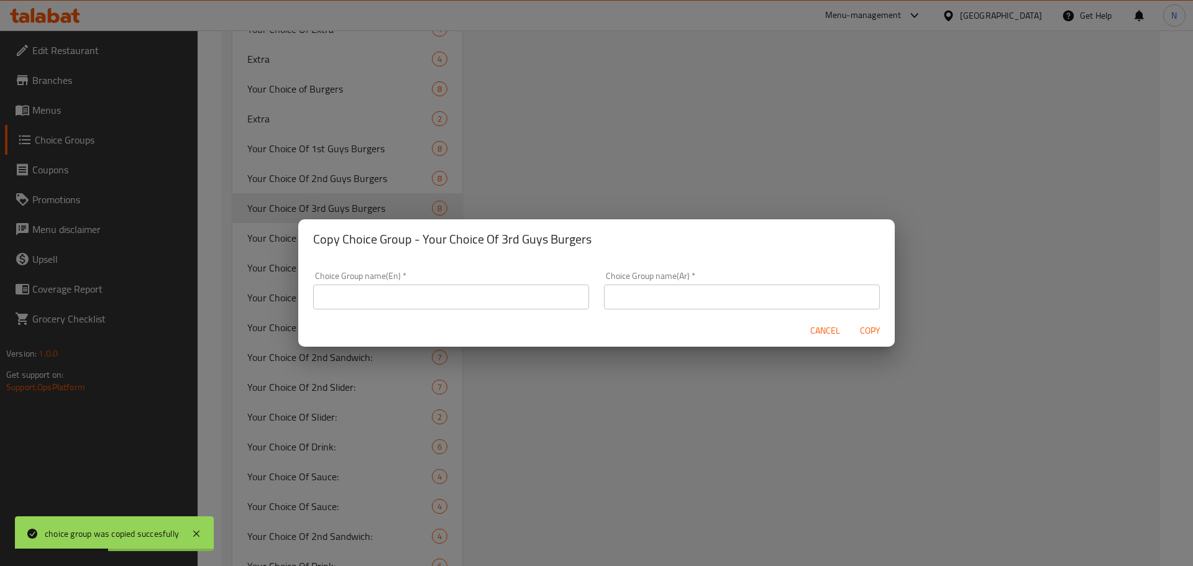
click at [530, 300] on input "text" at bounding box center [451, 297] width 276 height 25
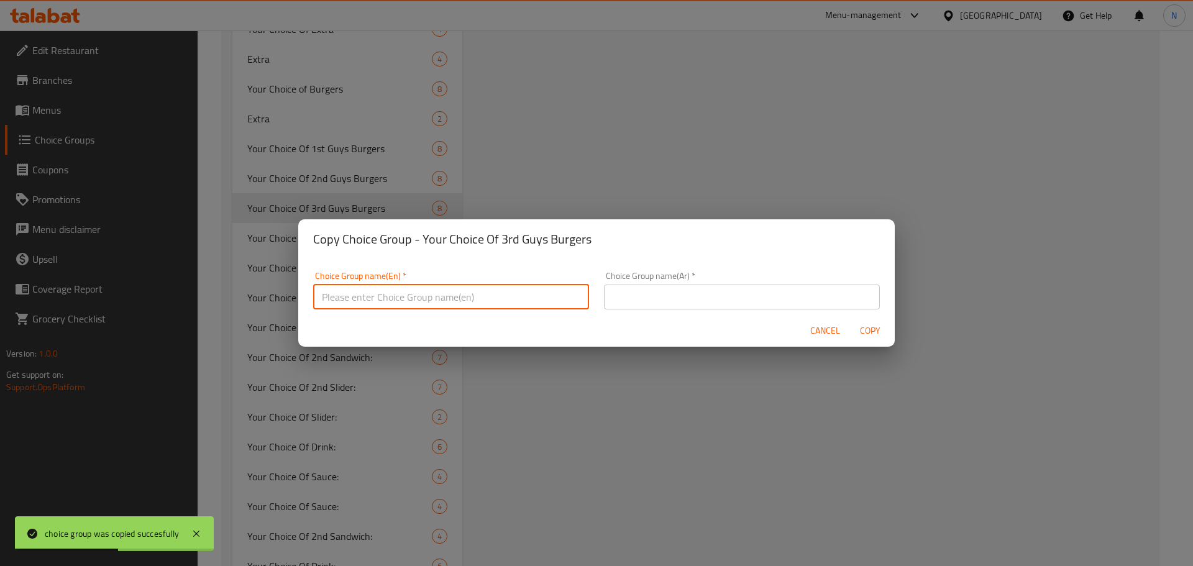
paste input "Your Choice Of 1st Guys Burgers"
type input "Your Choice Of 1st Guys Burgers"
click at [733, 298] on input "text" at bounding box center [742, 297] width 276 height 25
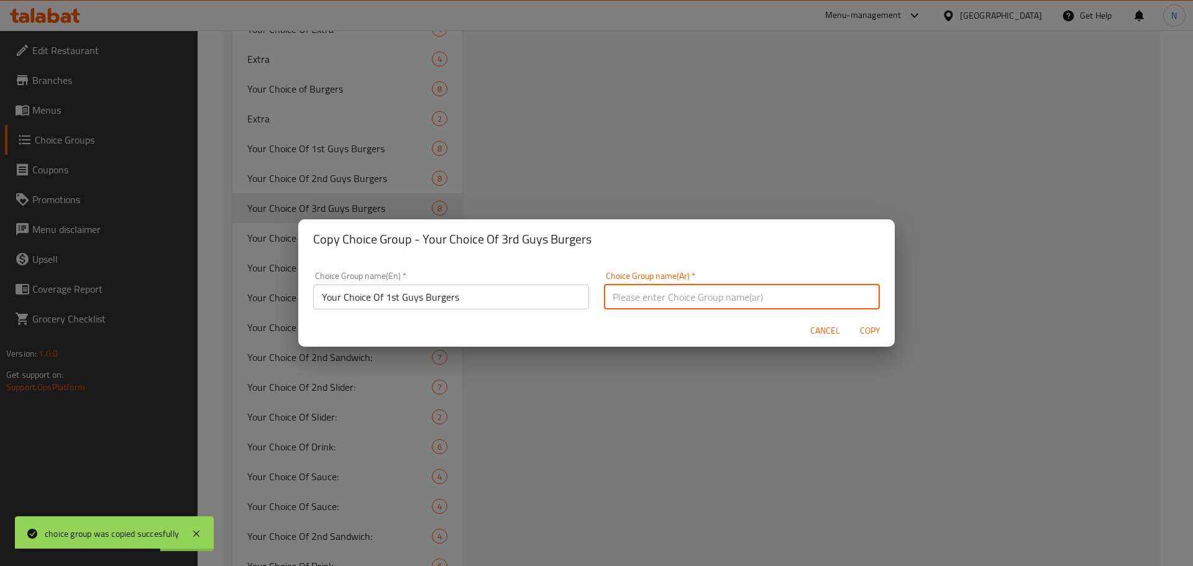
paste input "اختيارك الأول من جايز برجر"
click at [673, 300] on input "اختيارك الأول من جايز برجر" at bounding box center [742, 297] width 276 height 25
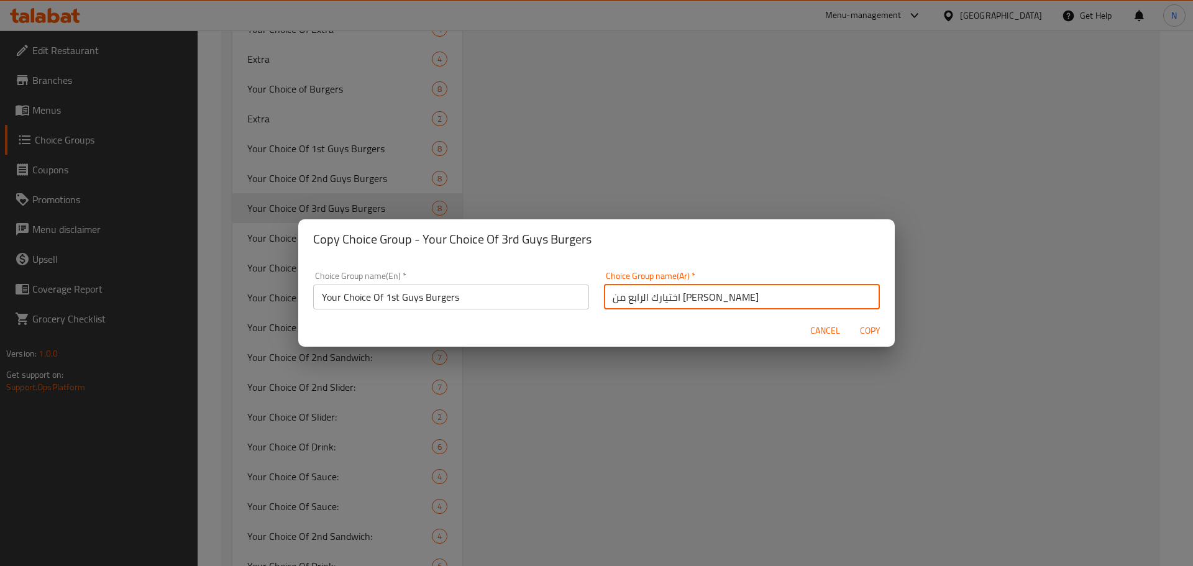
type input "اختيارك الرابع من جايز برجر"
click at [393, 297] on input "Your Choice Of 1st Guys Burgers" at bounding box center [451, 297] width 276 height 25
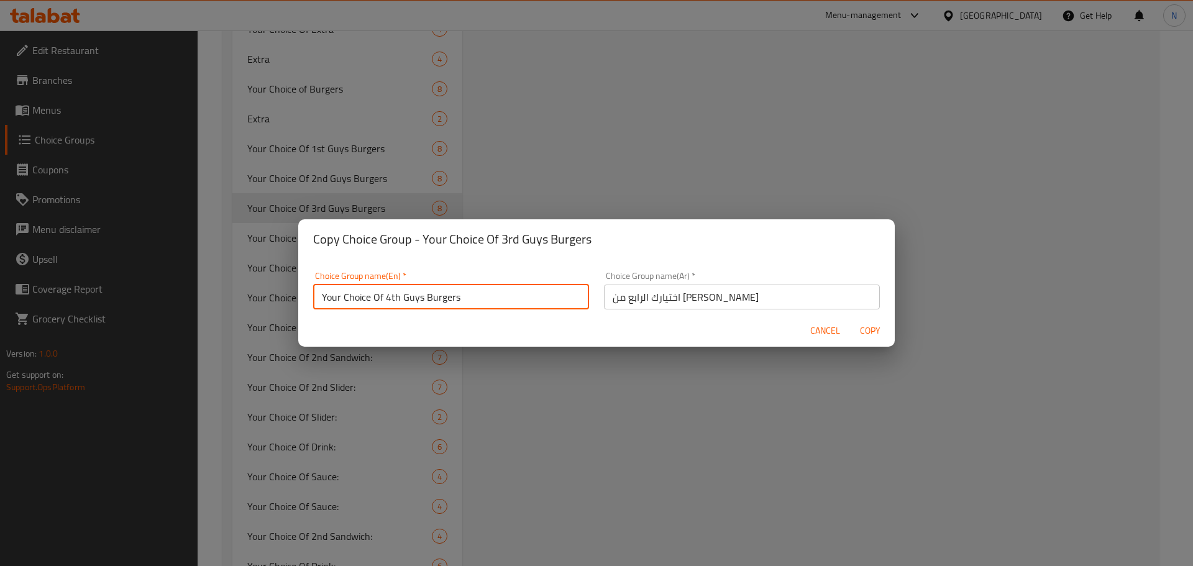
type input "Your Choice Of 4th Guys Burgers"
click at [875, 328] on span "Copy" at bounding box center [870, 331] width 30 height 16
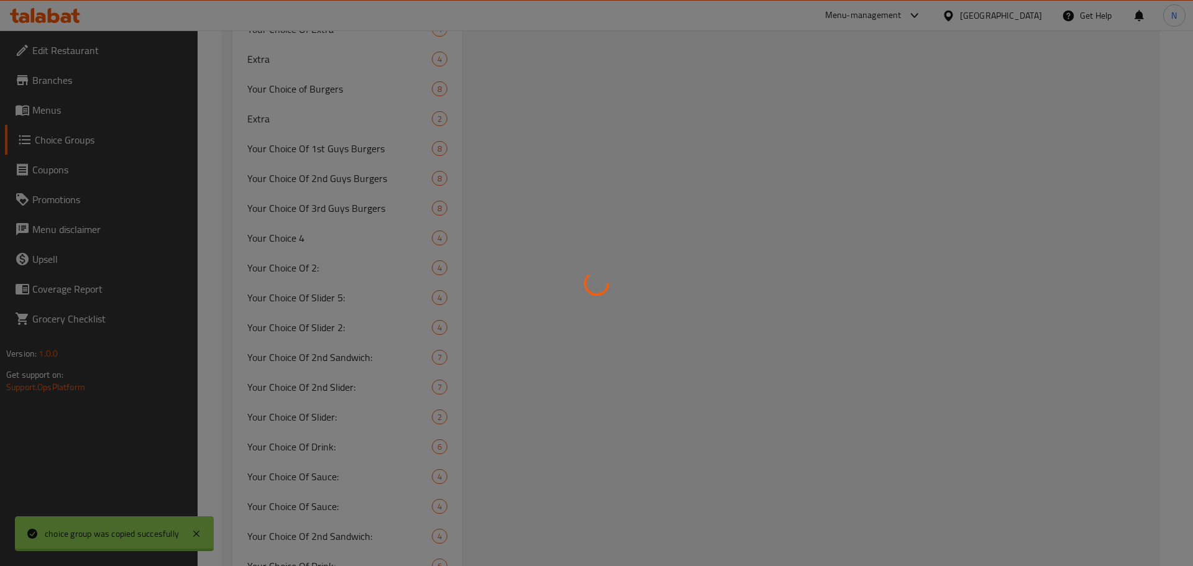
type input "Your Choice Of 4th Guys Burgers"
type input "اختيارك الرابع من جايز برجر"
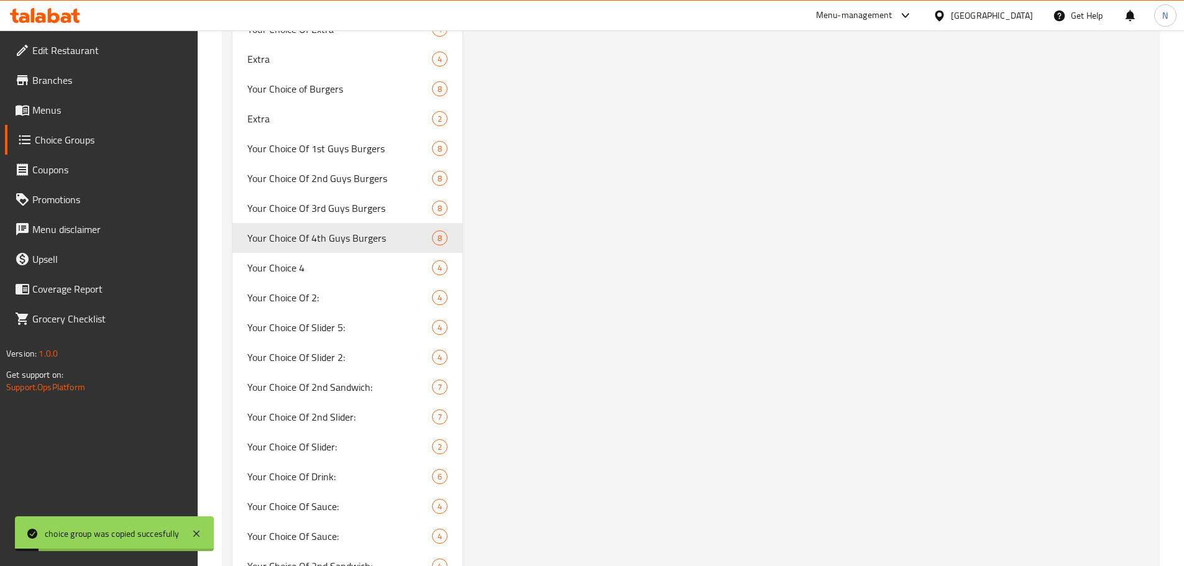
click at [86, 108] on span "Menus" at bounding box center [109, 110] width 155 height 15
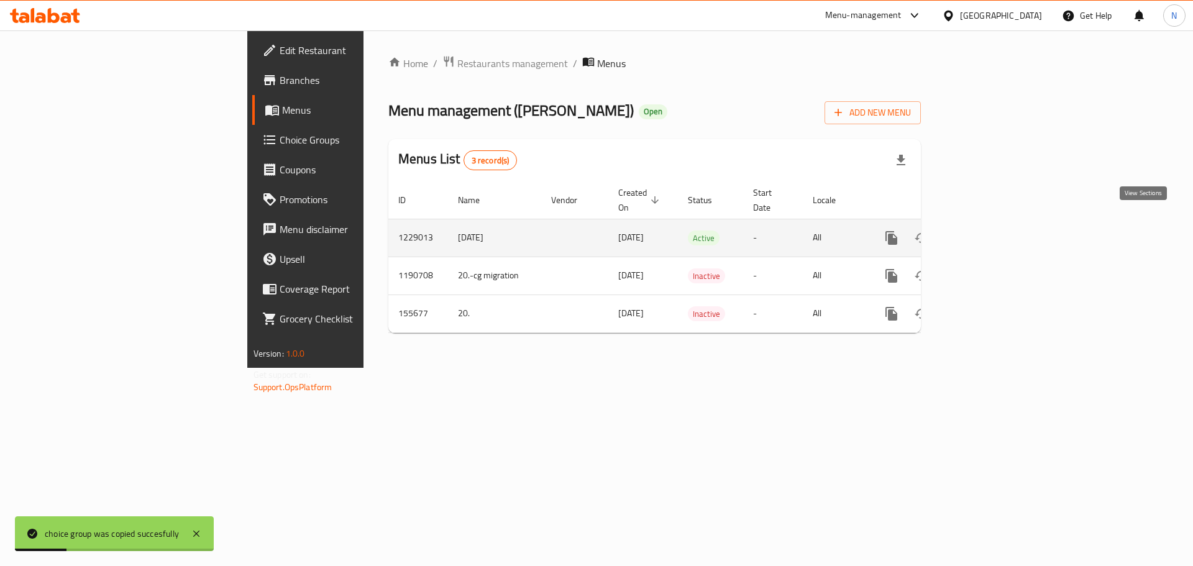
click at [989, 231] on icon "enhanced table" at bounding box center [981, 238] width 15 height 15
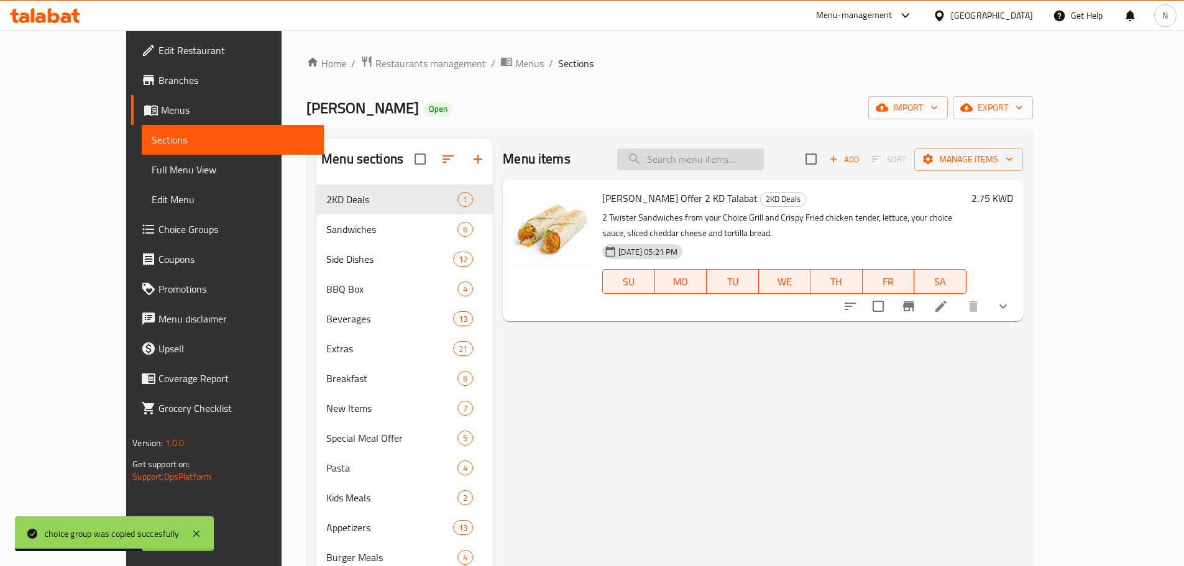
click at [718, 149] on input "search" at bounding box center [690, 160] width 147 height 22
click at [722, 158] on input "search" at bounding box center [690, 160] width 147 height 22
paste input "4 Guys Burgers"
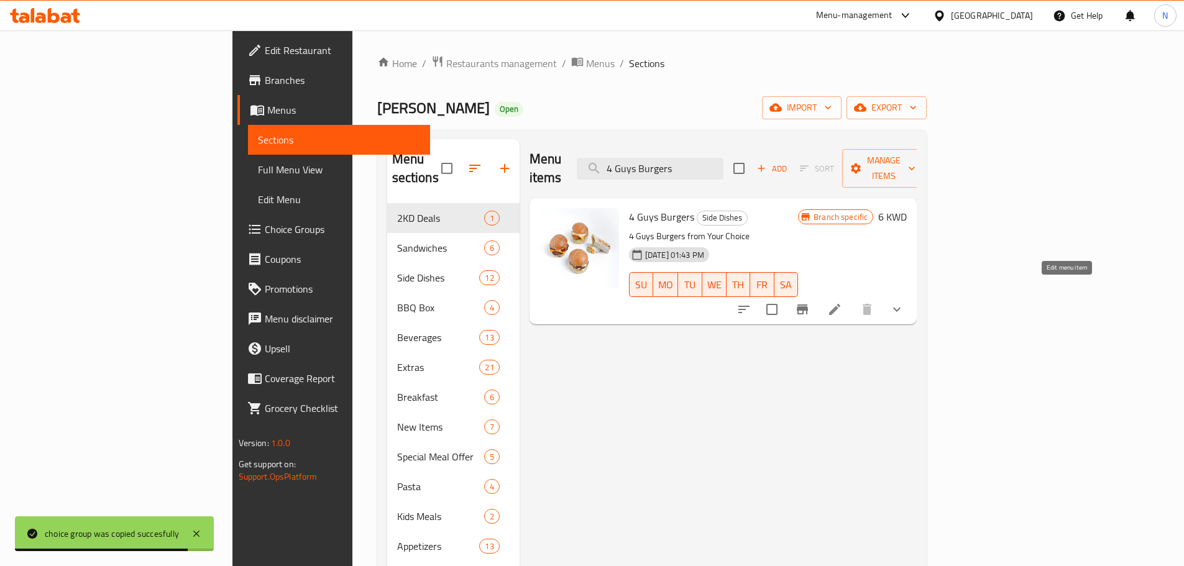
type input "4 Guys Burgers"
click at [842, 302] on icon at bounding box center [834, 309] width 15 height 15
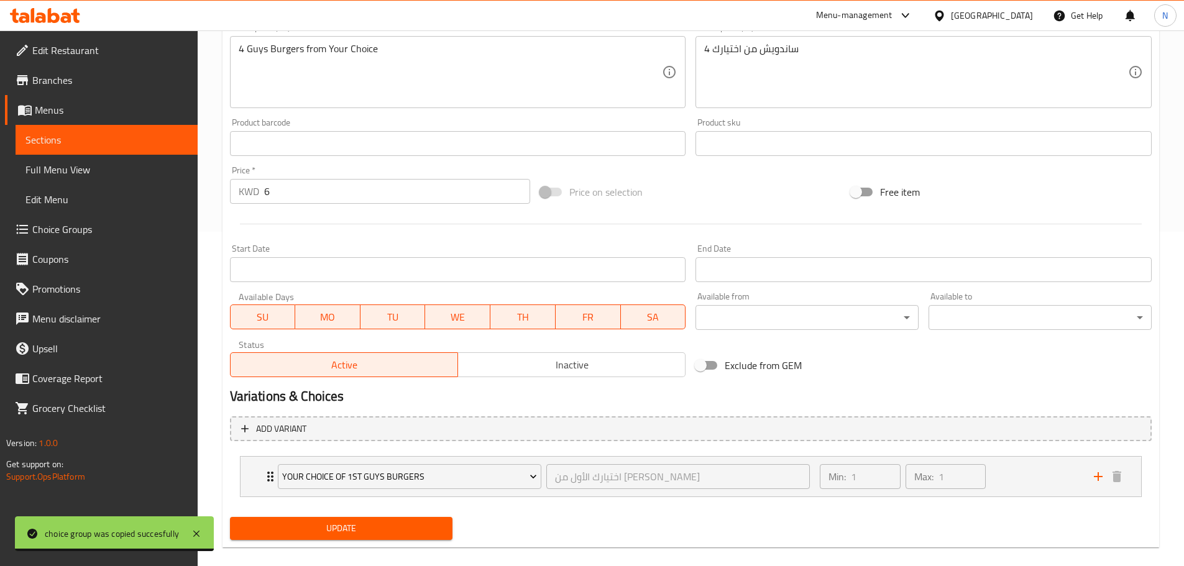
scroll to position [351, 0]
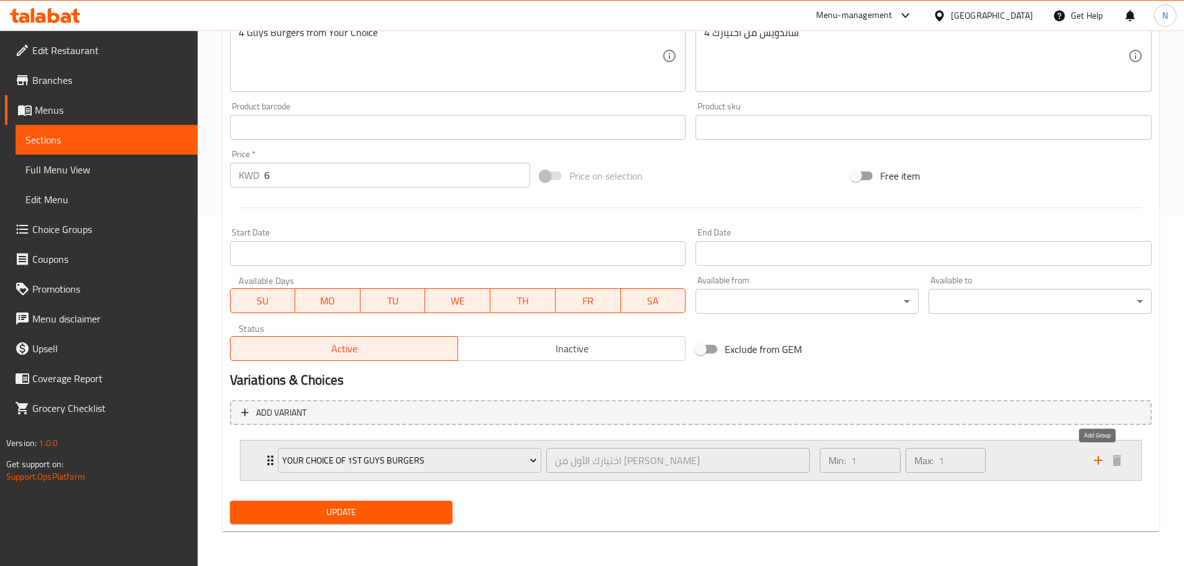
click at [1098, 460] on icon "add" at bounding box center [1098, 460] width 9 height 9
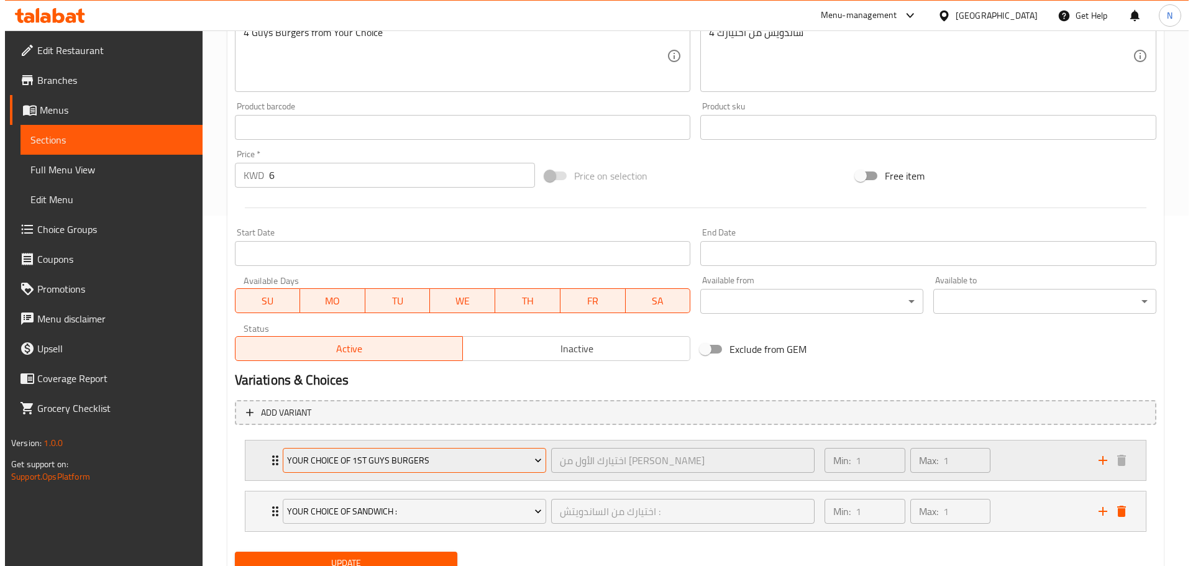
scroll to position [402, 0]
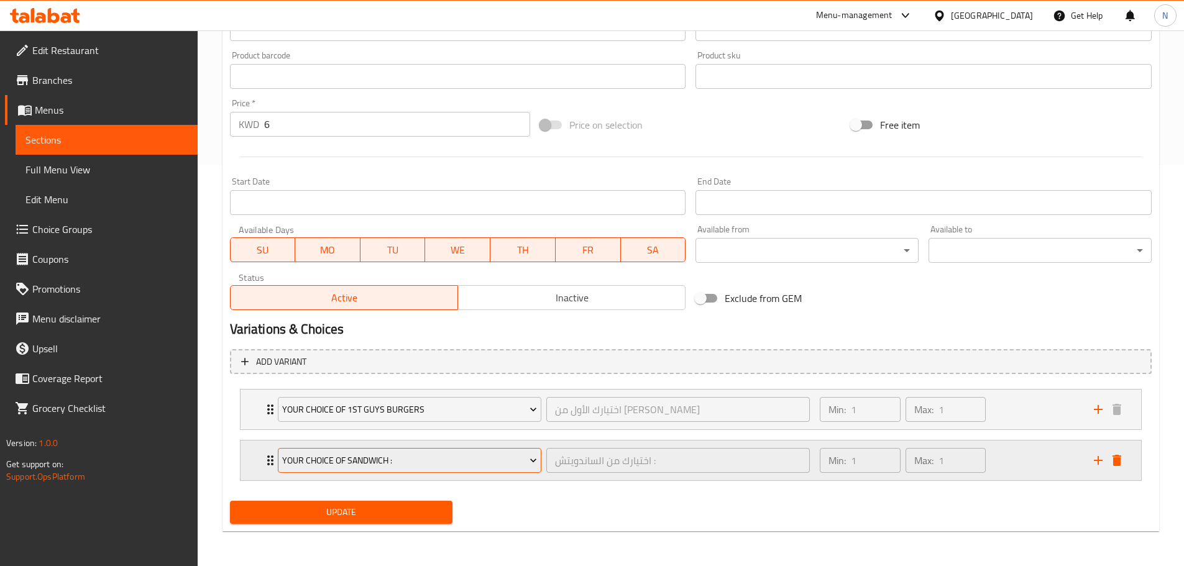
click at [487, 461] on span "Your Choice Of Sandwich :" at bounding box center [409, 461] width 255 height 16
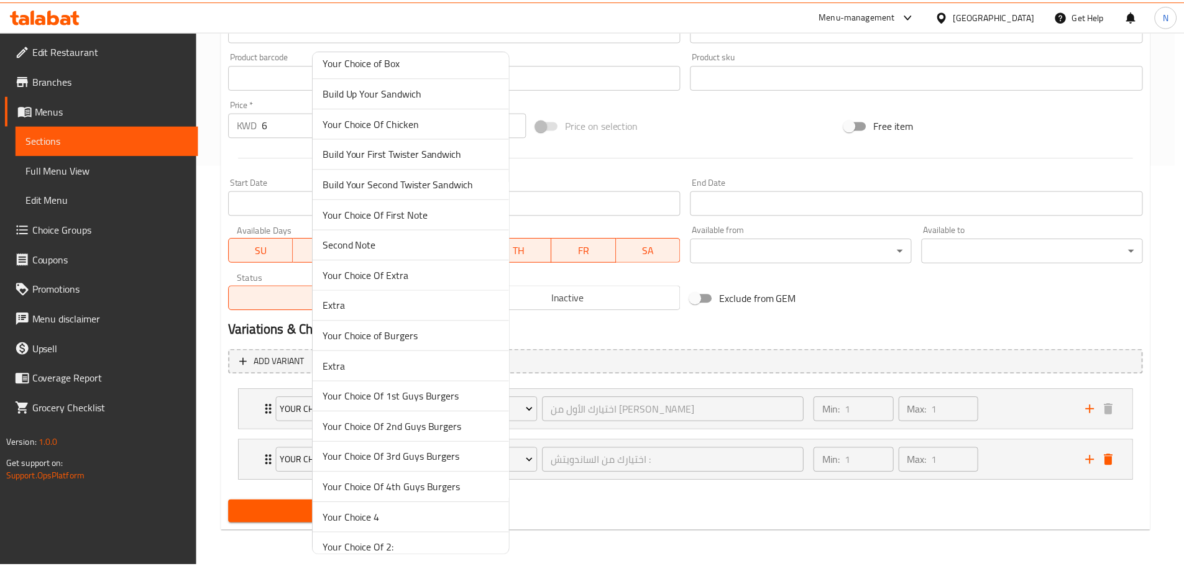
scroll to position [994, 0]
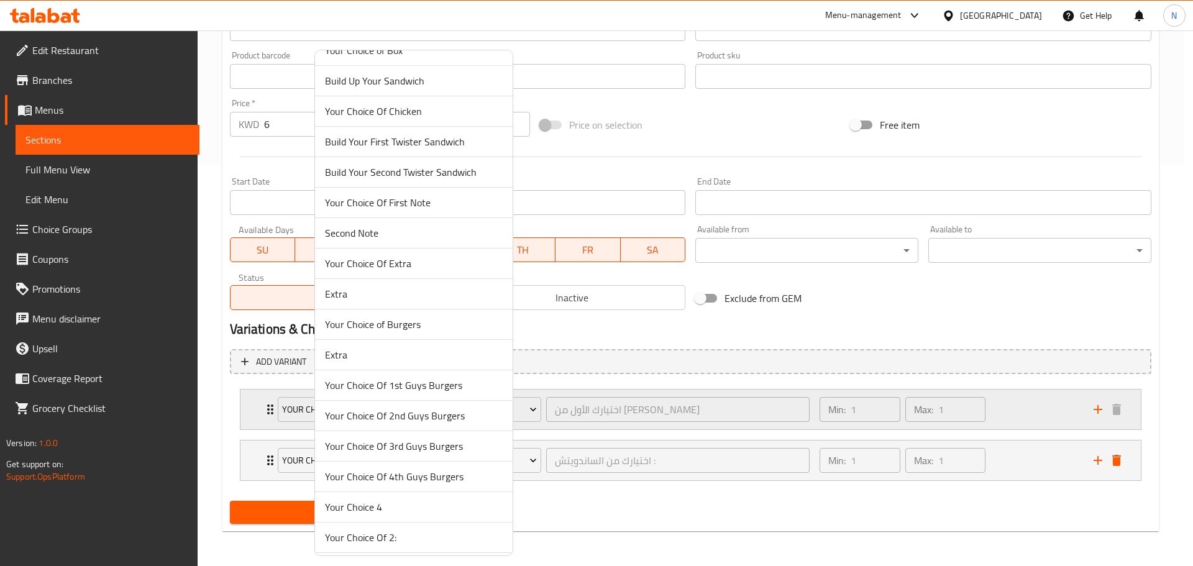
click at [425, 418] on span "Your Choice Of 2nd Guys Burgers" at bounding box center [414, 415] width 178 height 15
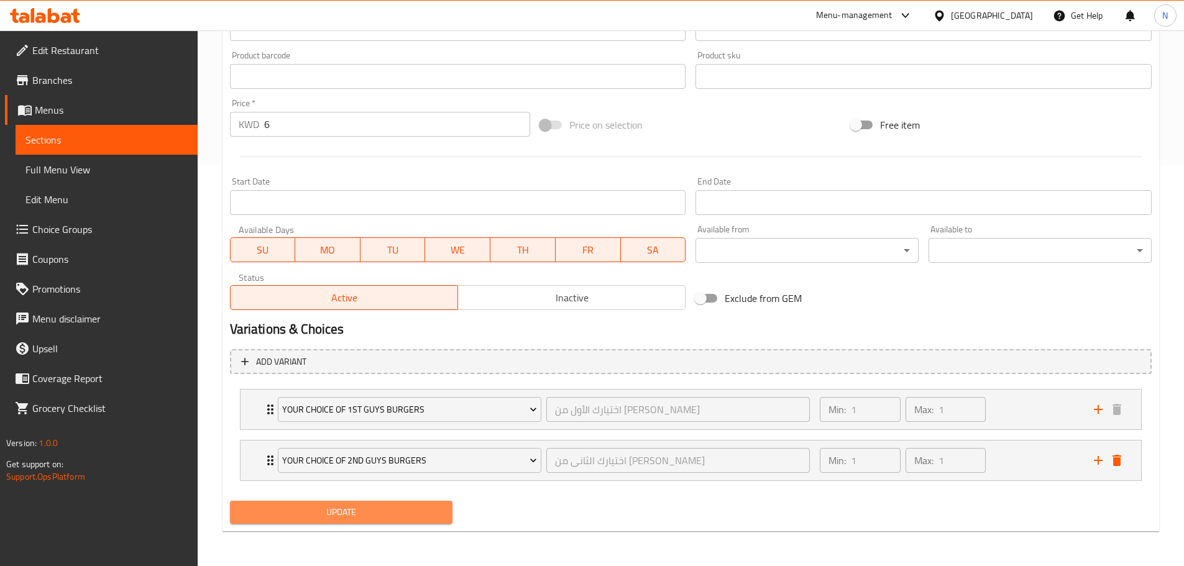
click at [329, 512] on span "Update" at bounding box center [341, 513] width 203 height 16
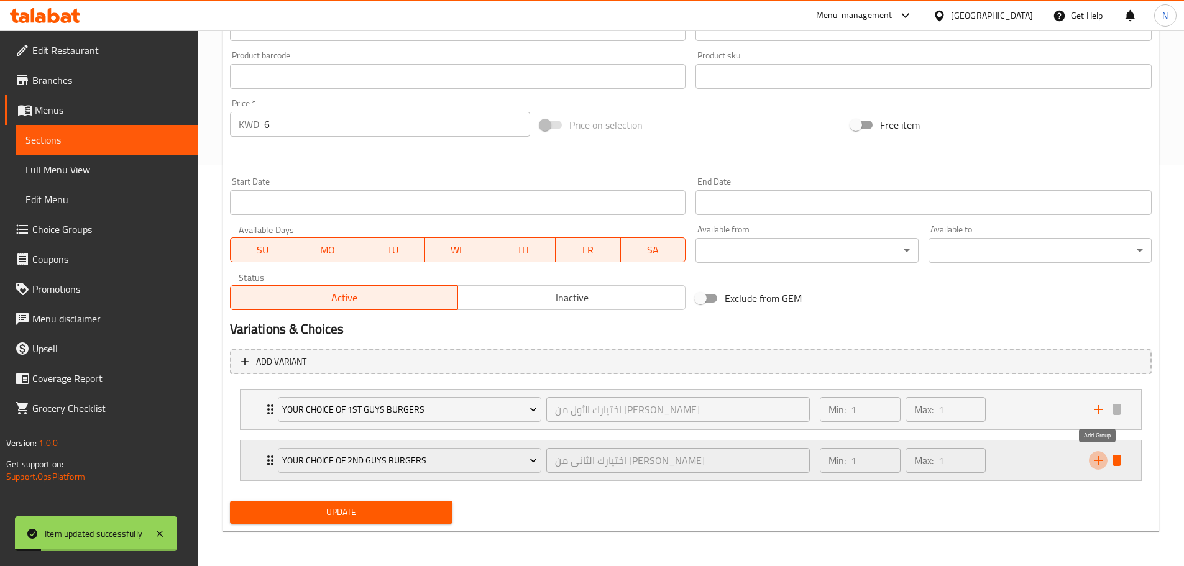
click at [1100, 460] on icon "add" at bounding box center [1098, 460] width 15 height 15
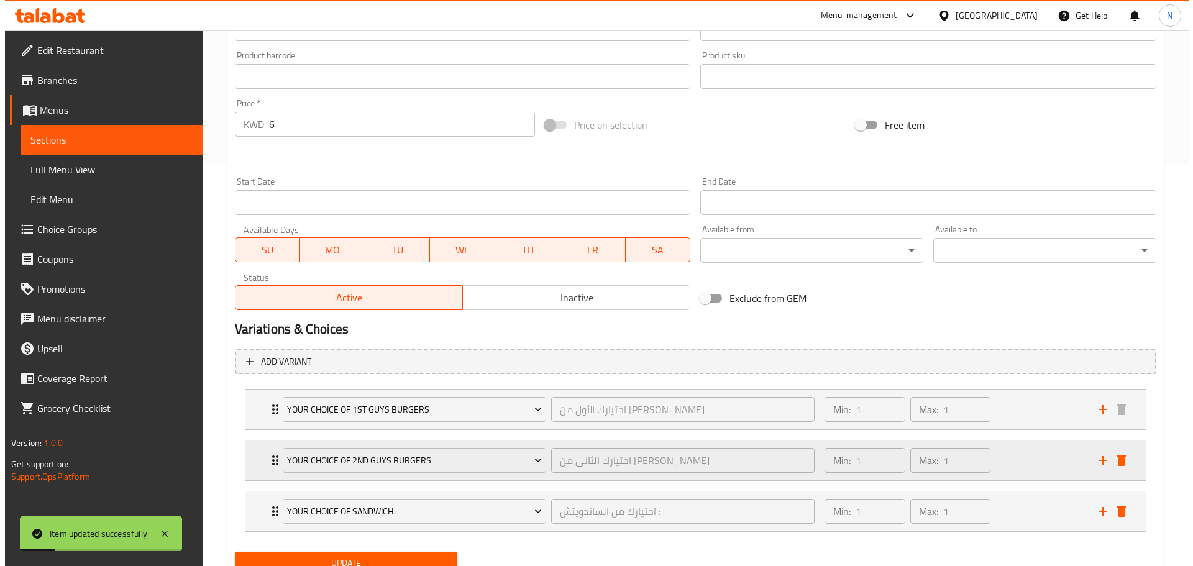
scroll to position [452, 0]
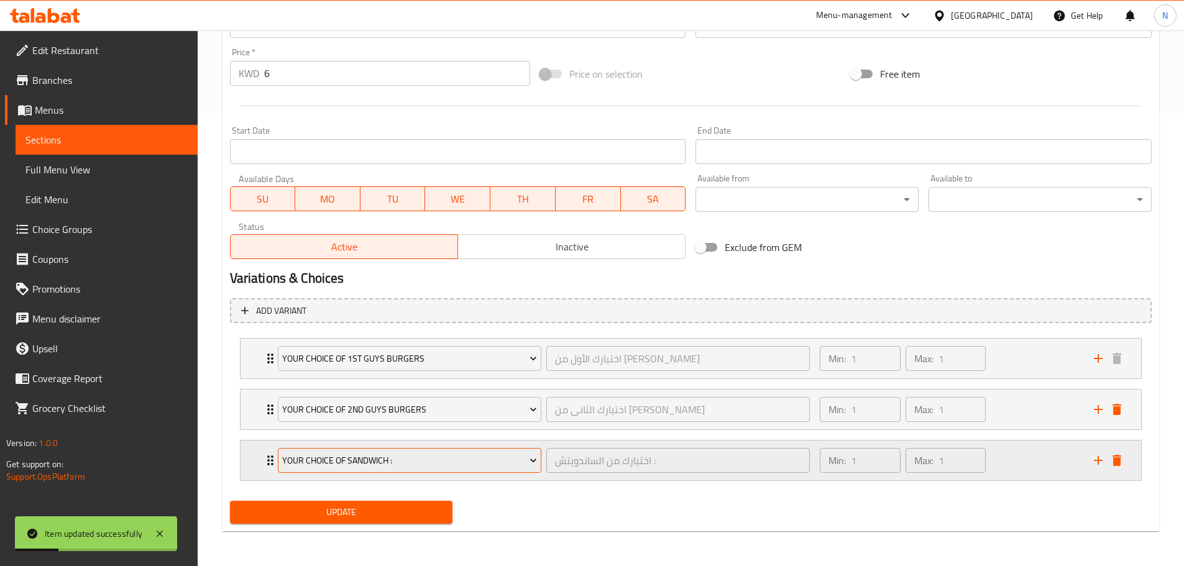
click at [488, 468] on span "Your Choice Of Sandwich :" at bounding box center [409, 461] width 255 height 16
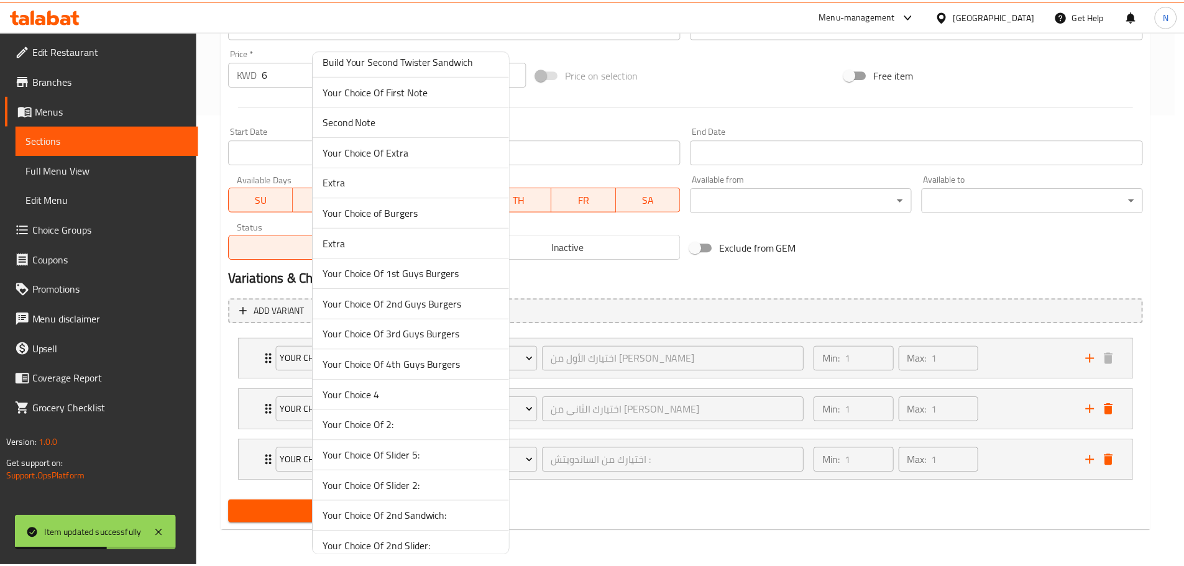
scroll to position [1119, 0]
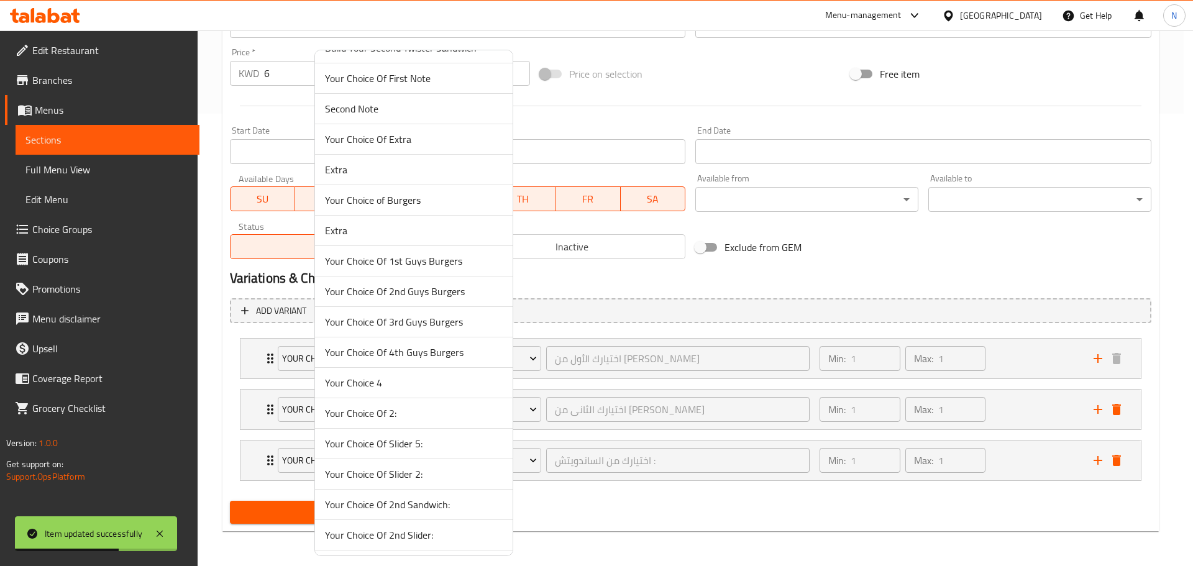
click at [429, 329] on span "Your Choice Of 3rd Guys Burgers" at bounding box center [414, 322] width 178 height 15
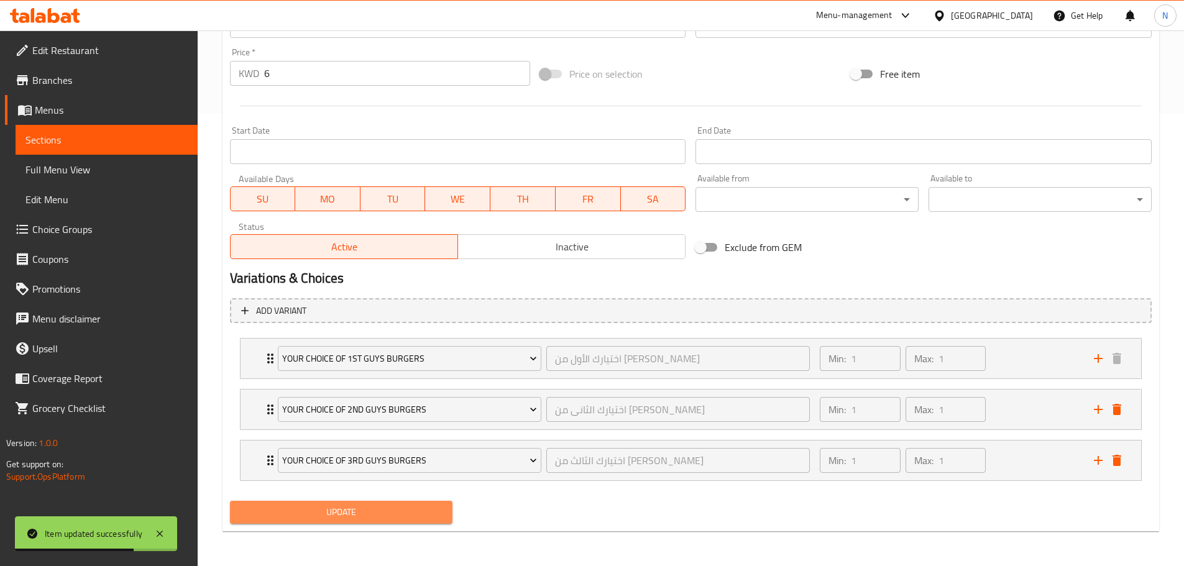
click at [411, 512] on span "Update" at bounding box center [341, 513] width 203 height 16
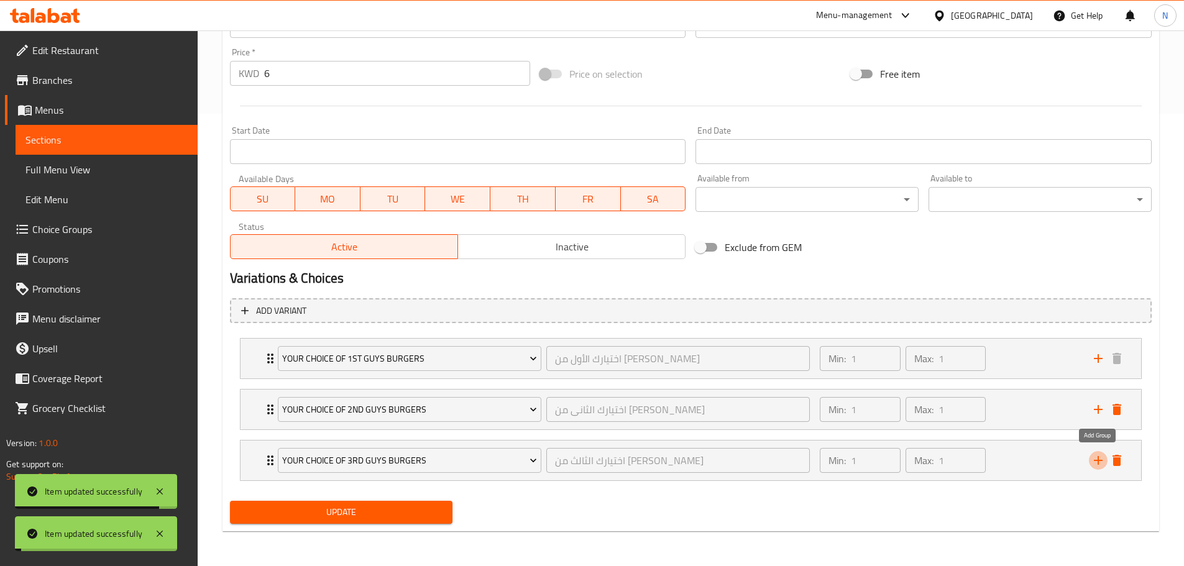
click at [1097, 461] on icon "add" at bounding box center [1098, 460] width 9 height 9
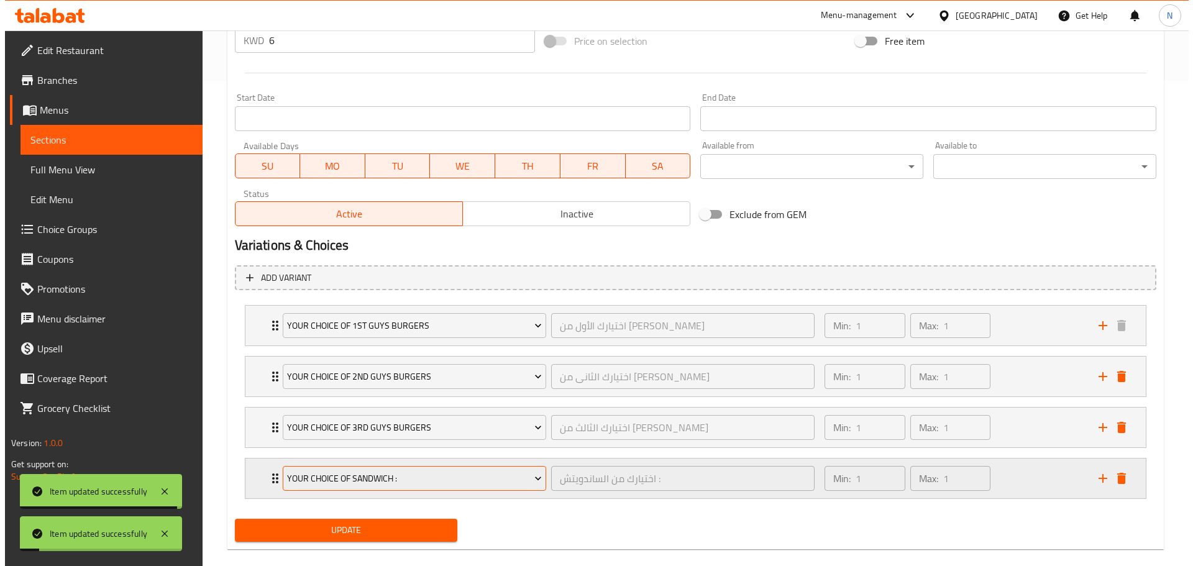
scroll to position [503, 0]
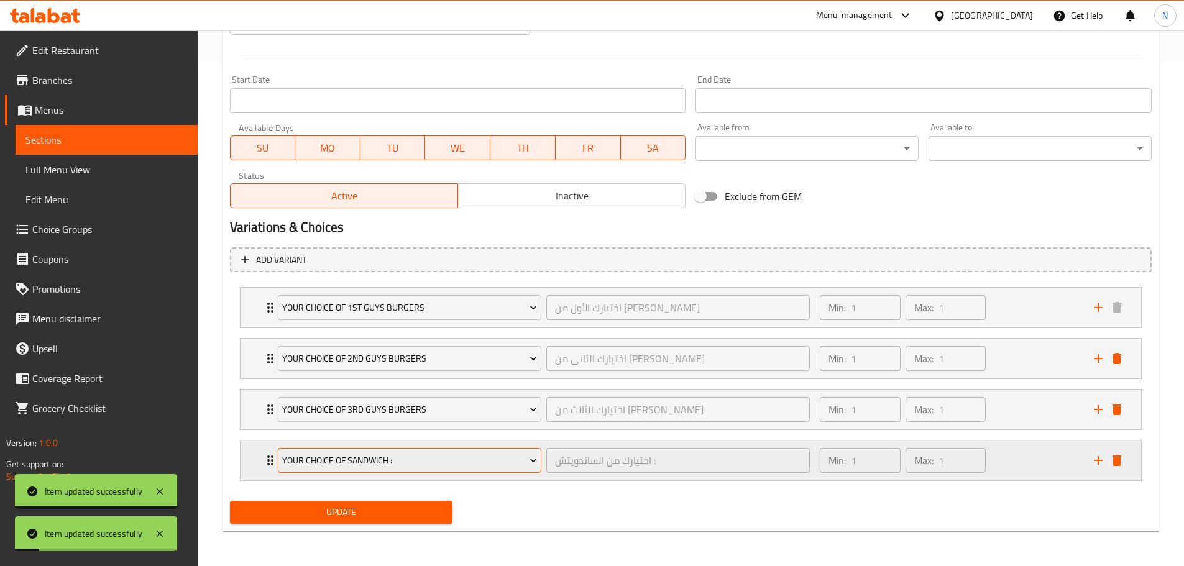
click at [393, 457] on span "Your Choice Of Sandwich :" at bounding box center [409, 461] width 255 height 16
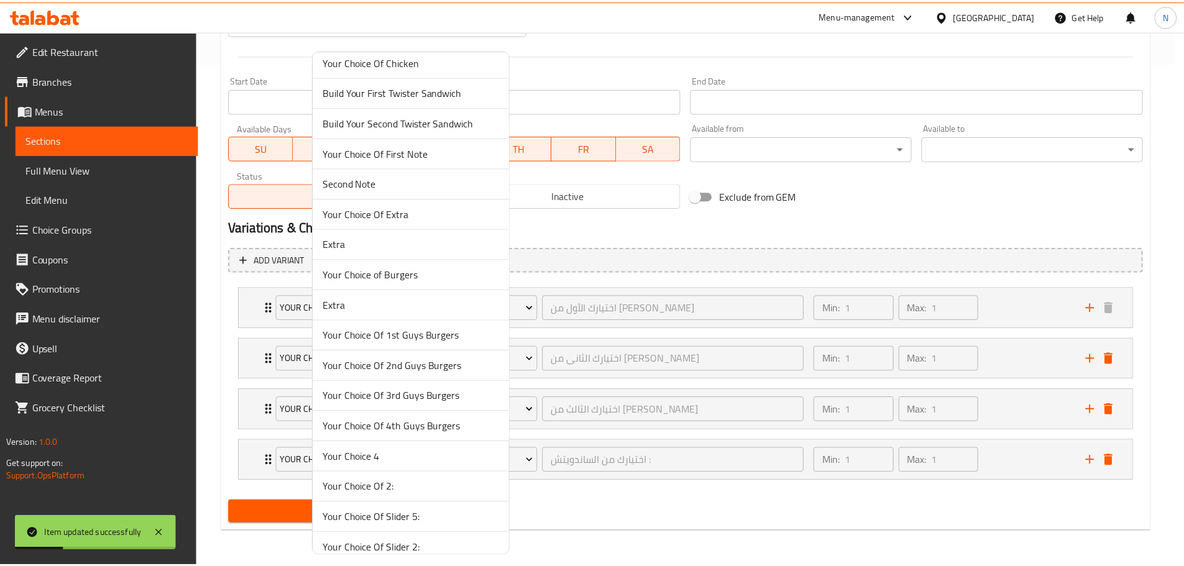
scroll to position [1119, 0]
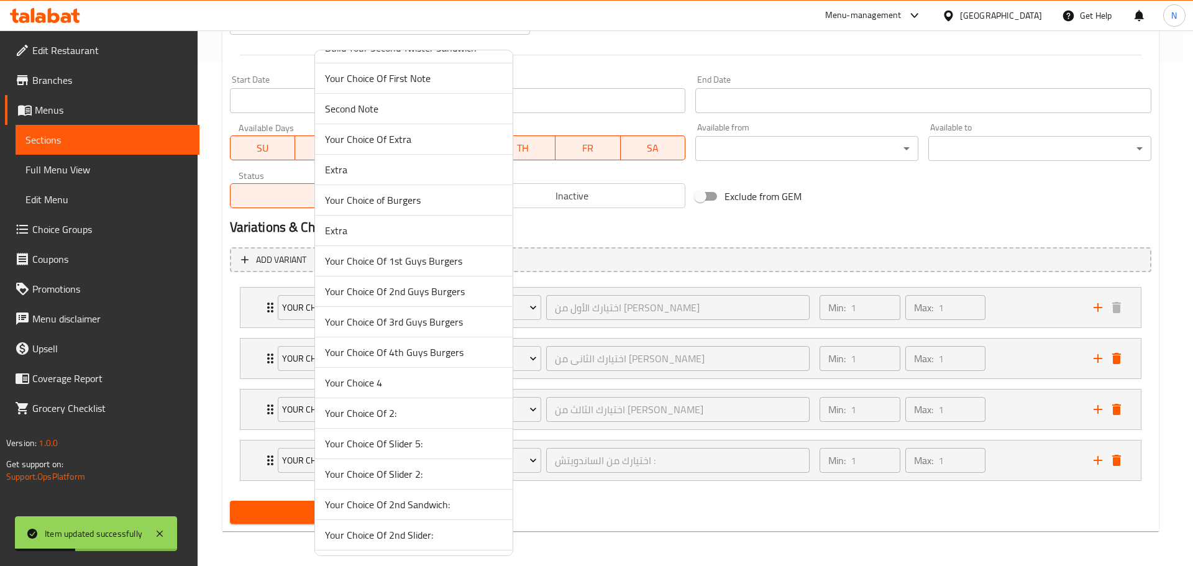
click at [421, 359] on span "Your Choice Of 4th Guys Burgers" at bounding box center [414, 352] width 178 height 15
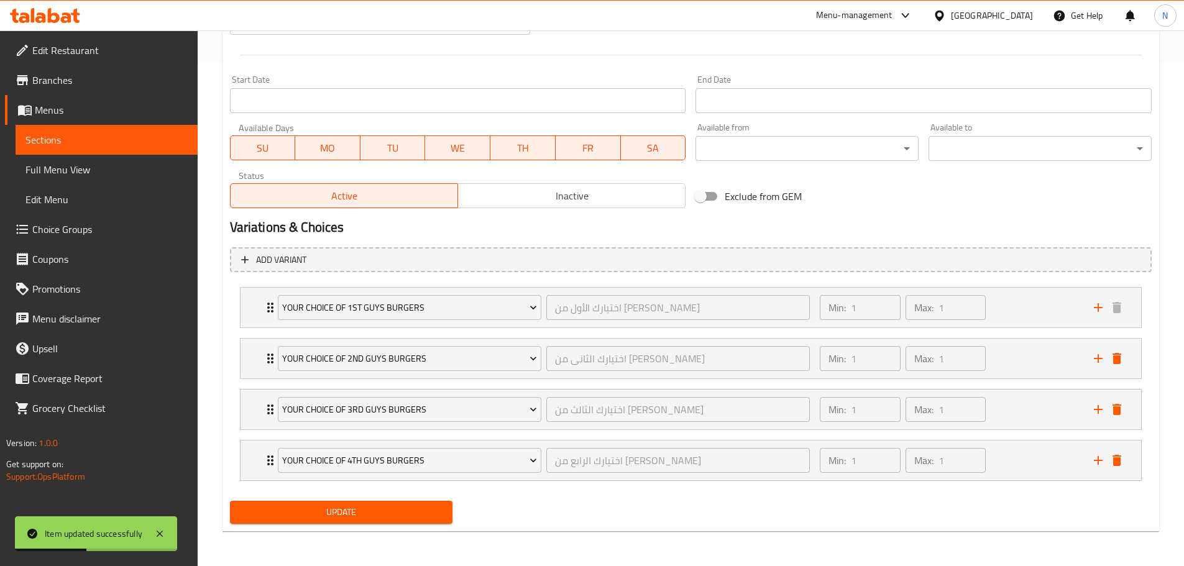
click at [389, 510] on span "Update" at bounding box center [341, 513] width 203 height 16
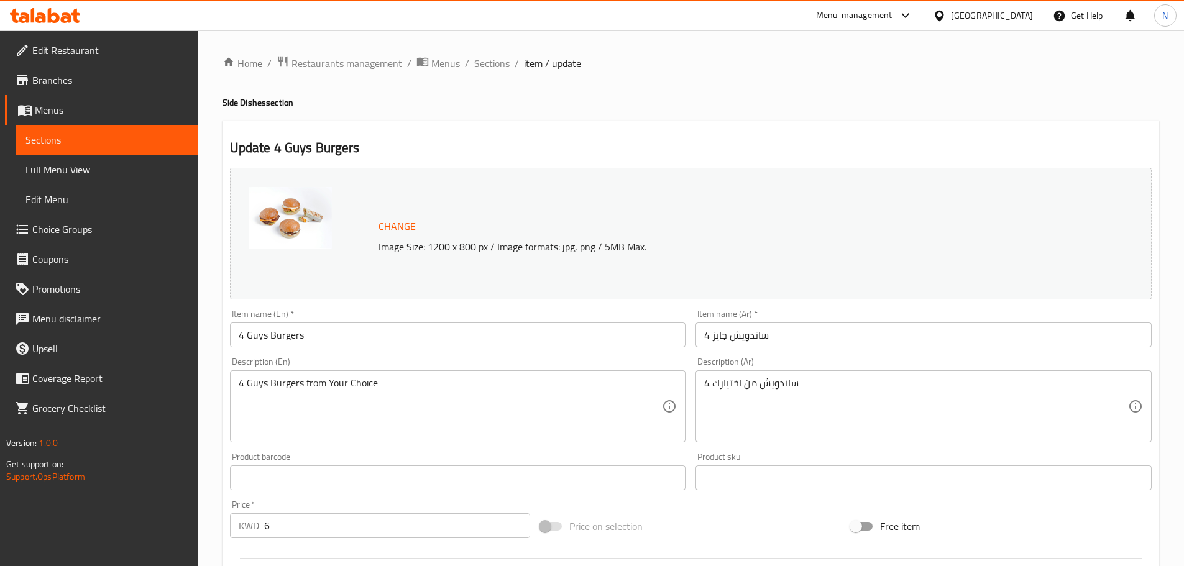
click at [370, 64] on span "Restaurants management" at bounding box center [347, 63] width 111 height 15
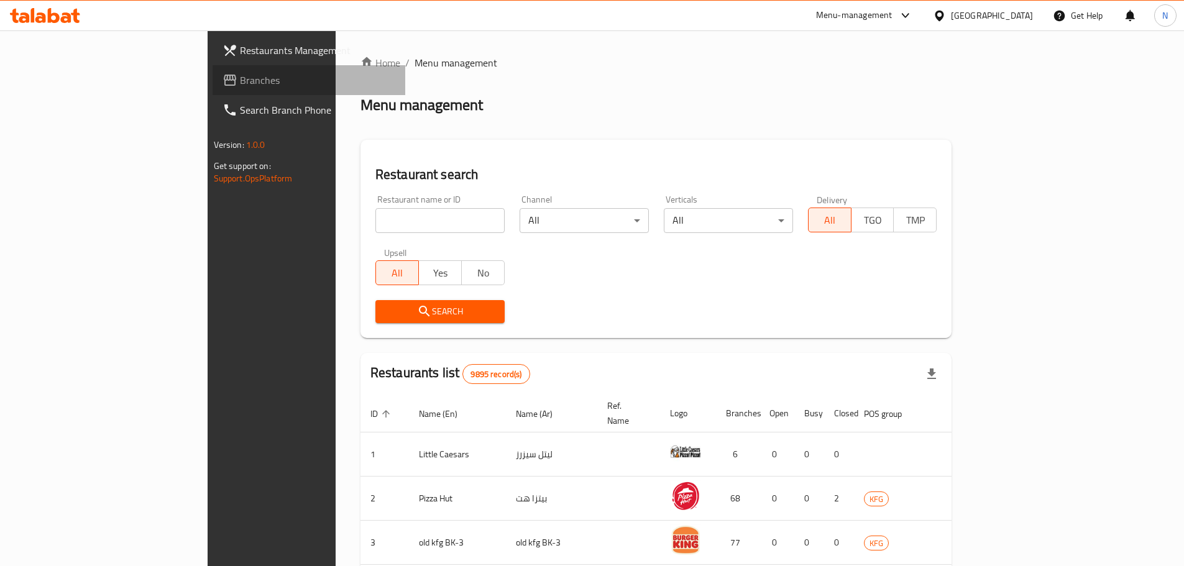
click at [240, 78] on span "Branches" at bounding box center [317, 80] width 155 height 15
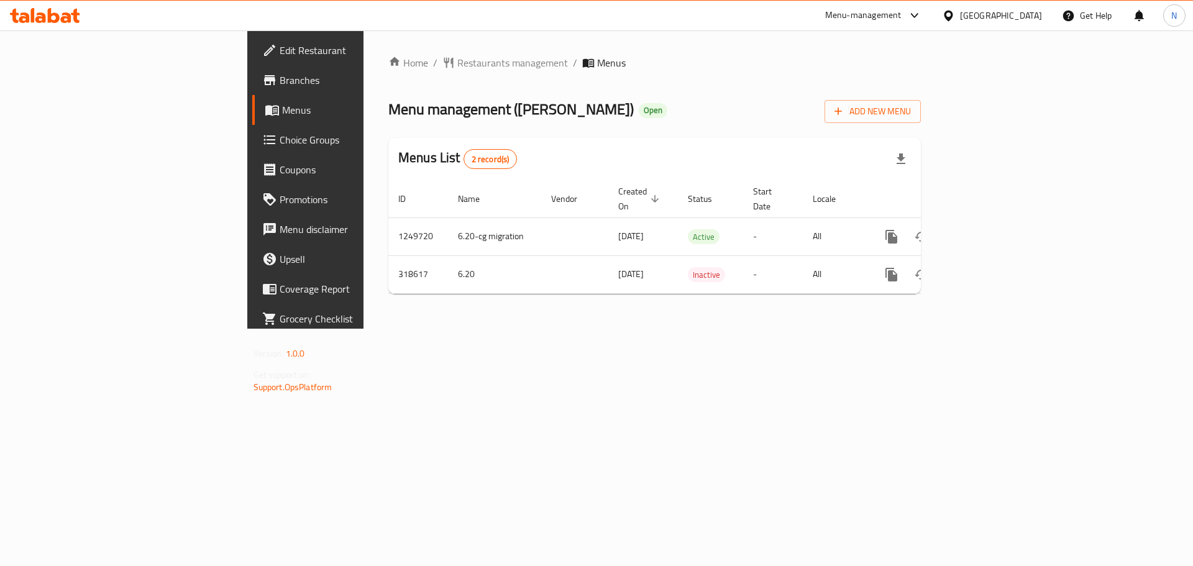
click at [953, 12] on icon at bounding box center [948, 15] width 9 height 11
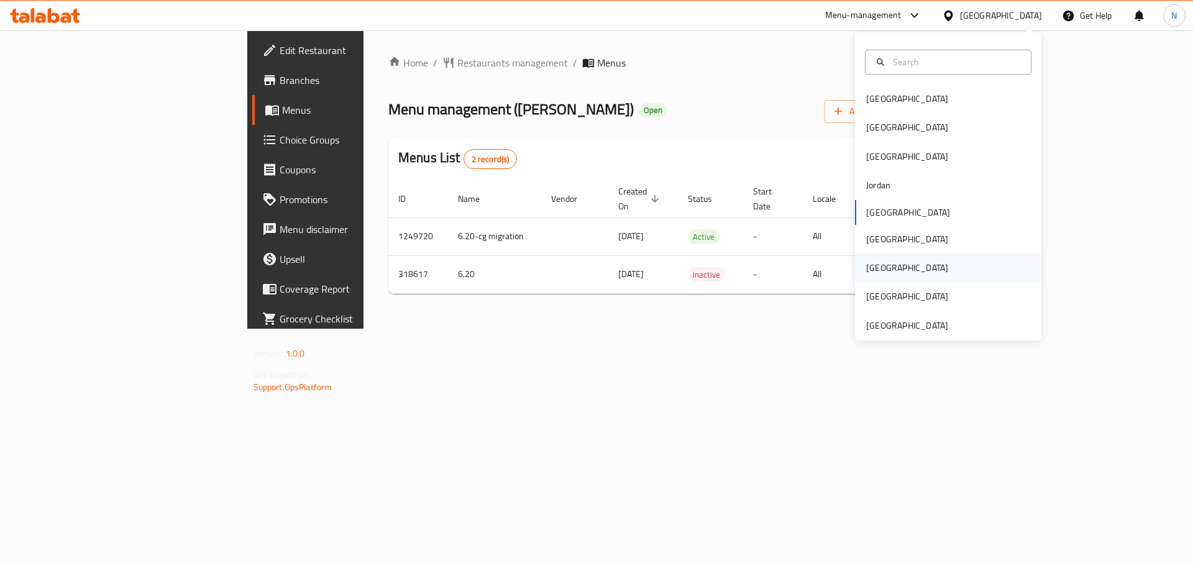
click at [870, 266] on div "[GEOGRAPHIC_DATA]" at bounding box center [907, 268] width 82 height 14
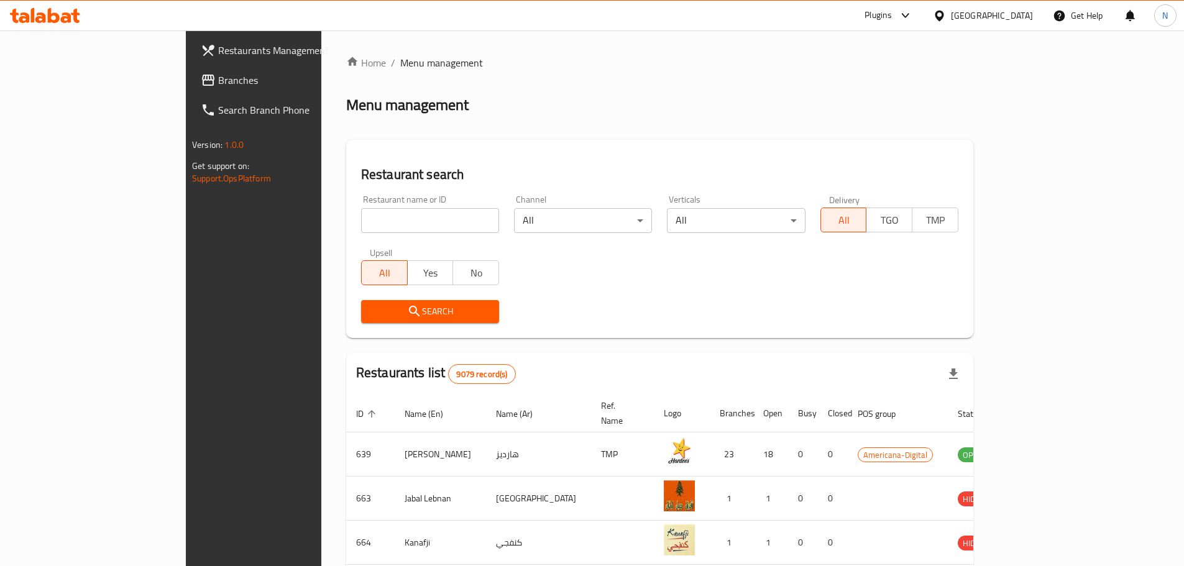
click at [218, 85] on span "Branches" at bounding box center [295, 80] width 155 height 15
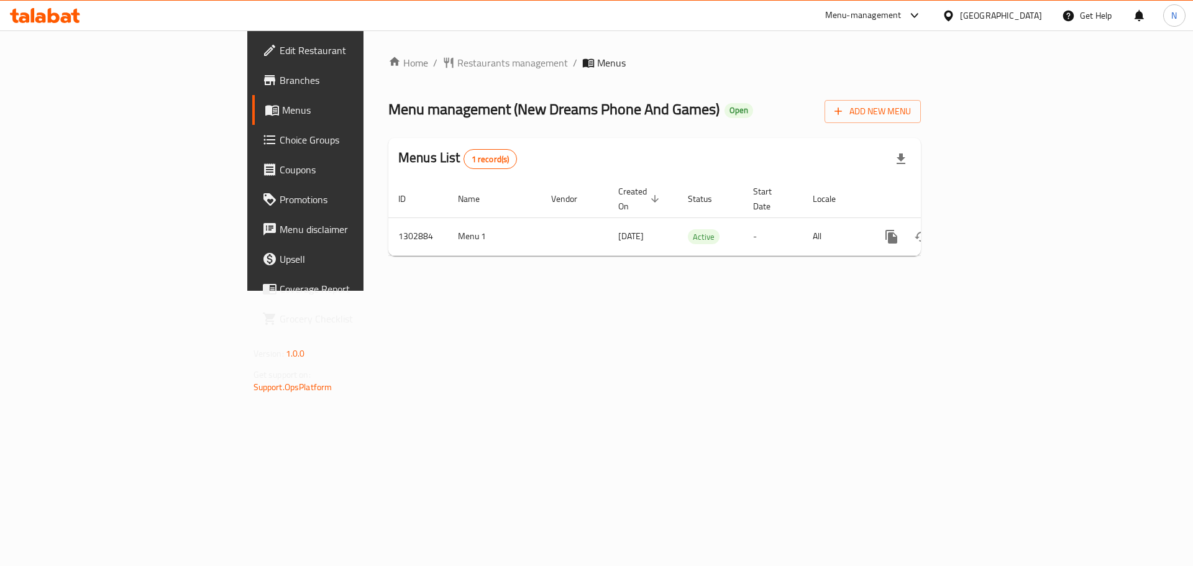
click at [1030, 14] on div "[GEOGRAPHIC_DATA]" at bounding box center [1001, 16] width 82 height 14
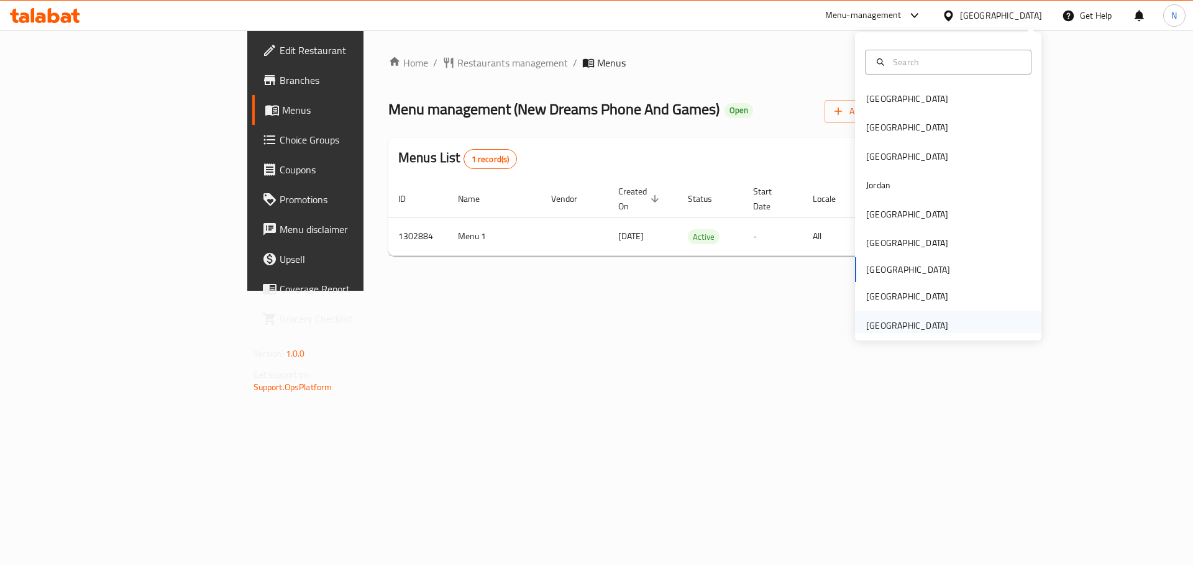
click at [895, 329] on div "[GEOGRAPHIC_DATA]" at bounding box center [907, 326] width 82 height 14
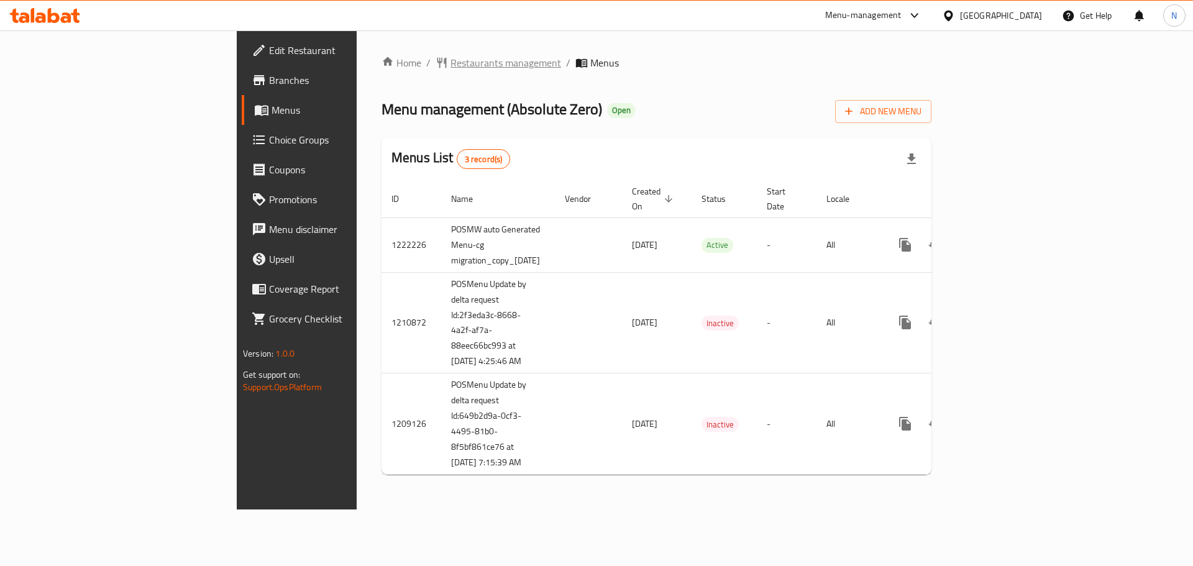
click at [451, 68] on span "Restaurants management" at bounding box center [506, 62] width 111 height 15
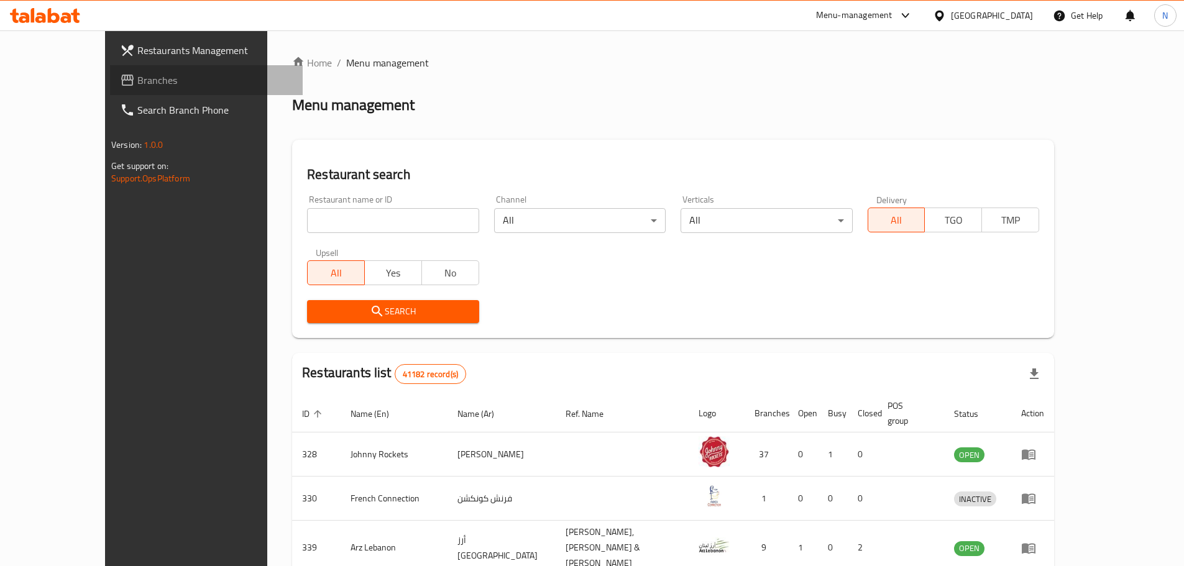
click at [137, 79] on span "Branches" at bounding box center [214, 80] width 155 height 15
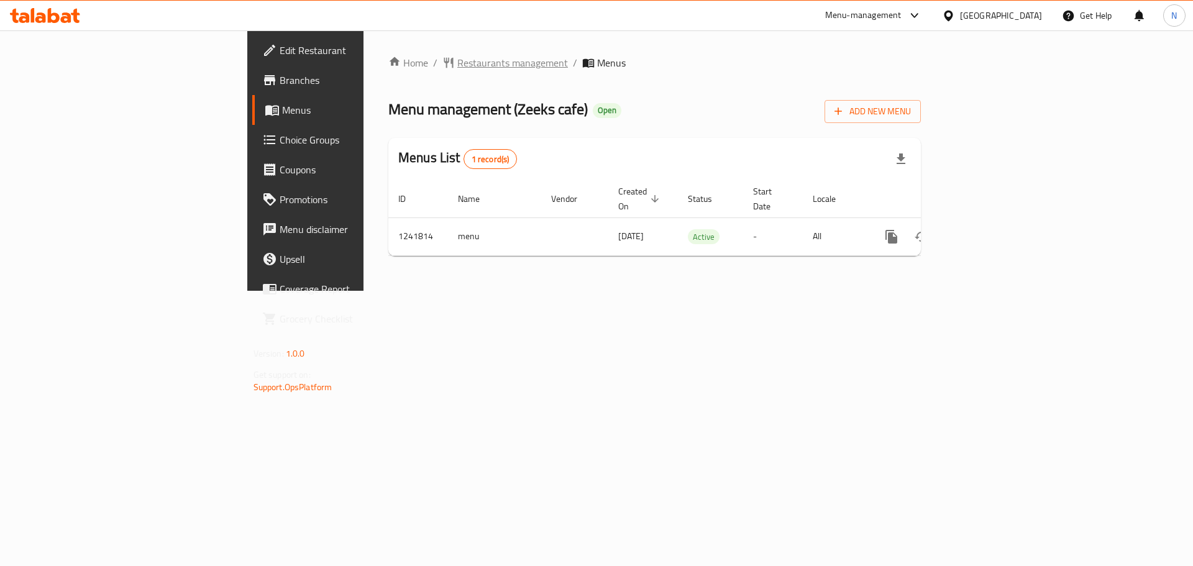
click at [457, 67] on span "Restaurants management" at bounding box center [512, 62] width 111 height 15
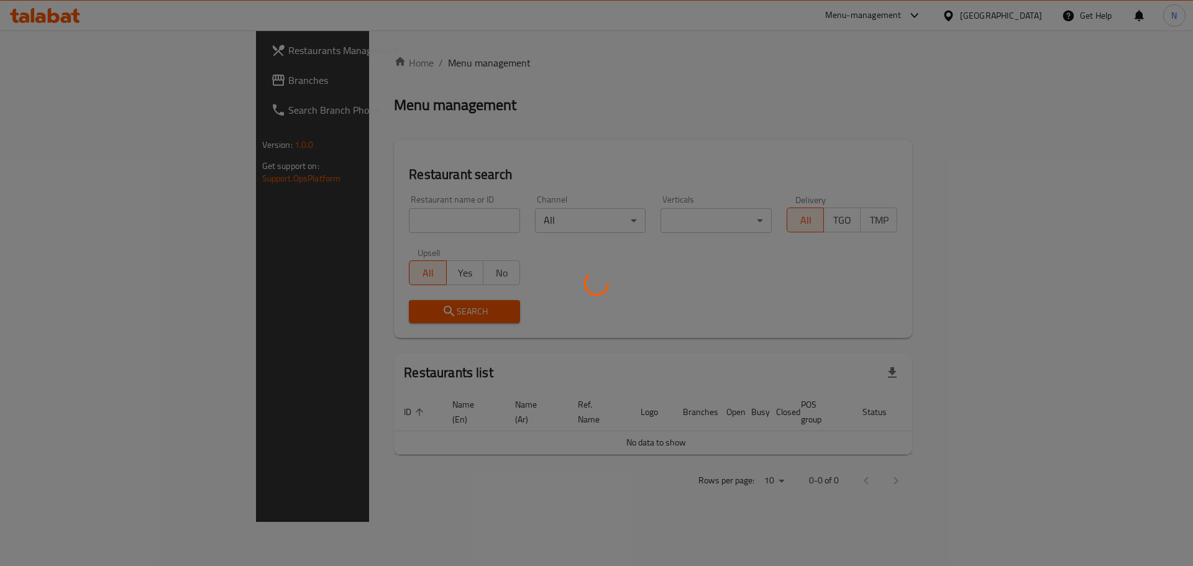
click at [56, 80] on div at bounding box center [596, 283] width 1193 height 566
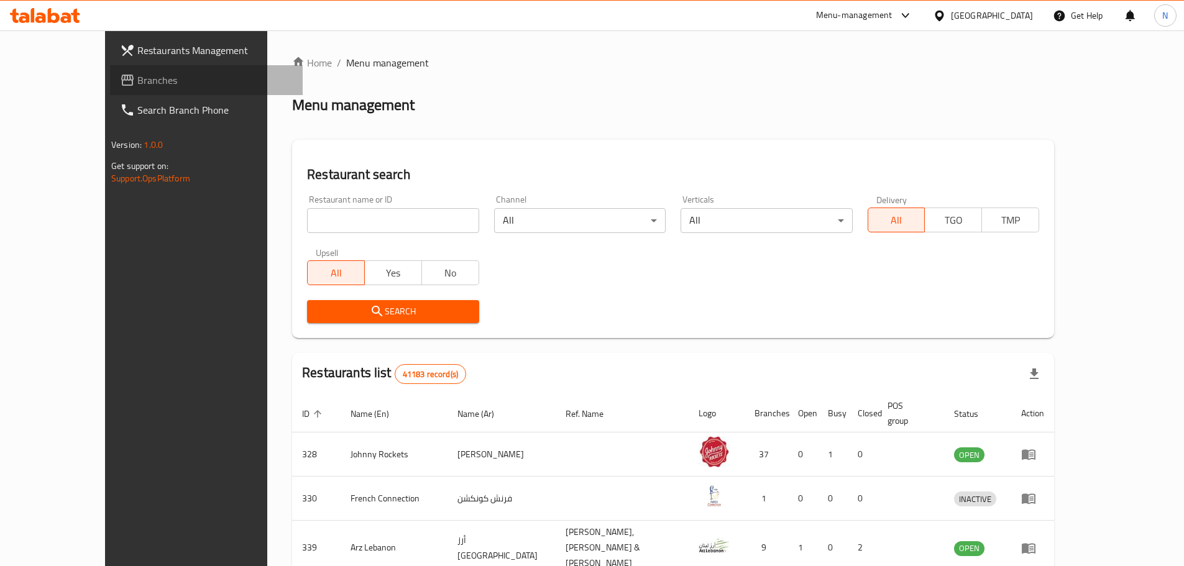
click at [137, 79] on span "Branches" at bounding box center [214, 80] width 155 height 15
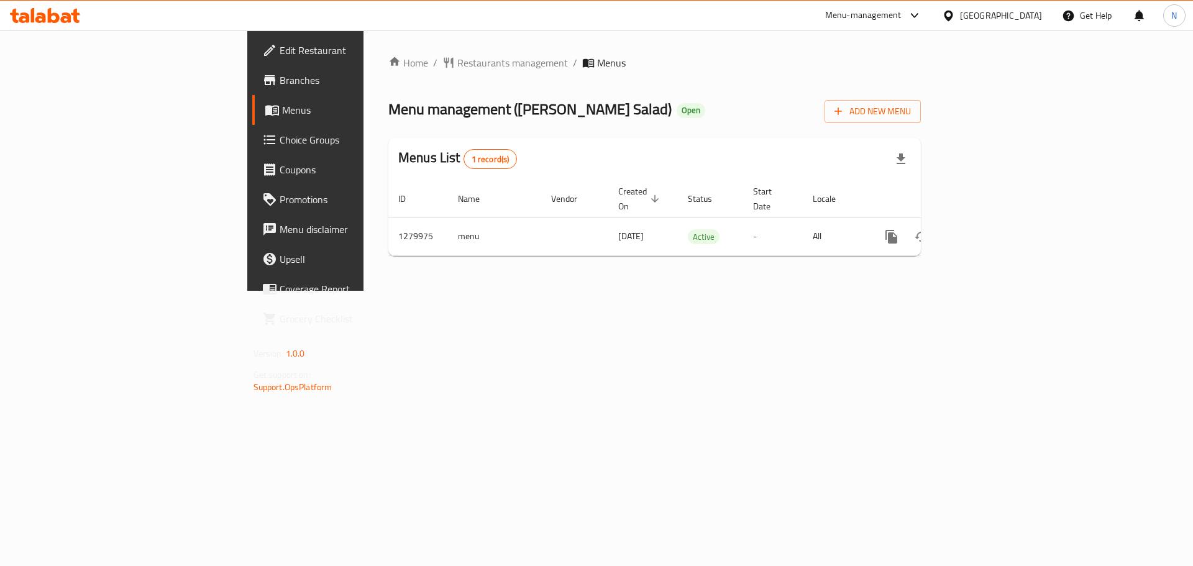
click at [1010, 11] on div "[GEOGRAPHIC_DATA]" at bounding box center [1001, 16] width 82 height 14
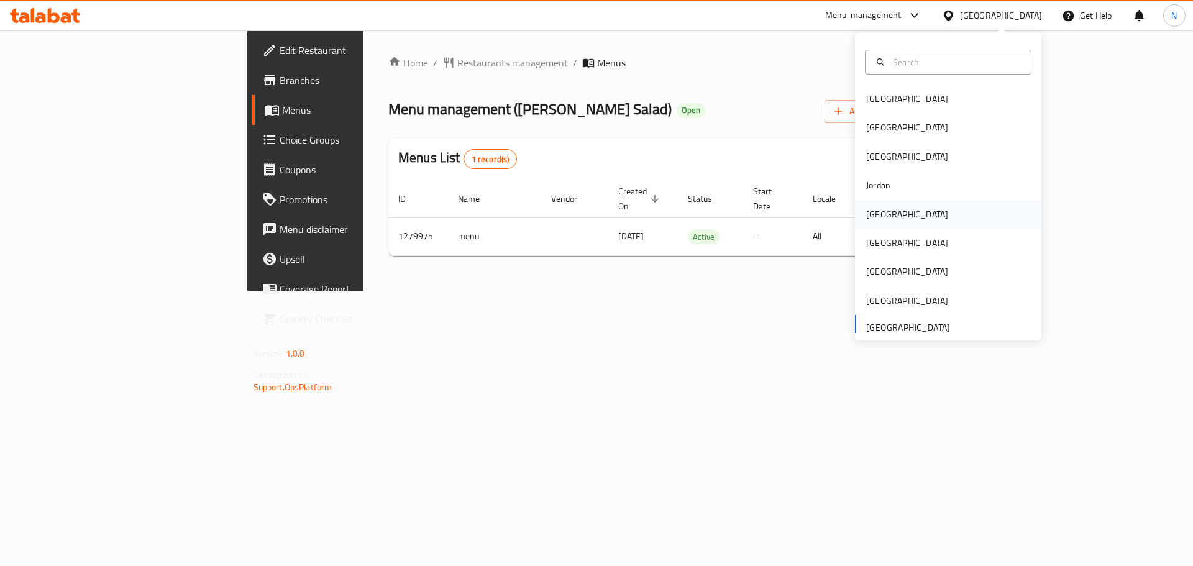
click at [894, 221] on div "[GEOGRAPHIC_DATA]" at bounding box center [948, 214] width 186 height 29
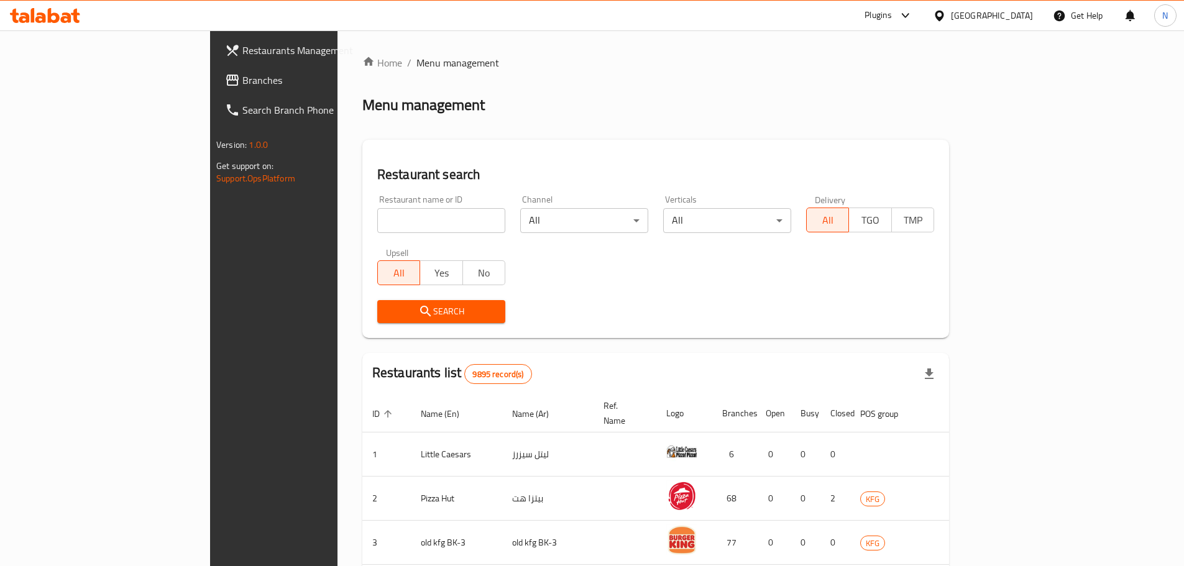
click at [242, 86] on span "Branches" at bounding box center [319, 80] width 155 height 15
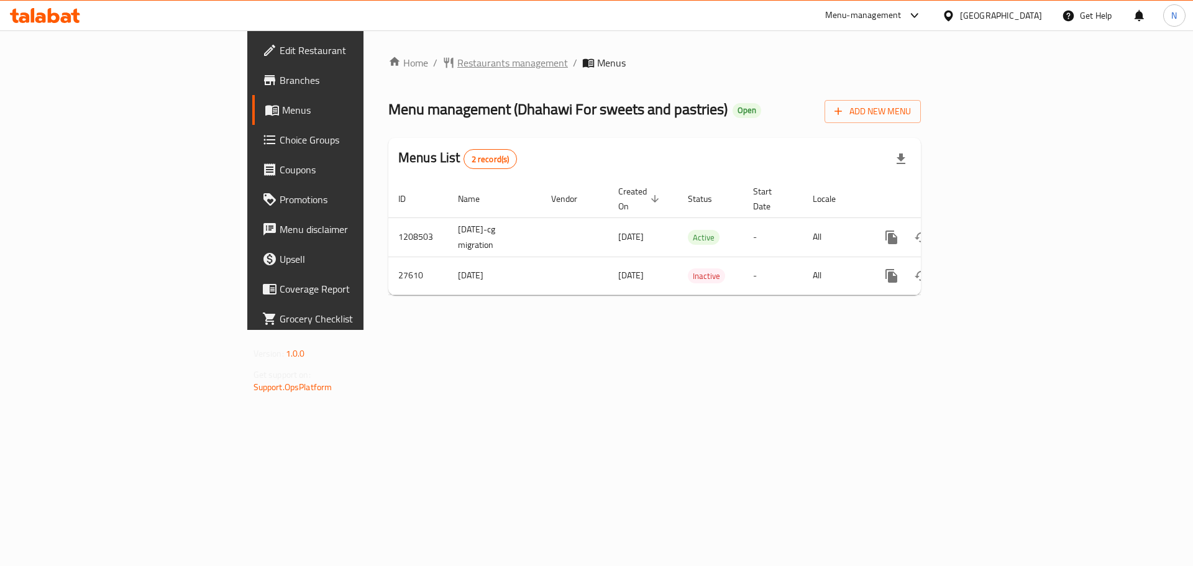
click at [457, 61] on span "Restaurants management" at bounding box center [512, 62] width 111 height 15
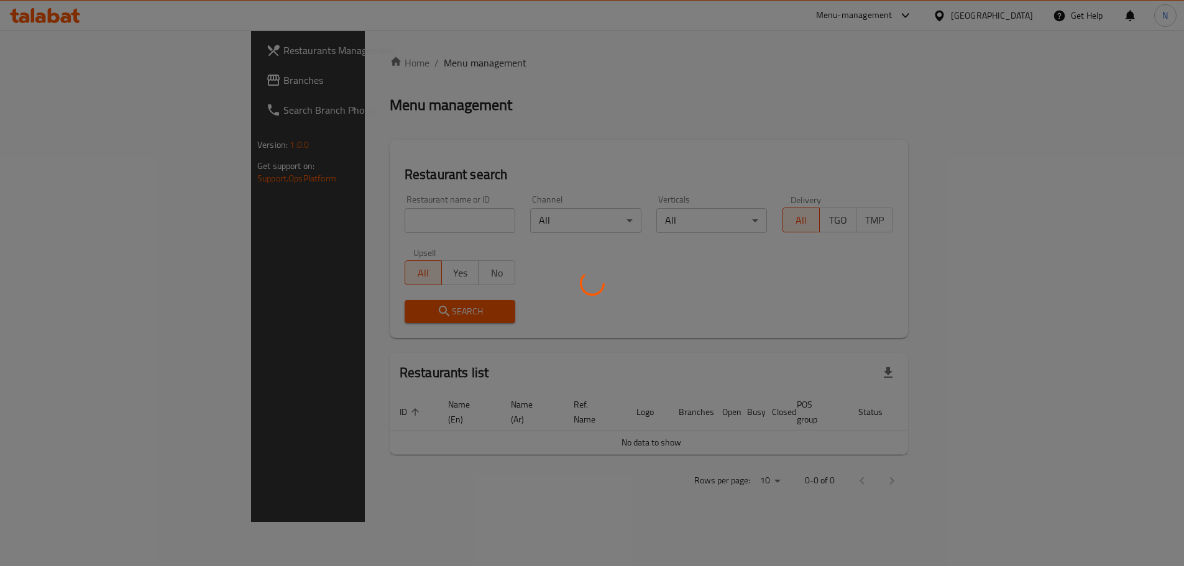
click at [29, 91] on div at bounding box center [592, 283] width 1184 height 566
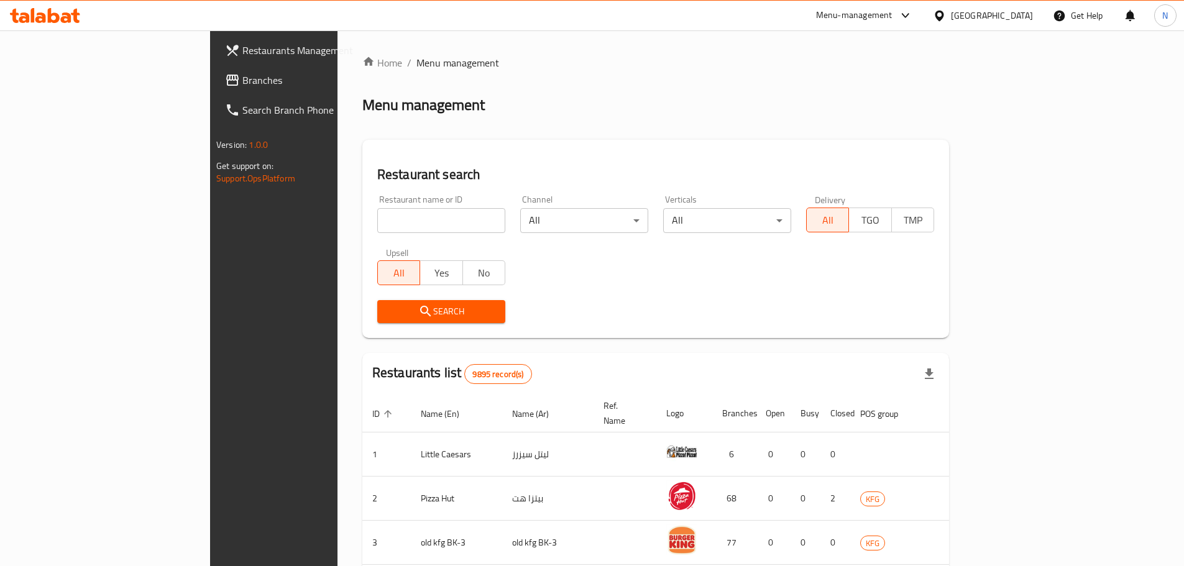
click at [215, 91] on link "Branches" at bounding box center [311, 80] width 193 height 30
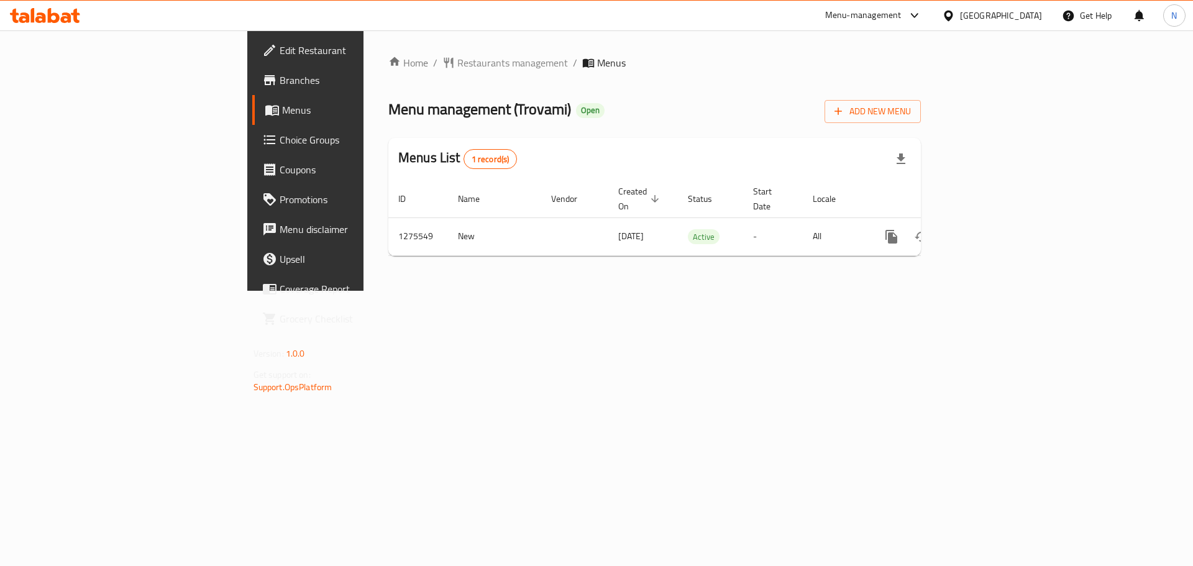
click at [1029, 17] on div "[GEOGRAPHIC_DATA]" at bounding box center [1001, 16] width 82 height 14
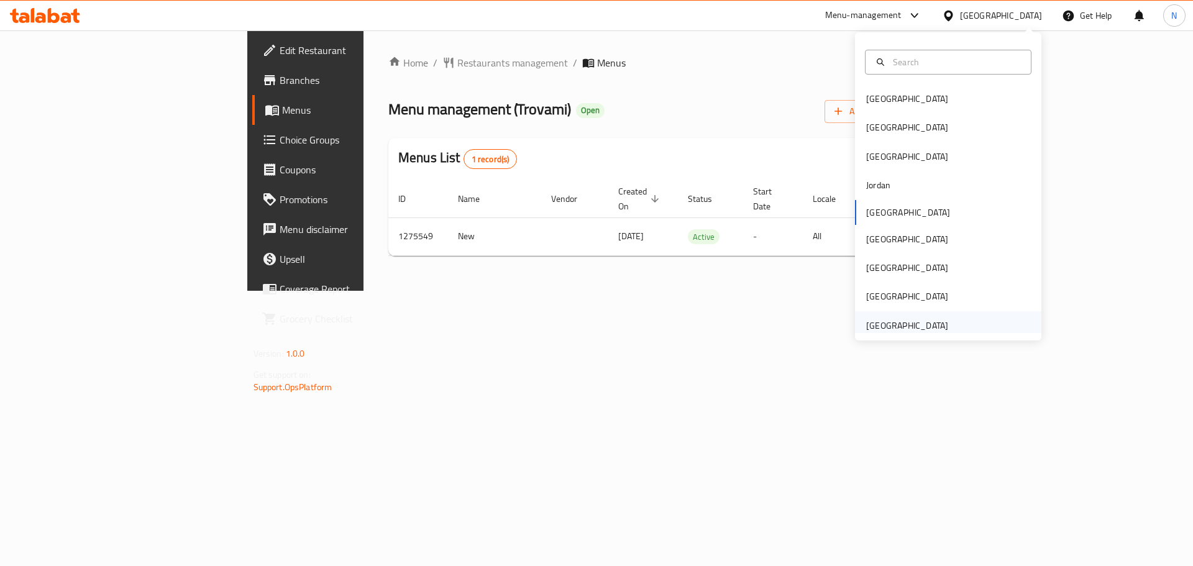
click at [883, 323] on div "[GEOGRAPHIC_DATA]" at bounding box center [907, 326] width 82 height 14
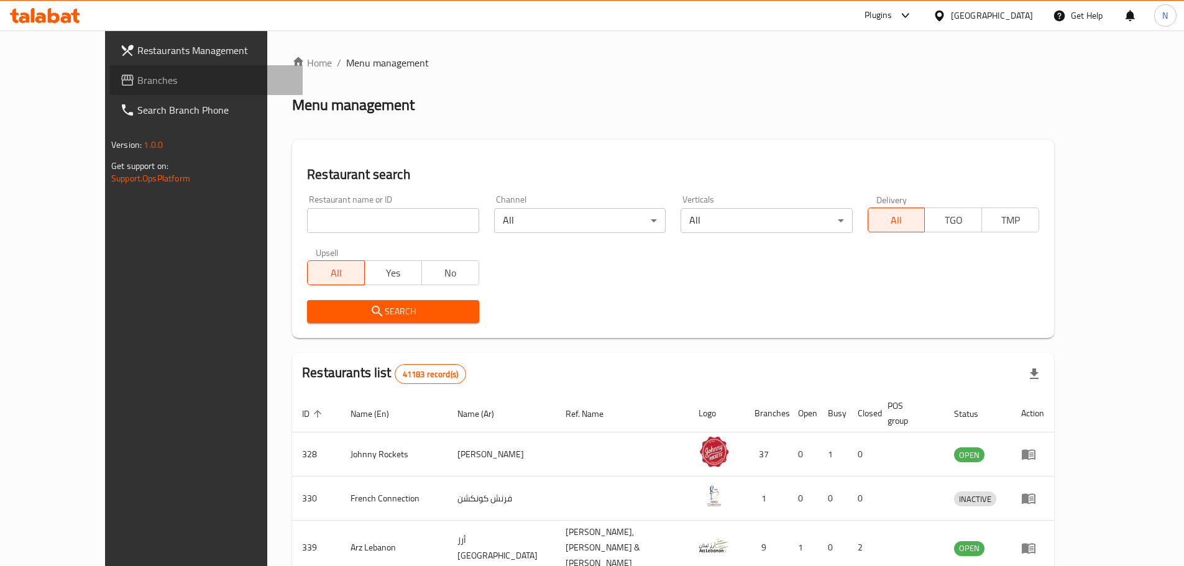
click at [137, 84] on span "Branches" at bounding box center [214, 80] width 155 height 15
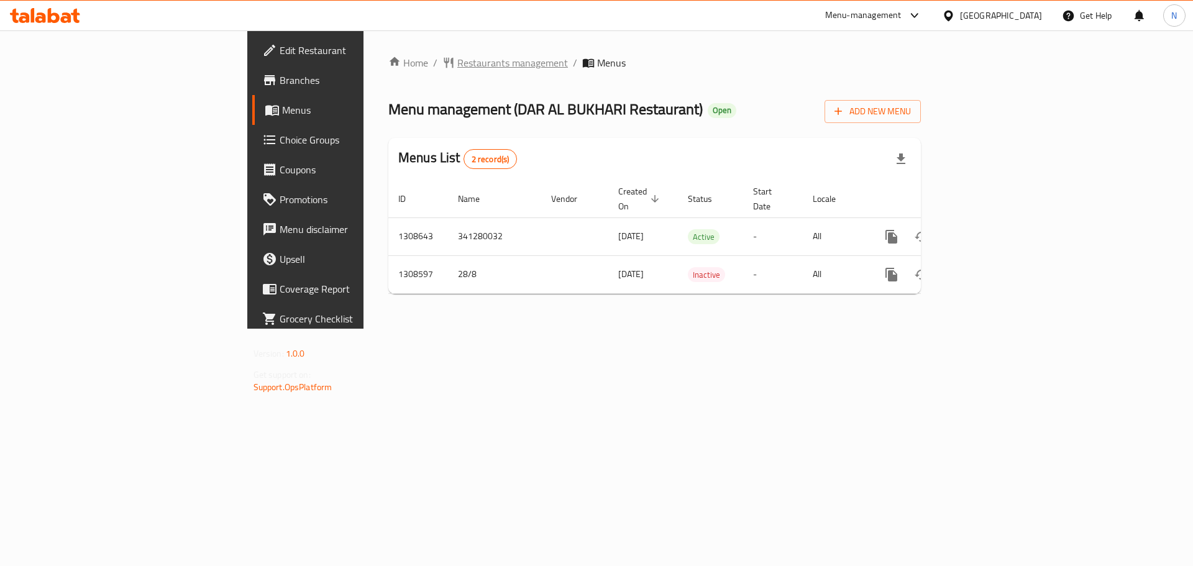
click at [457, 57] on span "Restaurants management" at bounding box center [512, 62] width 111 height 15
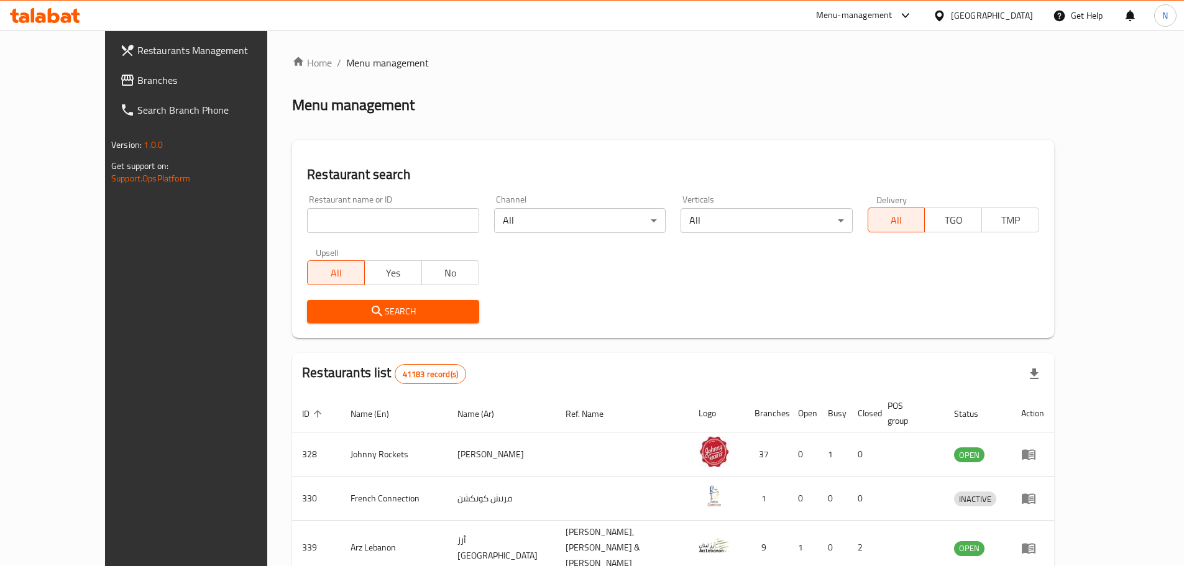
click at [137, 78] on span "Branches" at bounding box center [214, 80] width 155 height 15
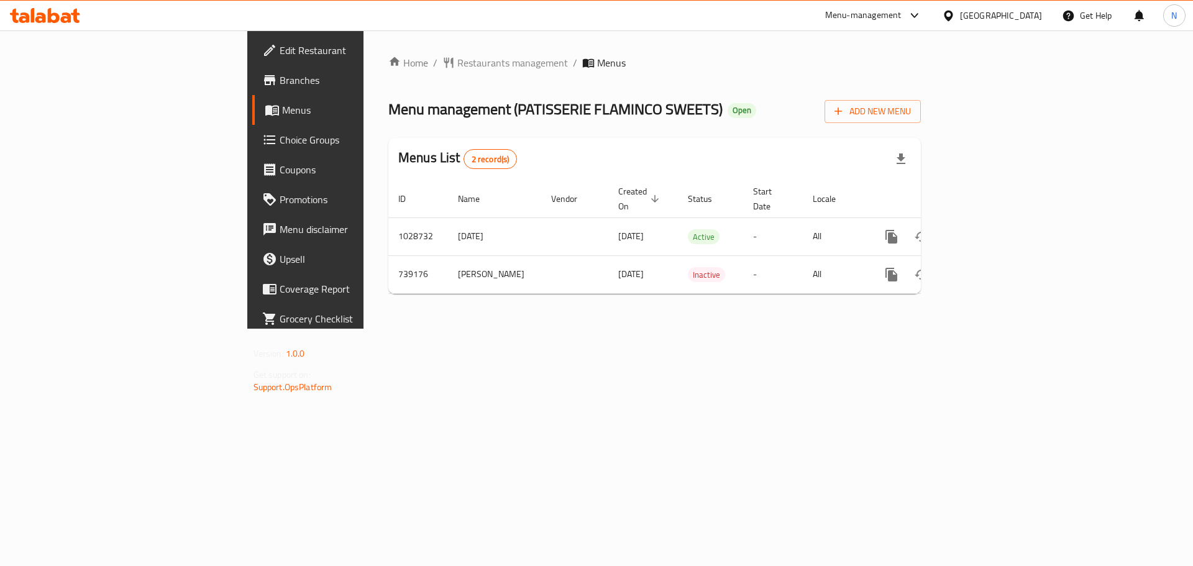
click at [991, 21] on div "[GEOGRAPHIC_DATA]" at bounding box center [1001, 16] width 82 height 14
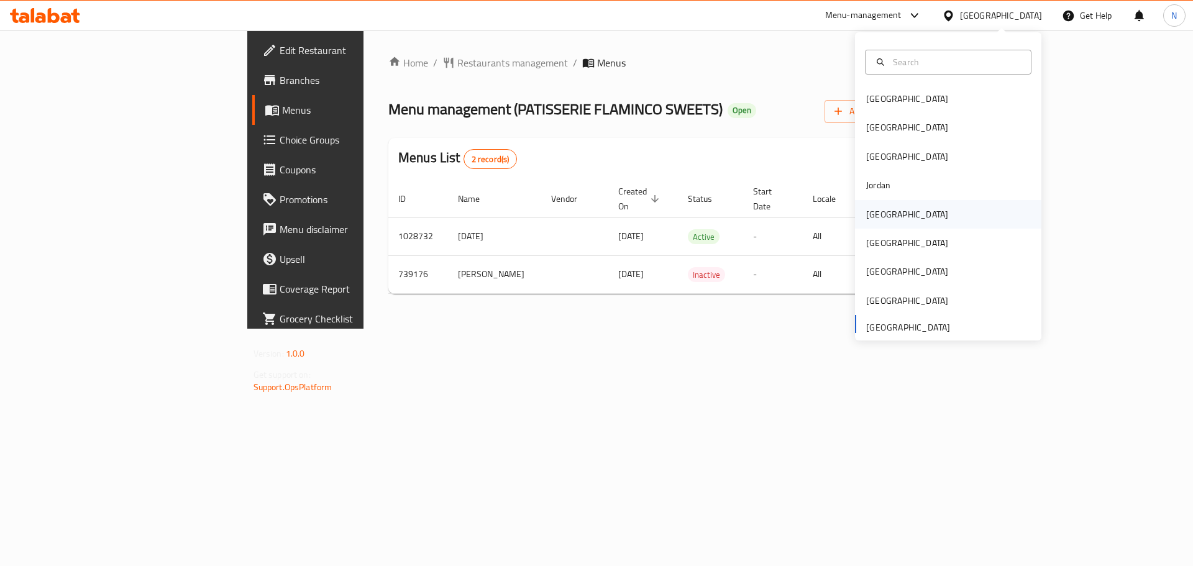
click at [879, 214] on div "[GEOGRAPHIC_DATA]" at bounding box center [907, 215] width 82 height 14
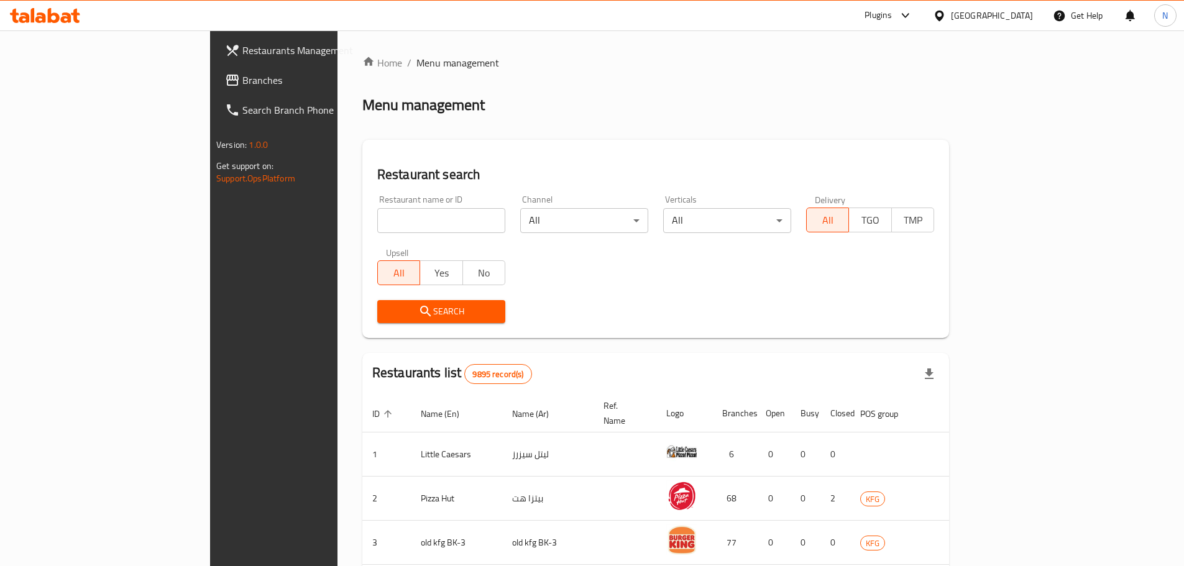
click at [242, 88] on span "Branches" at bounding box center [319, 80] width 155 height 15
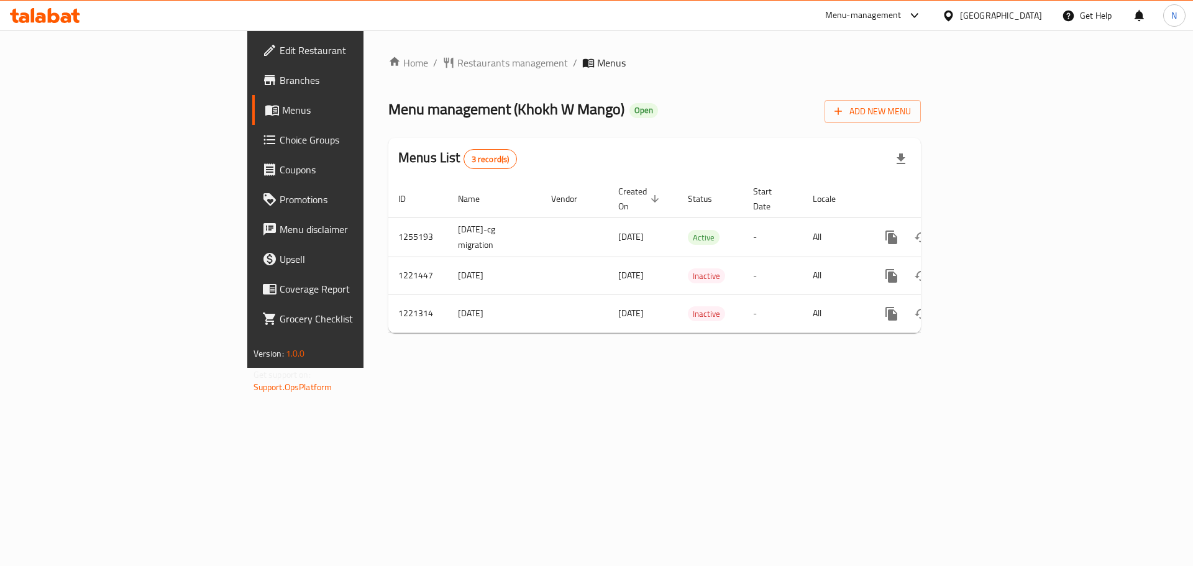
click at [1019, 9] on div "[GEOGRAPHIC_DATA]" at bounding box center [1001, 16] width 82 height 14
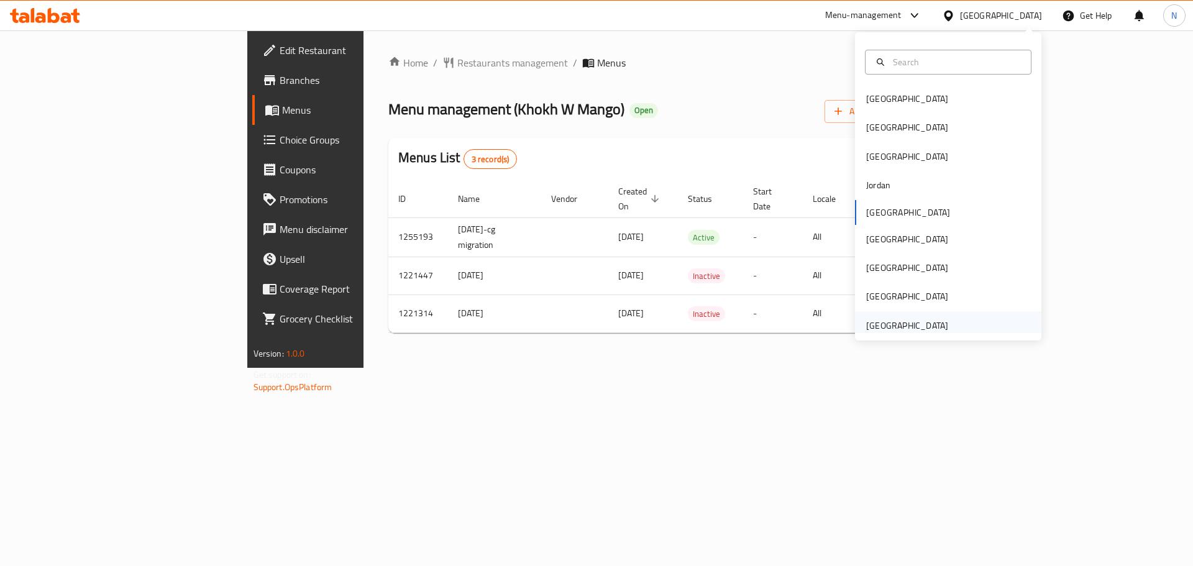
click at [891, 326] on div "[GEOGRAPHIC_DATA]" at bounding box center [907, 326] width 82 height 14
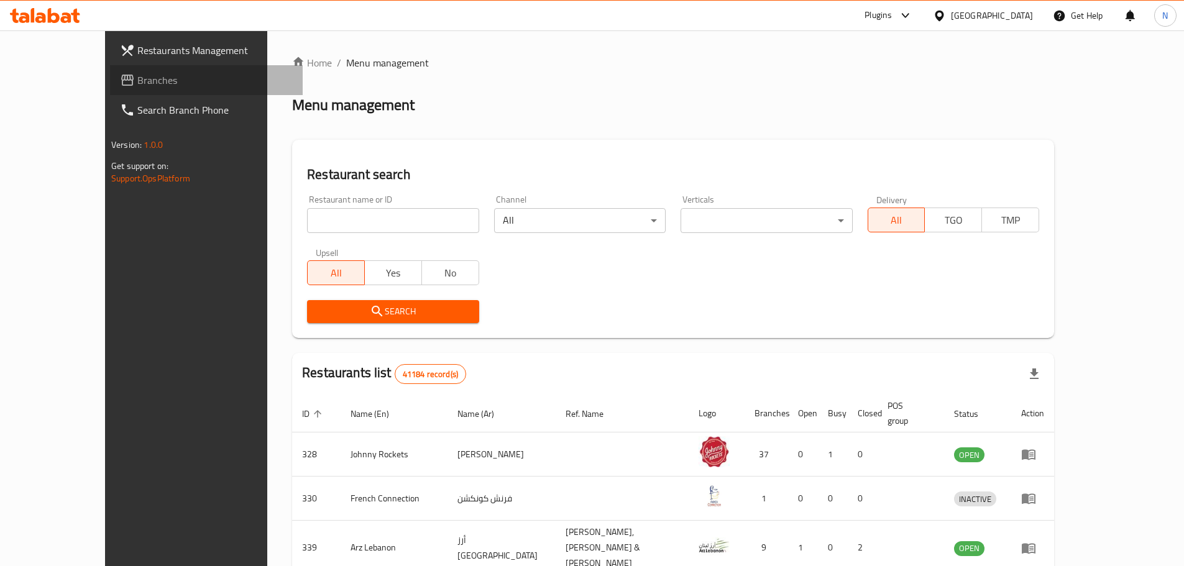
click at [137, 80] on span "Branches" at bounding box center [214, 80] width 155 height 15
